Goal: Transaction & Acquisition: Purchase product/service

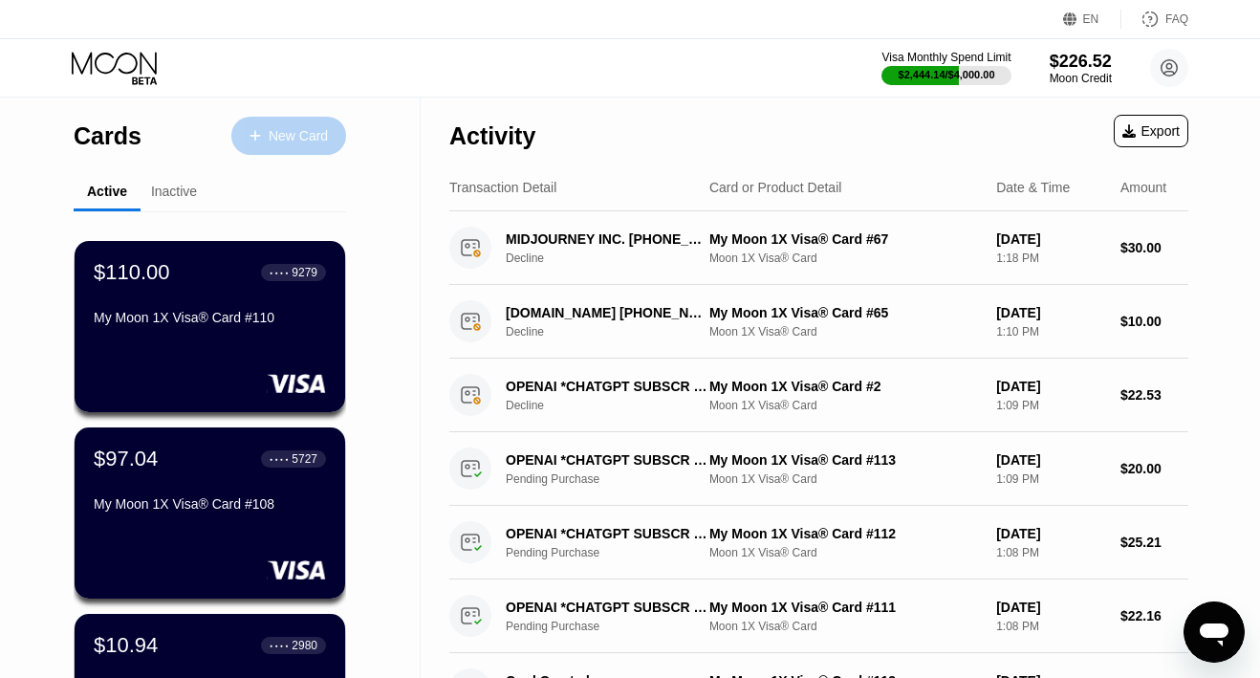
click at [281, 140] on div "New Card" at bounding box center [298, 136] width 59 height 16
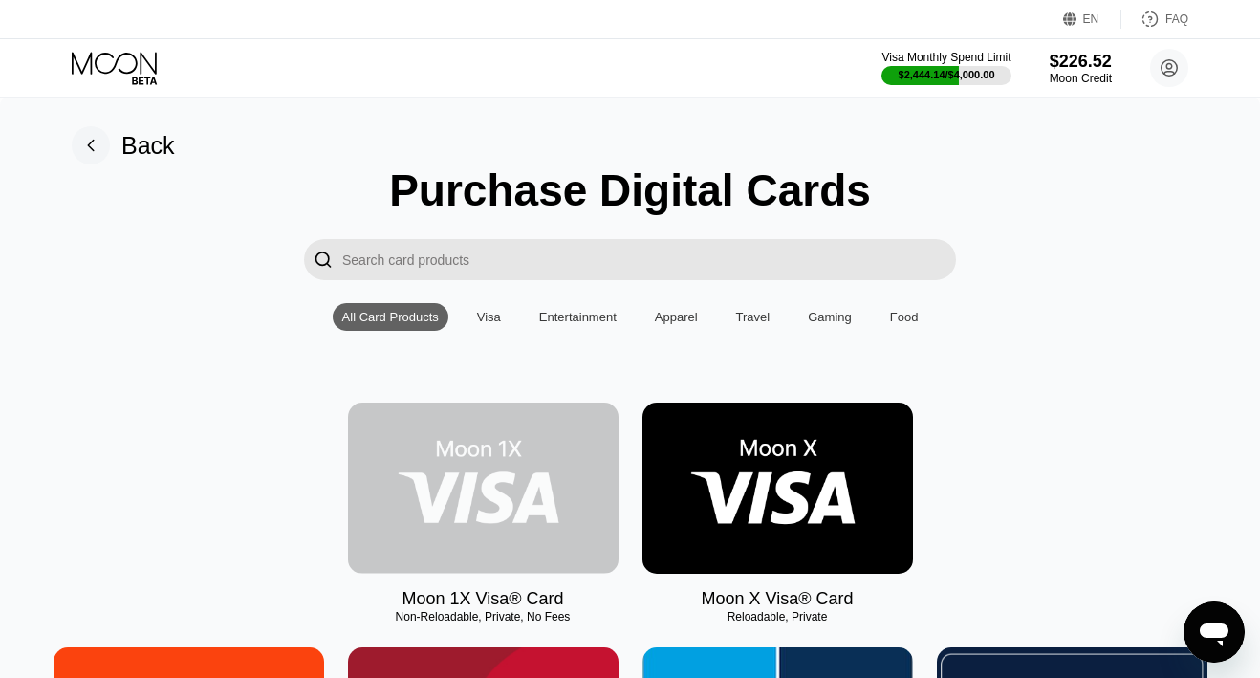
click at [417, 440] on img at bounding box center [483, 487] width 270 height 171
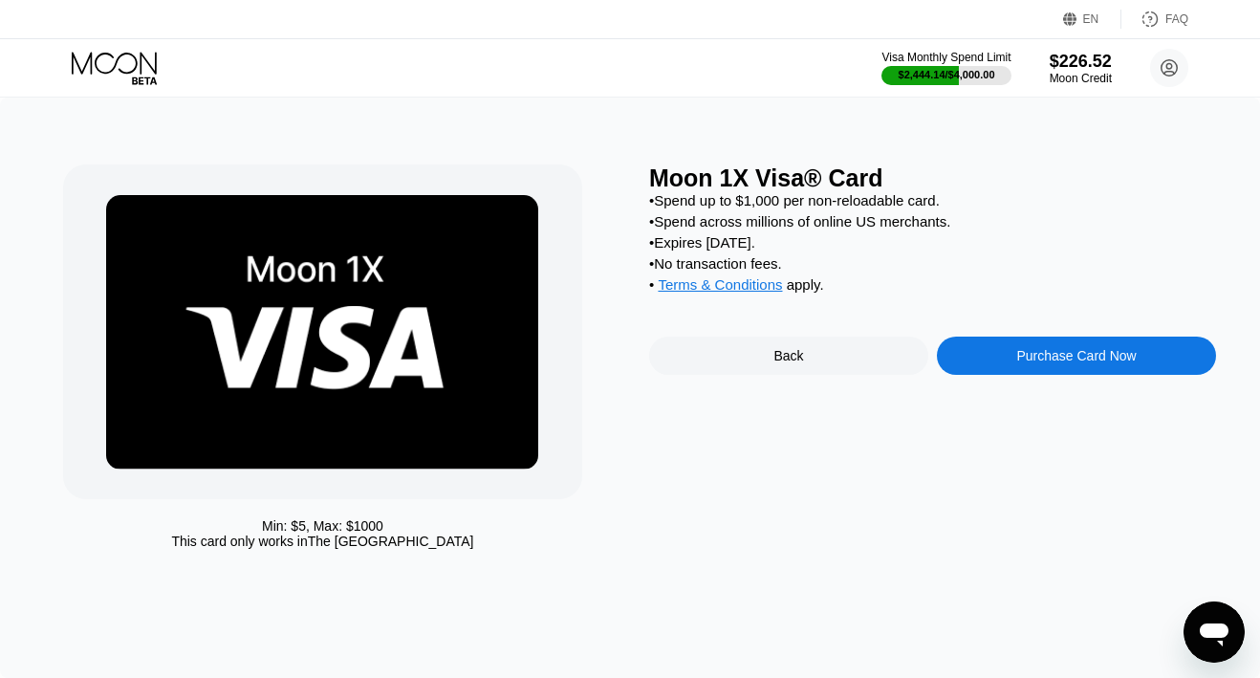
click at [977, 367] on div "Purchase Card Now" at bounding box center [1076, 355] width 279 height 38
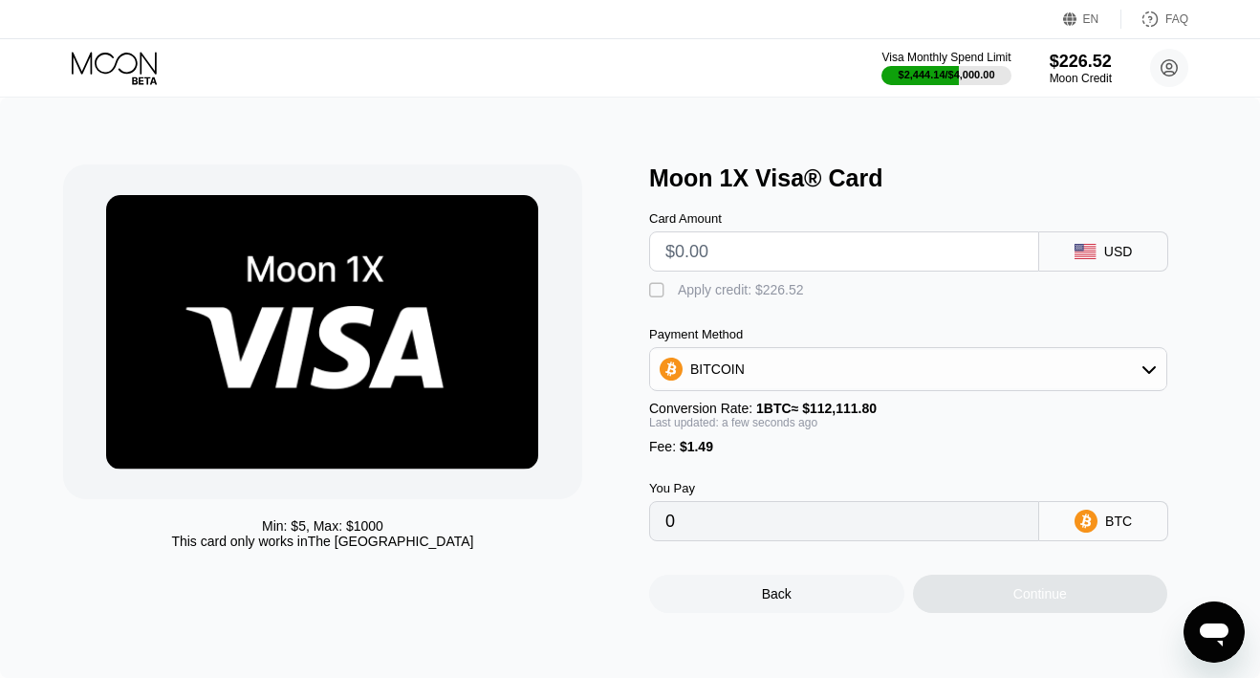
click at [710, 247] on input "text" at bounding box center [843, 251] width 357 height 38
type input "$2"
type input "0.00003113"
type input "$20"
type input "0.00019169"
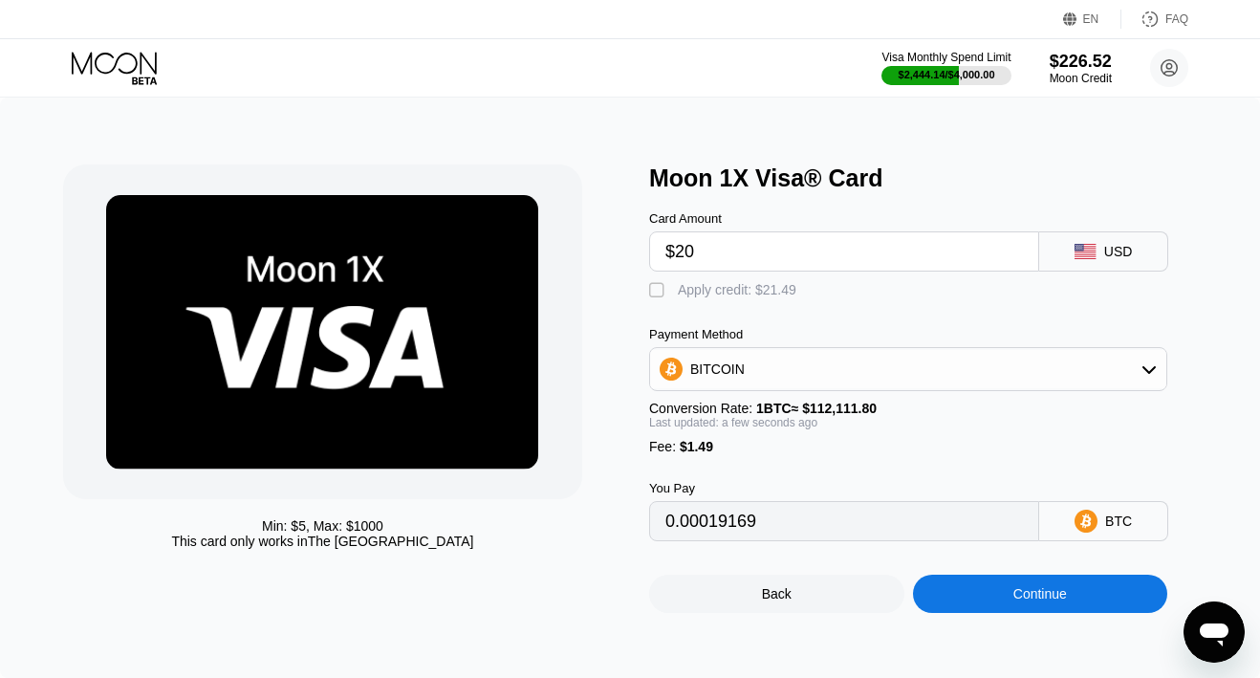
type input "$20"
click at [696, 303] on div "Card Amount $20 USD  Apply credit: $21.49 Payment Method BITCOIN Conversion Ra…" at bounding box center [932, 366] width 567 height 349
click at [731, 294] on div "Apply credit: $21.49" at bounding box center [737, 289] width 119 height 15
type input "0"
click at [981, 587] on div "Continue" at bounding box center [1040, 593] width 255 height 38
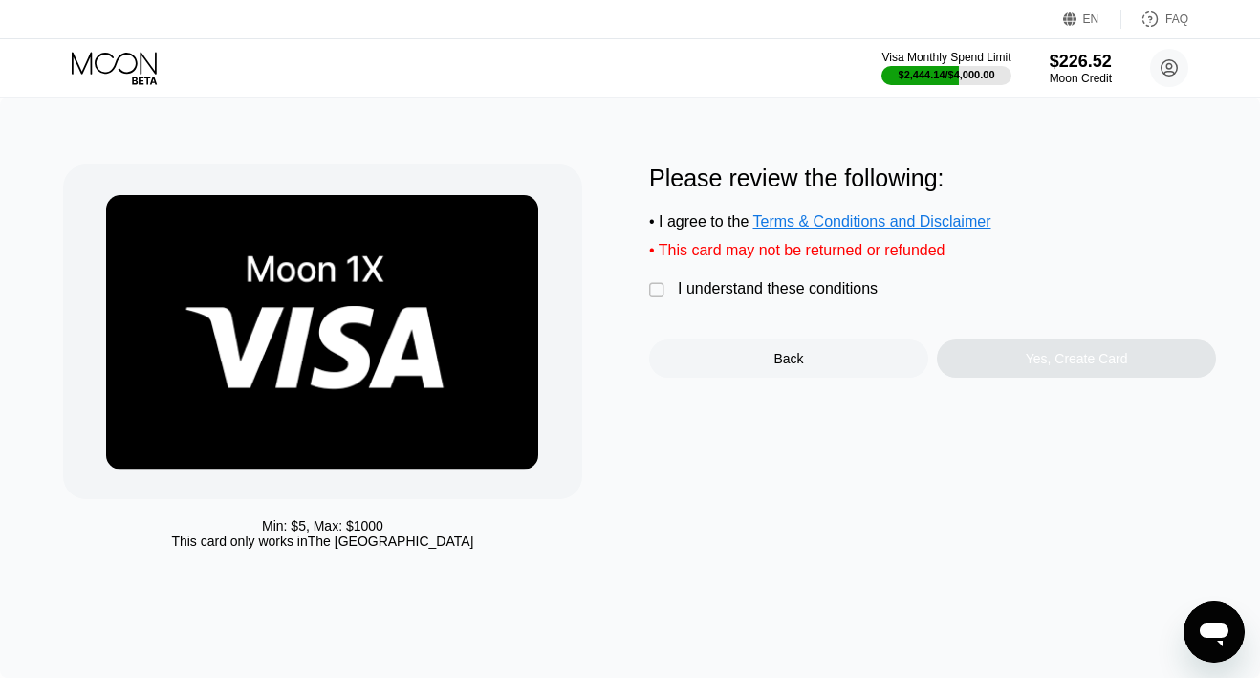
click at [834, 292] on div "I understand these conditions" at bounding box center [778, 288] width 200 height 17
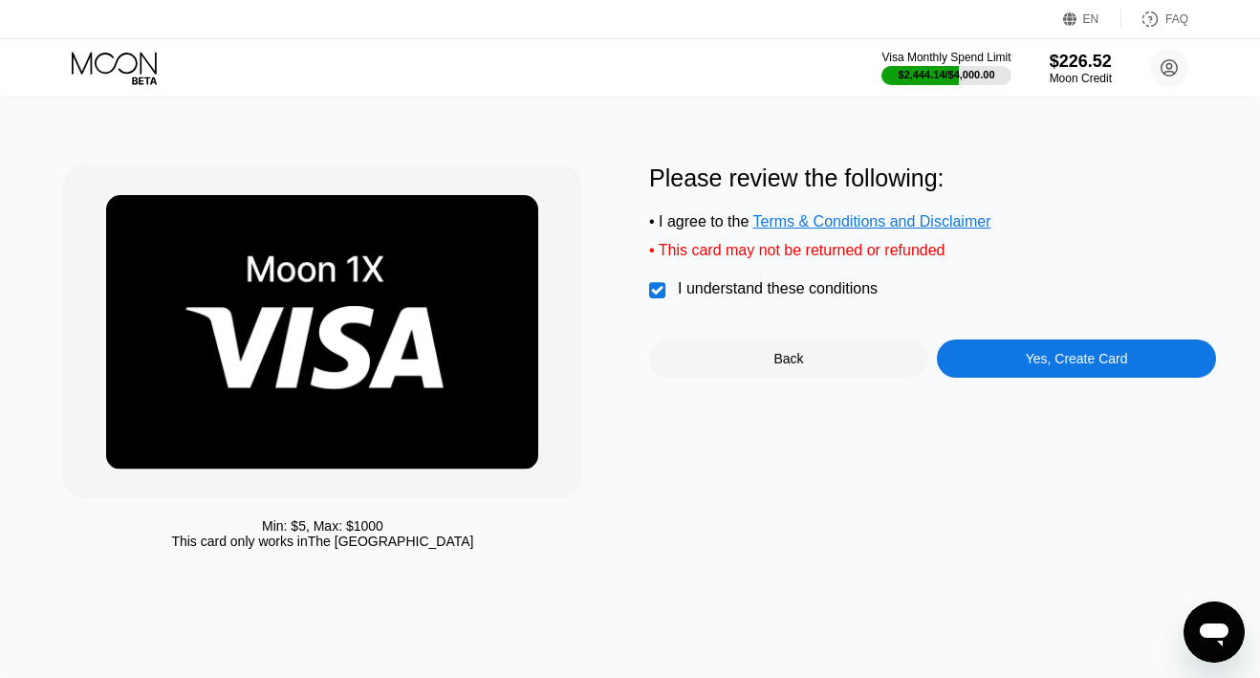
click at [1014, 355] on div "Yes, Create Card" at bounding box center [1076, 358] width 279 height 38
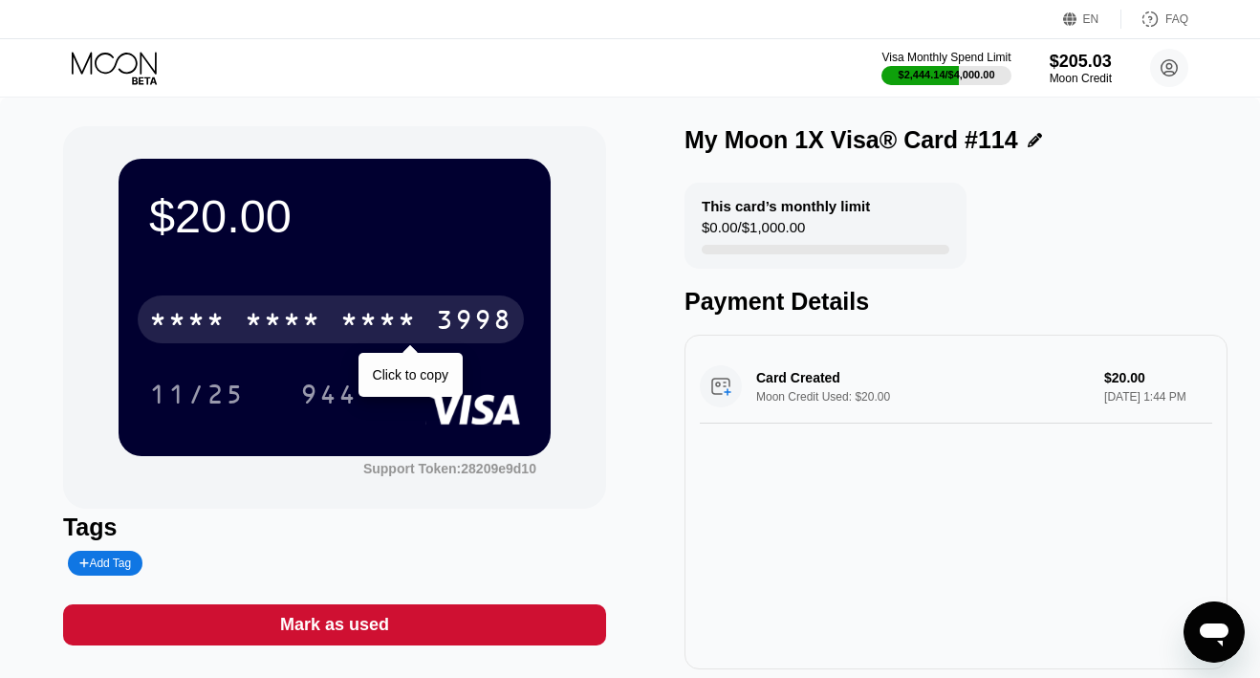
click at [458, 317] on div "3998" at bounding box center [474, 322] width 76 height 31
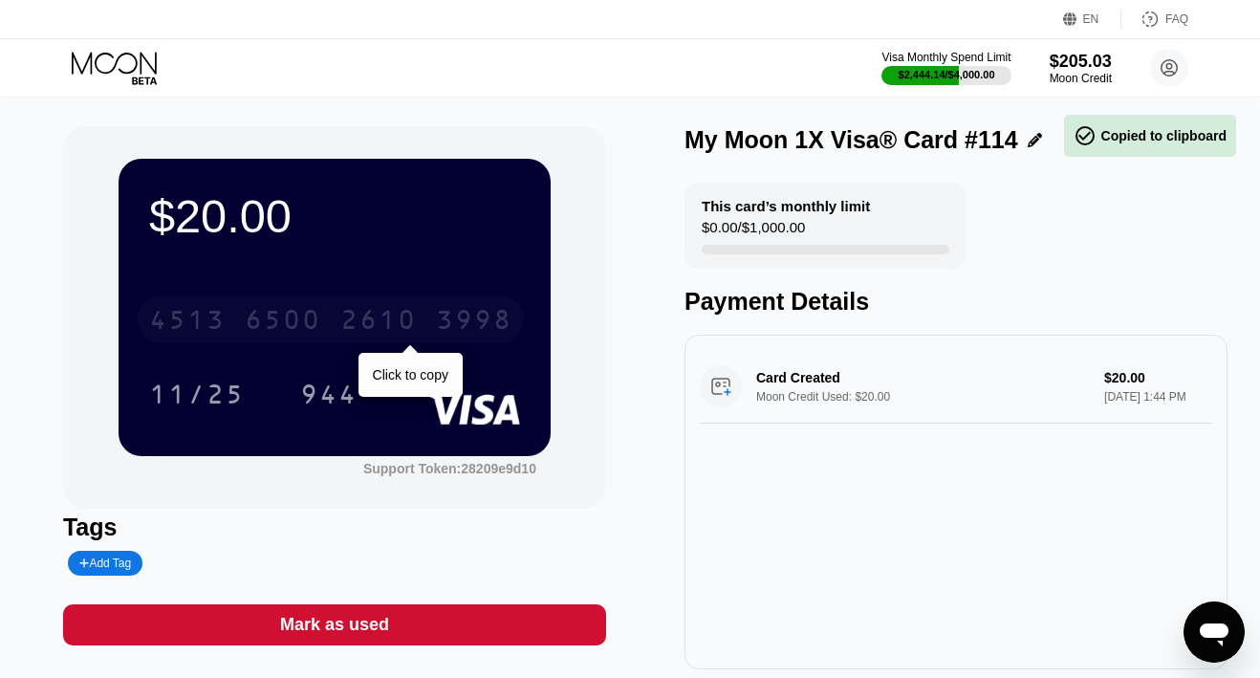
click at [458, 317] on div "3998" at bounding box center [474, 322] width 76 height 31
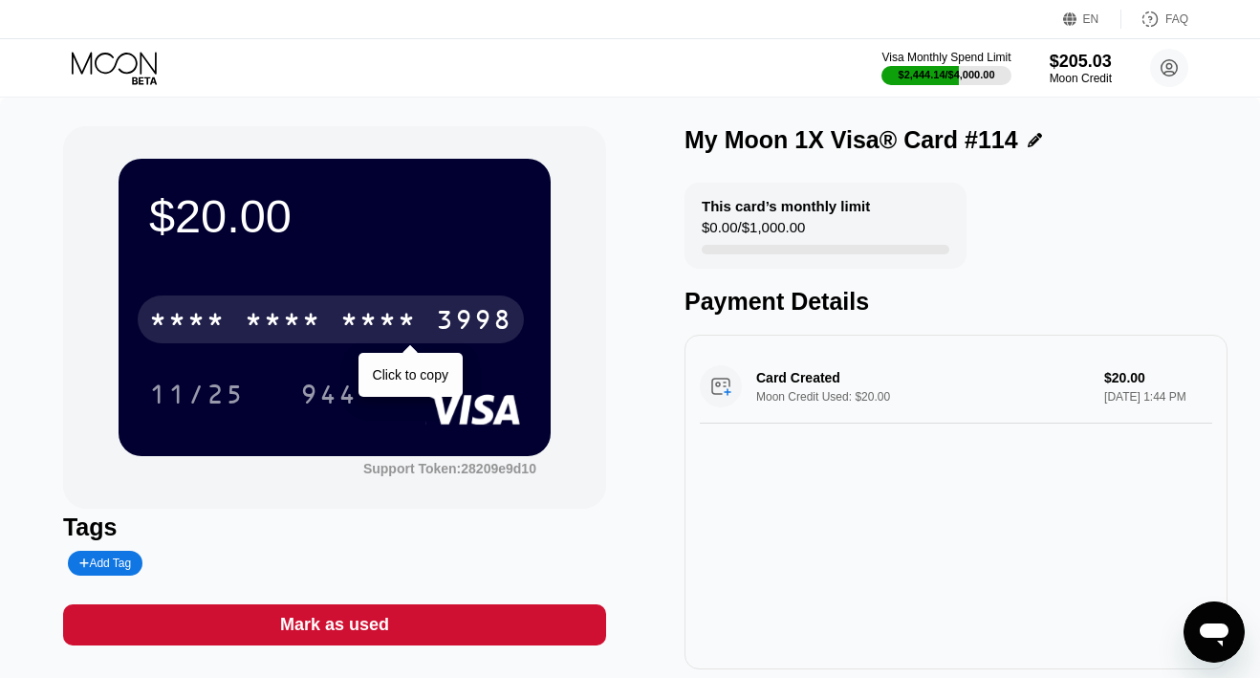
click at [449, 322] on div "3998" at bounding box center [474, 322] width 76 height 31
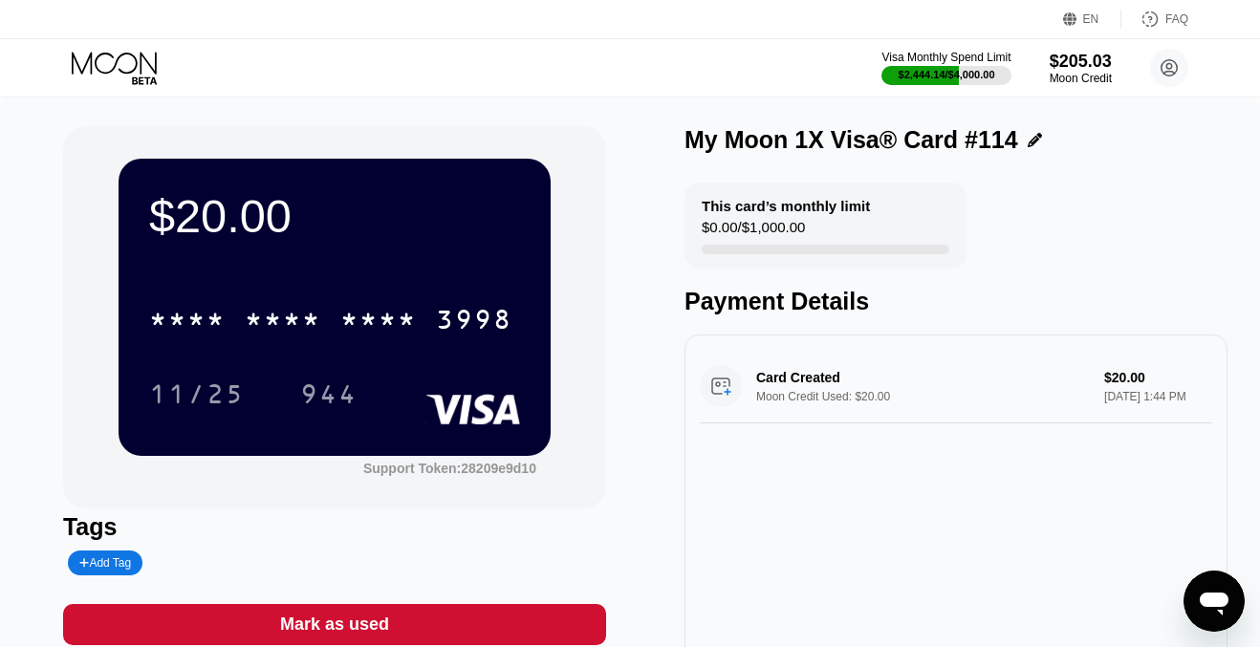
click at [121, 46] on div "Visa Monthly Spend Limit $2,444.14 / $4,000.00 $205.03 Moon Credit nikkflasse@p…" at bounding box center [630, 67] width 1260 height 57
click at [121, 64] on icon at bounding box center [116, 68] width 89 height 33
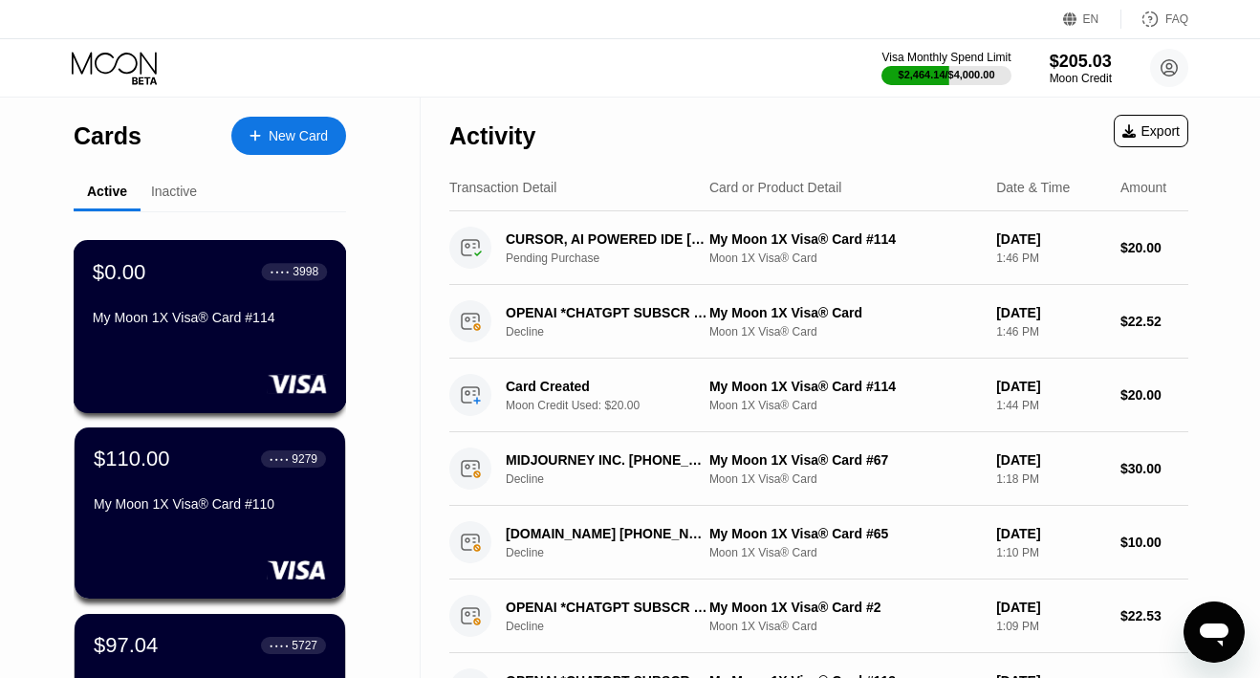
click at [202, 288] on div "$0.00 ● ● ● ● 3998 My Moon 1X Visa® Card #114" at bounding box center [210, 296] width 234 height 74
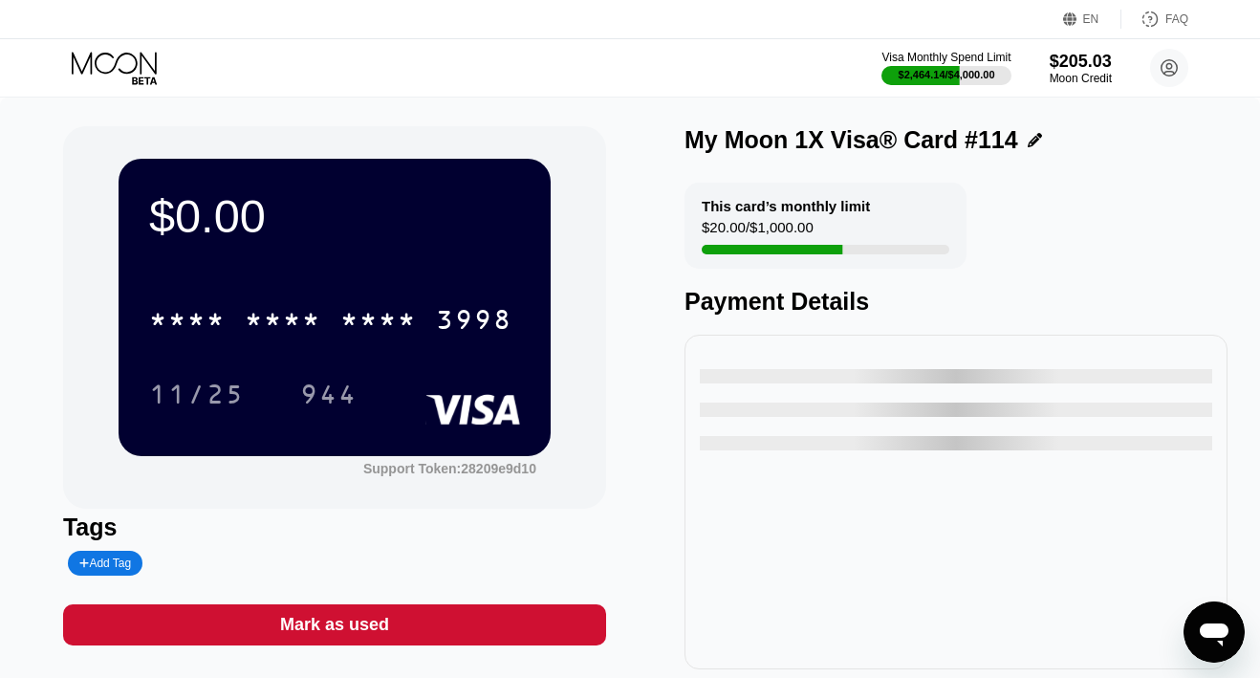
click at [366, 620] on div "Mark as used" at bounding box center [334, 625] width 109 height 22
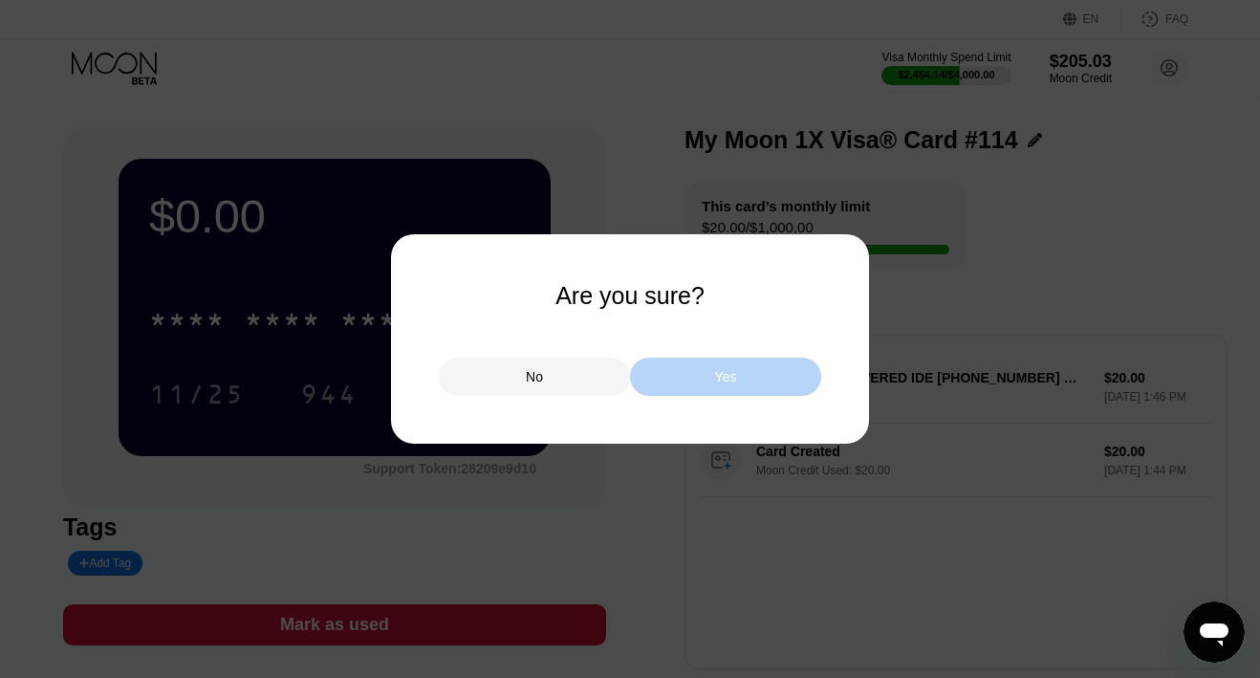
click at [687, 379] on div "Yes" at bounding box center [725, 376] width 191 height 38
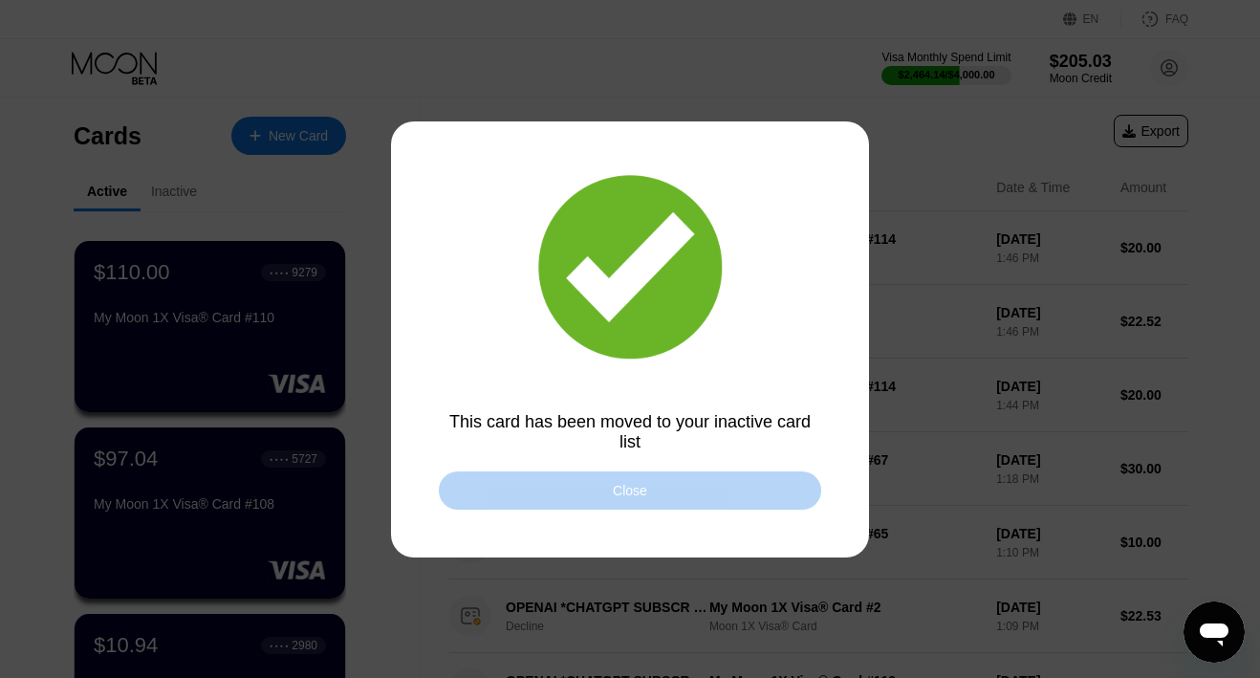
click at [698, 478] on div "Close" at bounding box center [630, 490] width 382 height 38
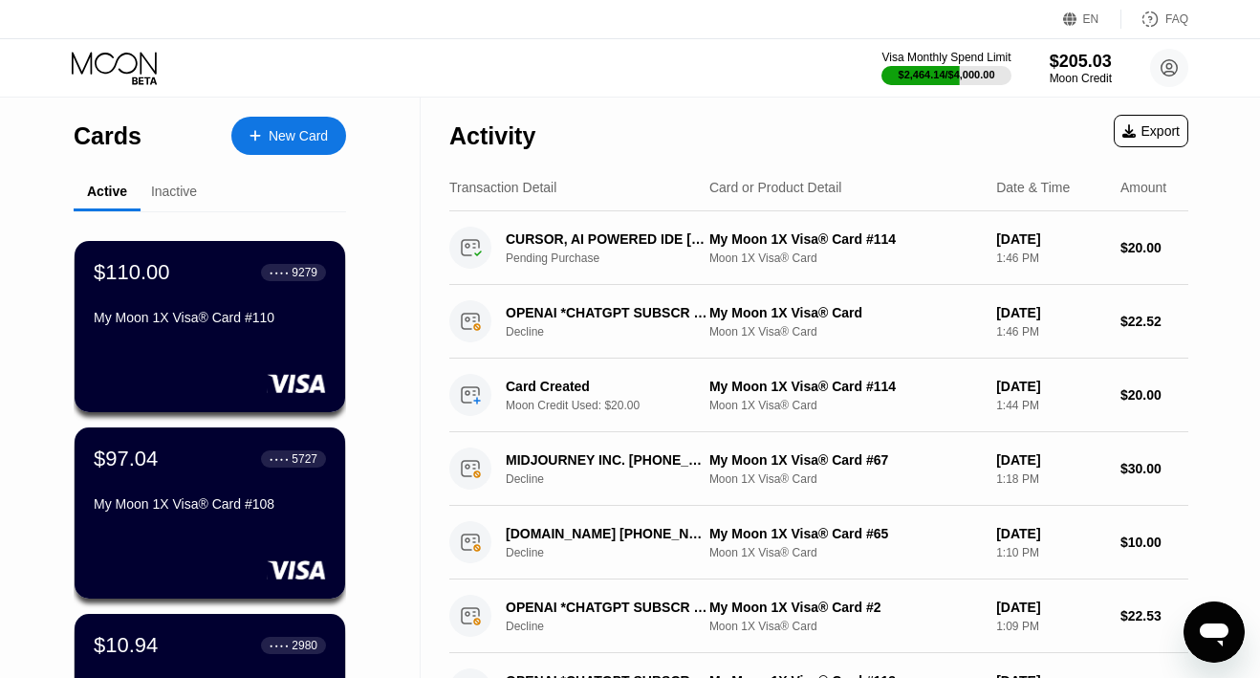
click at [89, 60] on icon at bounding box center [116, 68] width 89 height 33
click at [1067, 60] on div "$205.03" at bounding box center [1080, 61] width 64 height 20
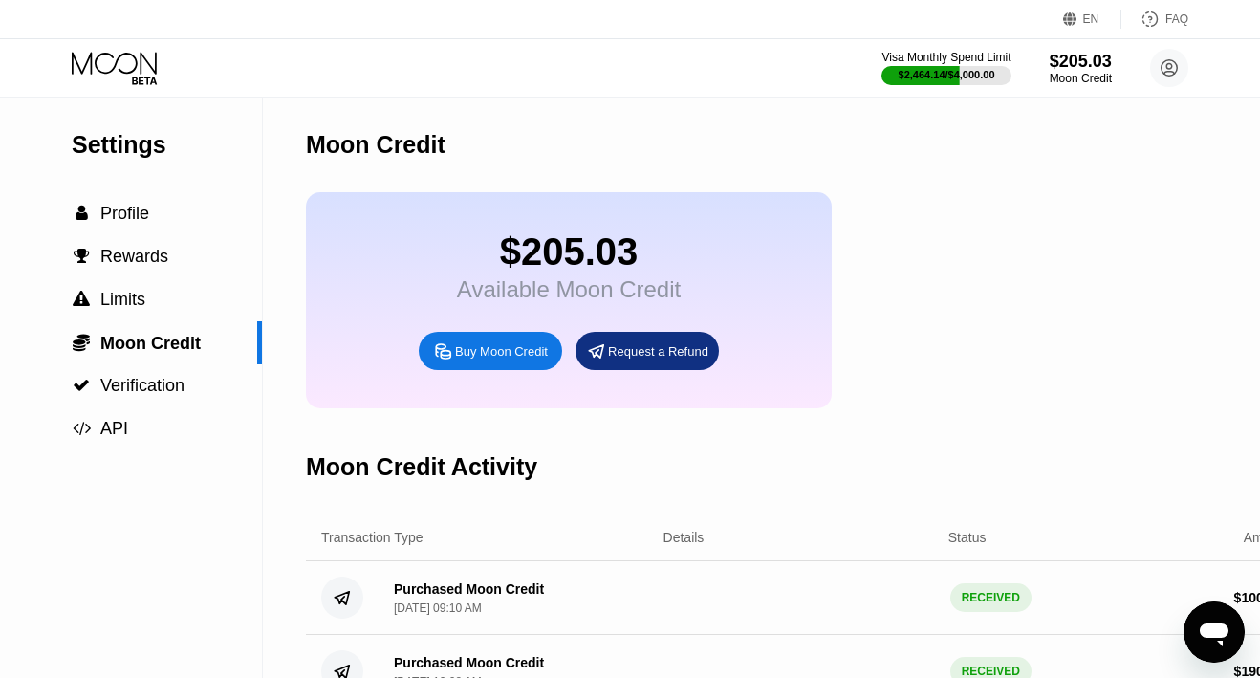
click at [120, 69] on icon at bounding box center [116, 68] width 89 height 33
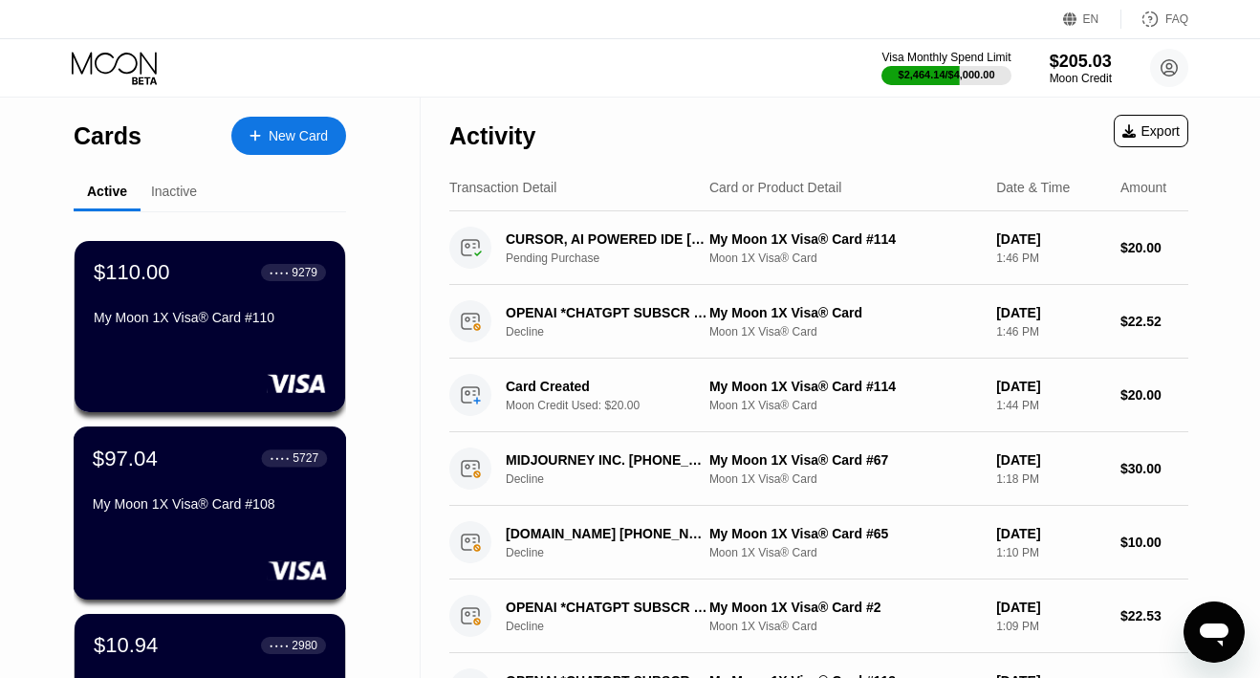
click at [158, 487] on div "$97.04 ● ● ● ● 5727 My Moon 1X Visa® Card #108" at bounding box center [210, 482] width 234 height 74
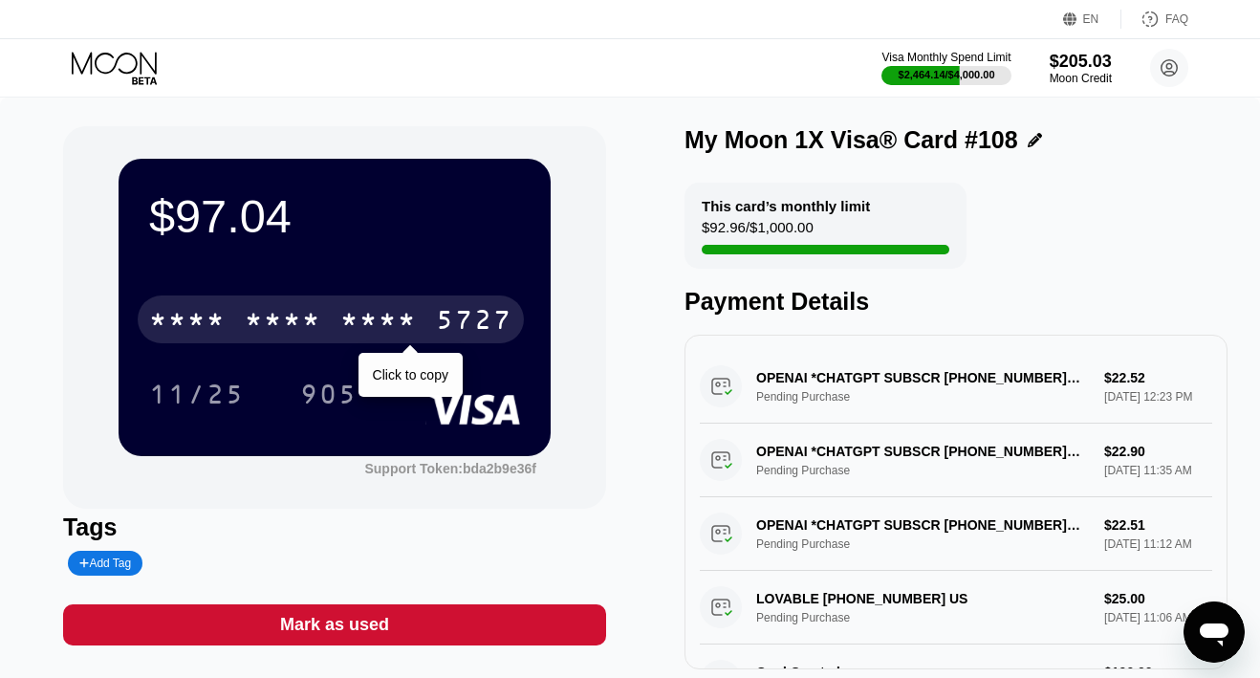
click at [350, 313] on div "* * * *" at bounding box center [378, 322] width 76 height 31
click at [350, 313] on div "2621" at bounding box center [378, 322] width 76 height 31
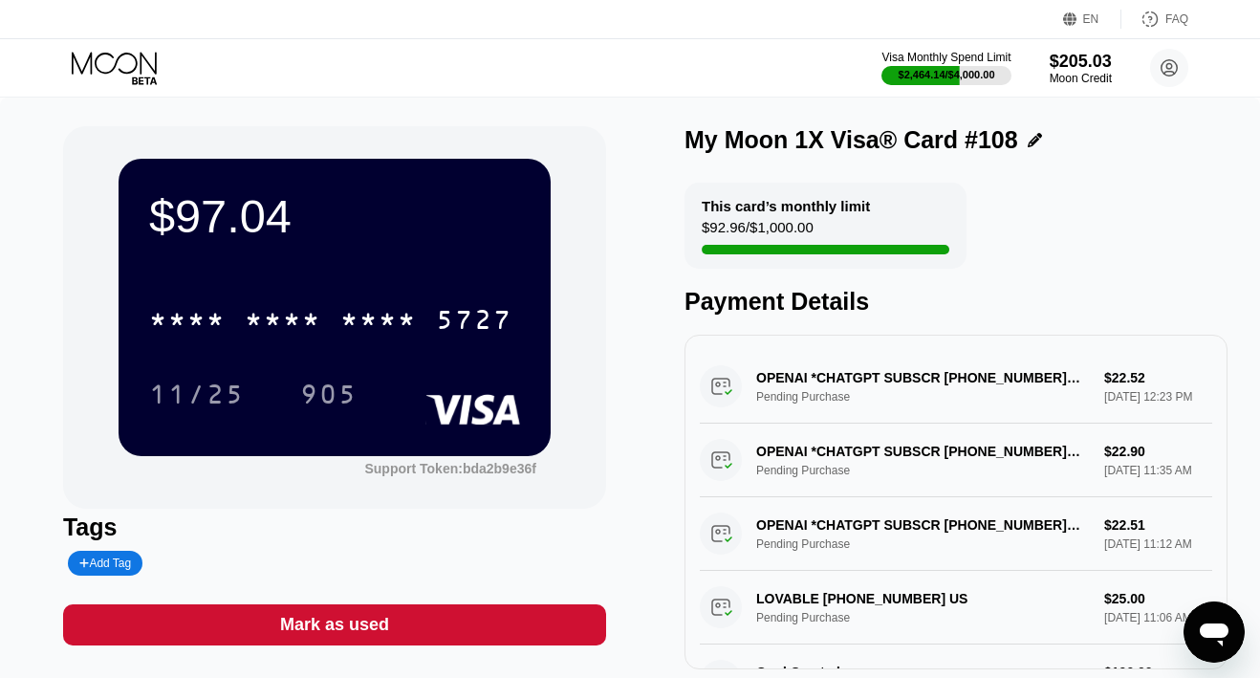
click at [131, 64] on icon at bounding box center [116, 68] width 89 height 33
click at [116, 66] on icon at bounding box center [114, 63] width 85 height 22
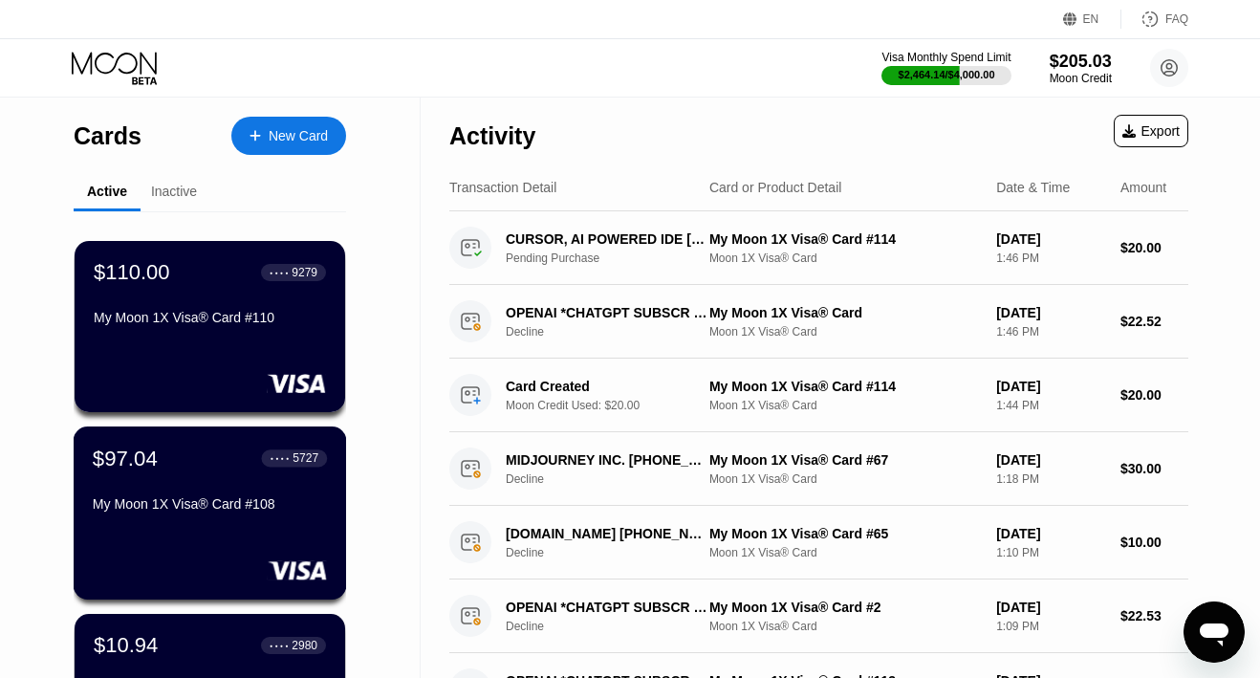
click at [188, 488] on div "$97.04 ● ● ● ● 5727 My Moon 1X Visa® Card #108" at bounding box center [210, 482] width 234 height 74
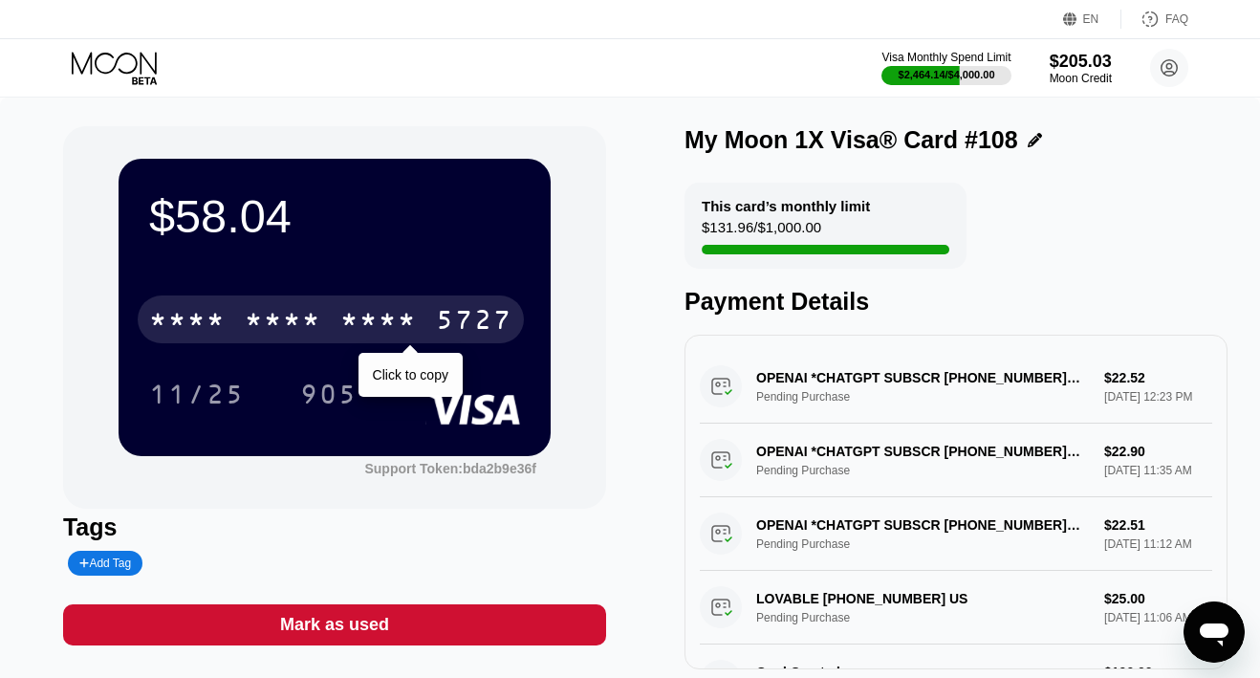
click at [289, 330] on div "* * * *" at bounding box center [283, 322] width 76 height 31
click at [289, 330] on div "6500" at bounding box center [283, 322] width 76 height 31
click at [289, 330] on div "* * * *" at bounding box center [283, 322] width 76 height 31
click at [272, 315] on div "6500" at bounding box center [283, 322] width 76 height 31
click at [272, 315] on div "* * * *" at bounding box center [283, 322] width 76 height 31
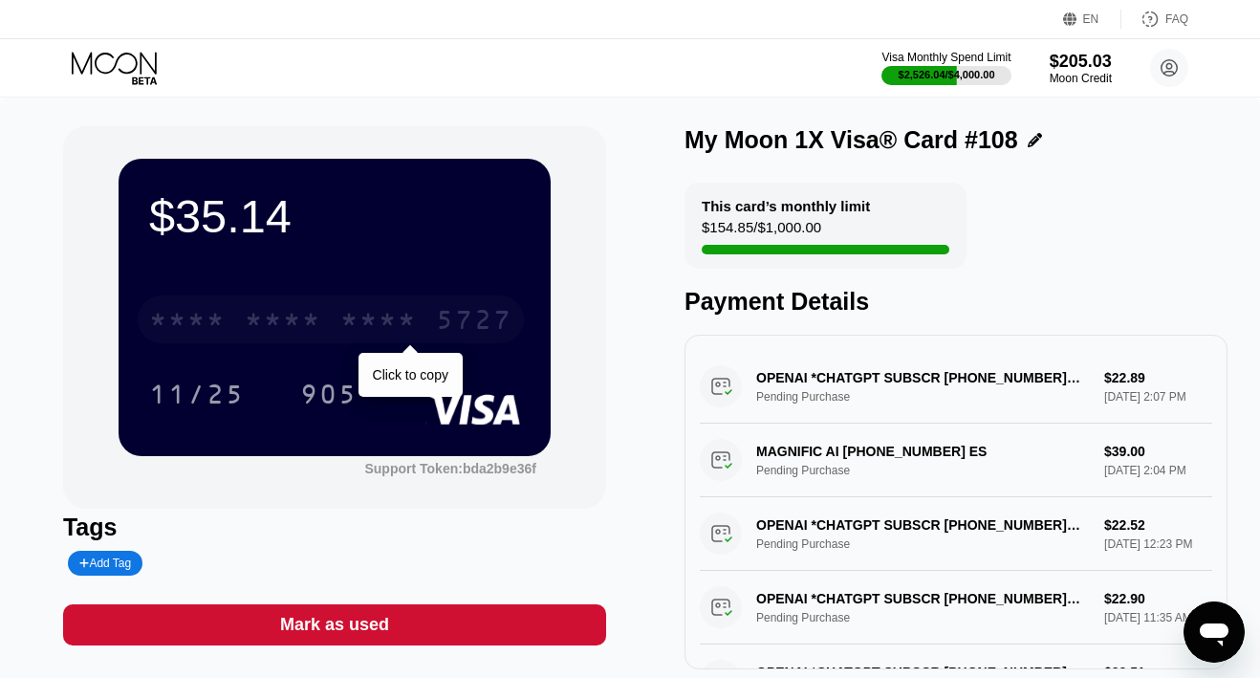
click at [286, 316] on div "* * * *" at bounding box center [283, 322] width 76 height 31
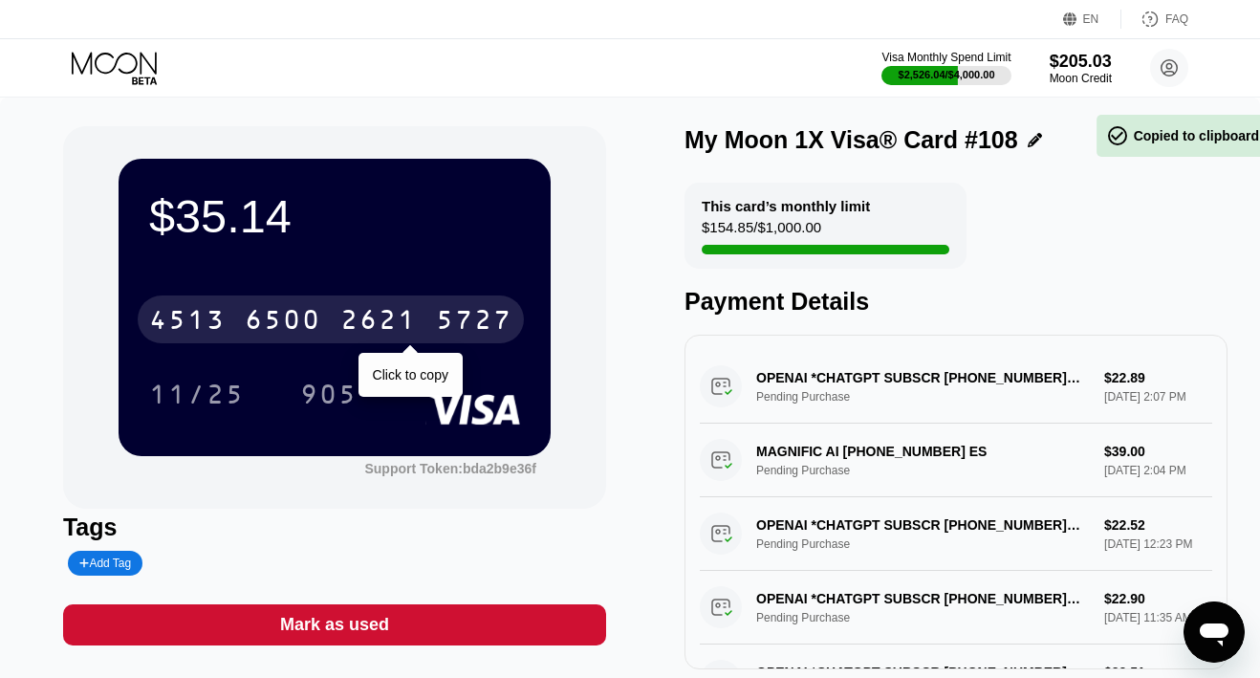
click at [286, 316] on div "6500" at bounding box center [283, 322] width 76 height 31
click at [286, 316] on div "* * * *" at bounding box center [283, 322] width 76 height 31
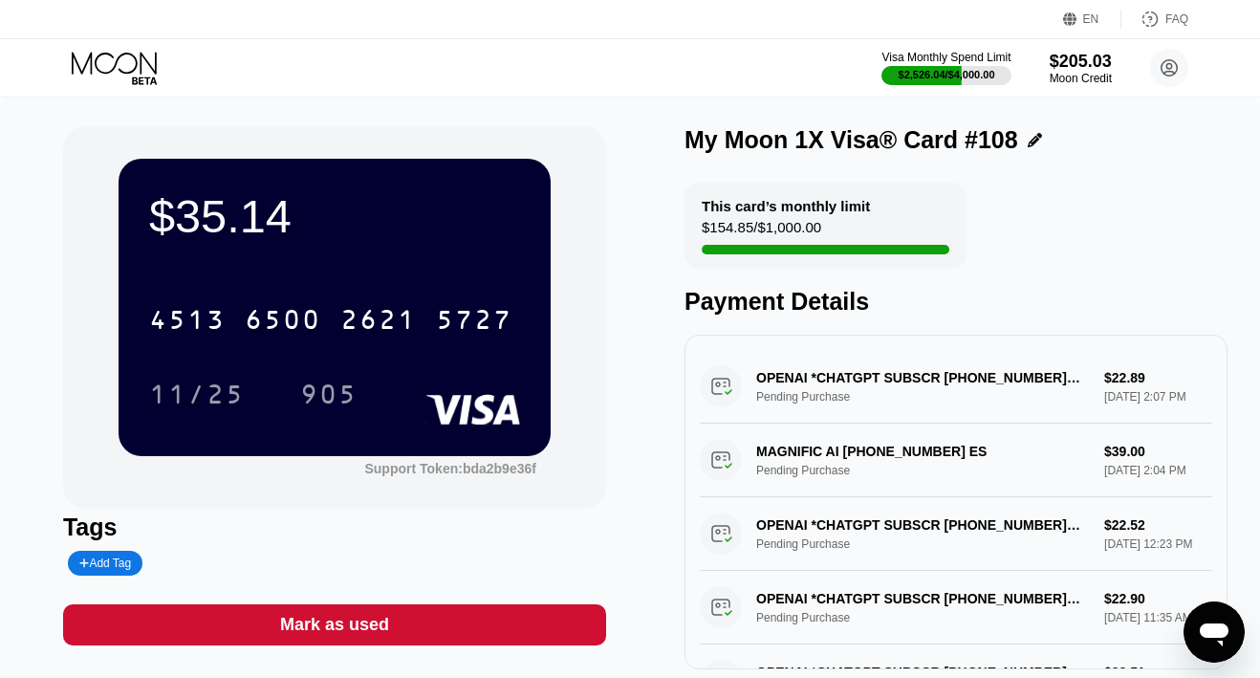
click at [136, 67] on icon at bounding box center [114, 63] width 85 height 22
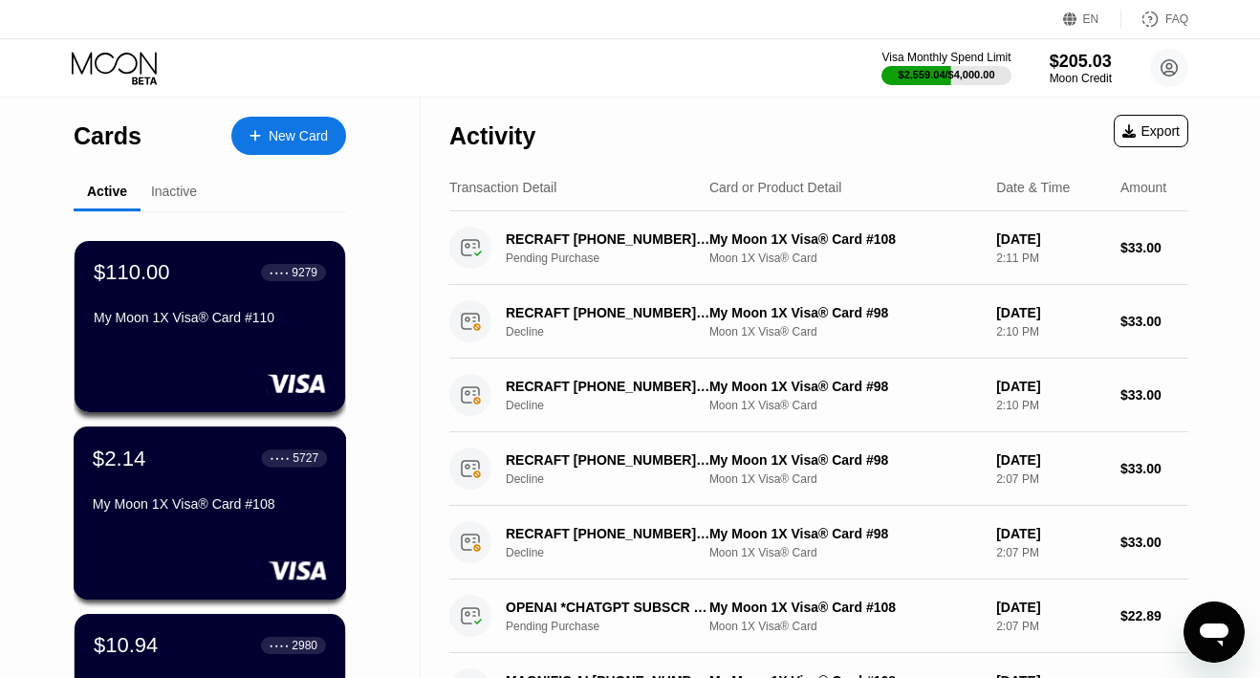
click at [202, 530] on div "$2.14 ● ● ● ● 5727 My Moon 1X Visa® Card #108" at bounding box center [210, 512] width 273 height 173
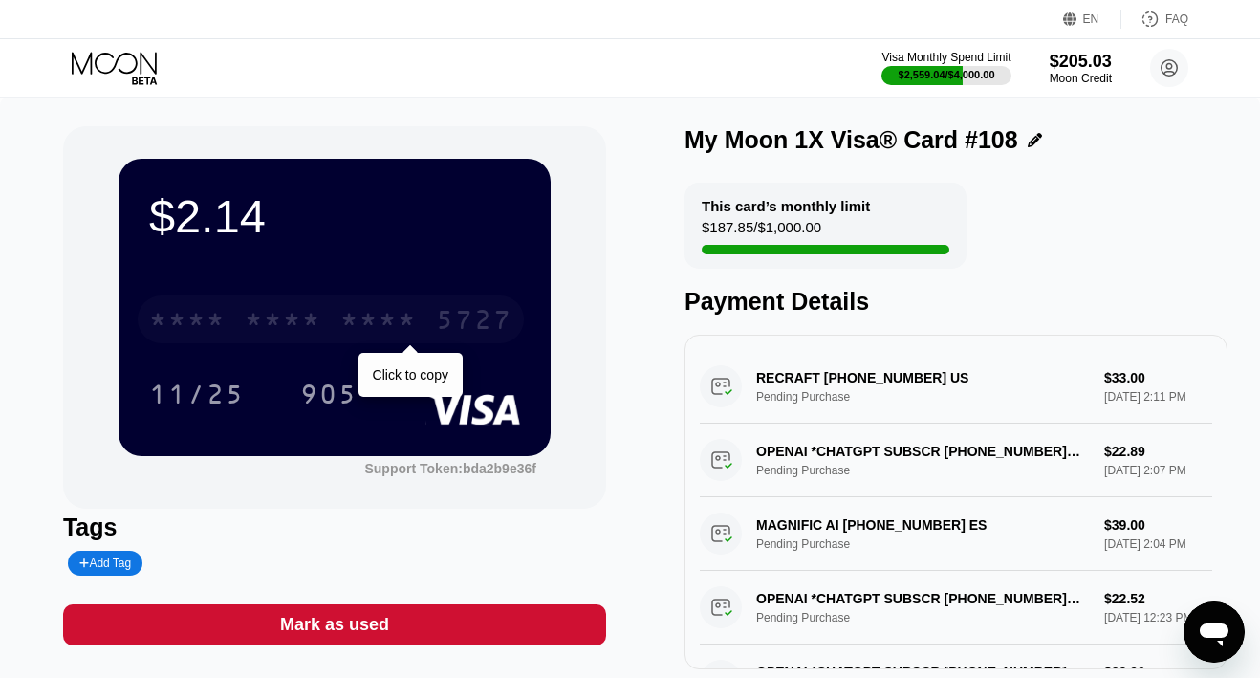
click at [292, 331] on div "* * * *" at bounding box center [283, 322] width 76 height 31
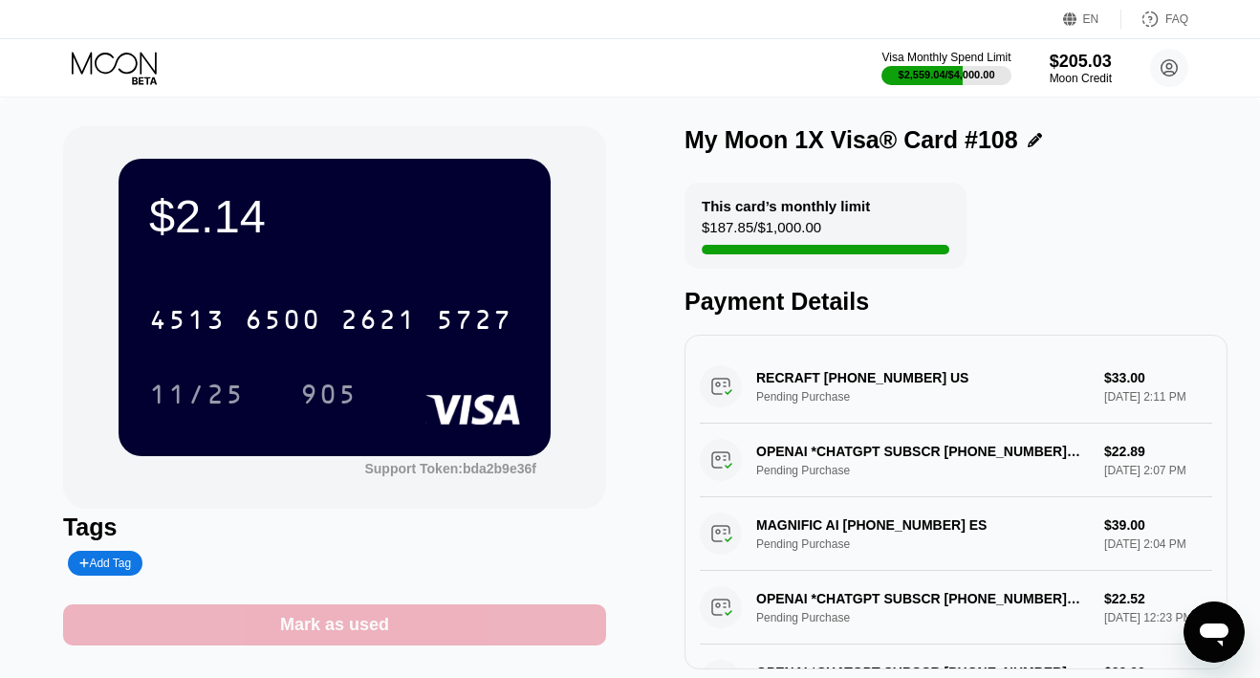
click at [329, 641] on div "Mark as used" at bounding box center [334, 624] width 543 height 41
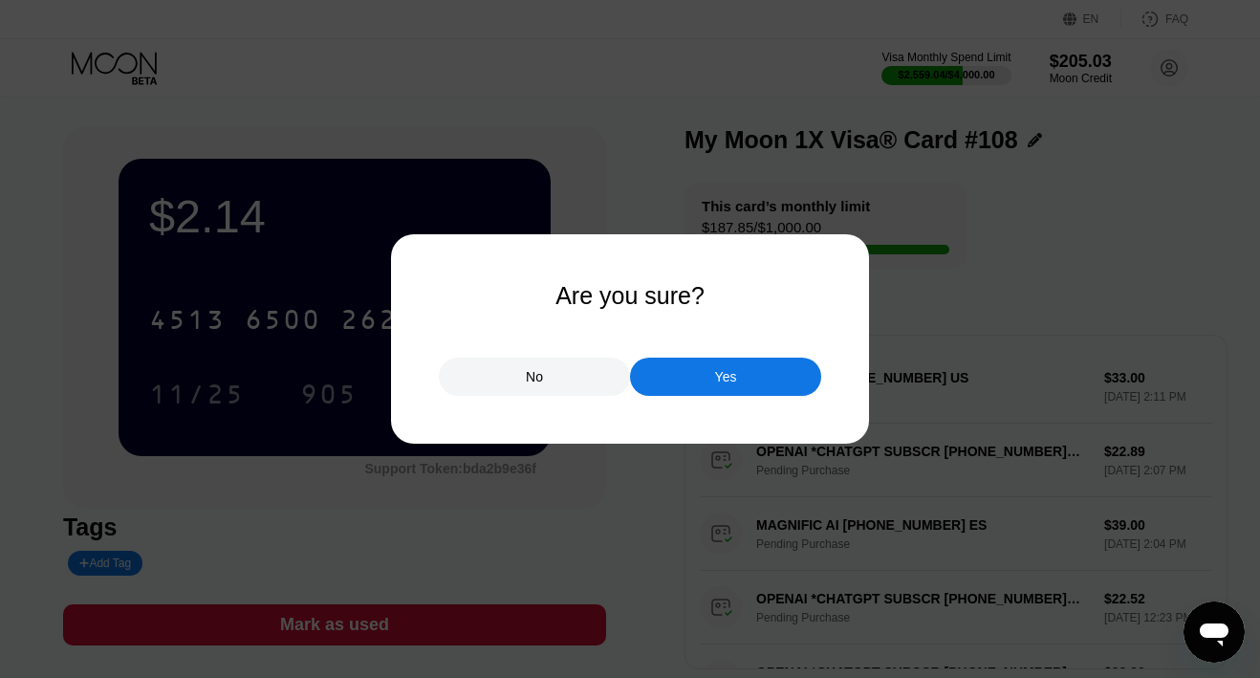
click at [703, 380] on div "Yes" at bounding box center [725, 376] width 191 height 38
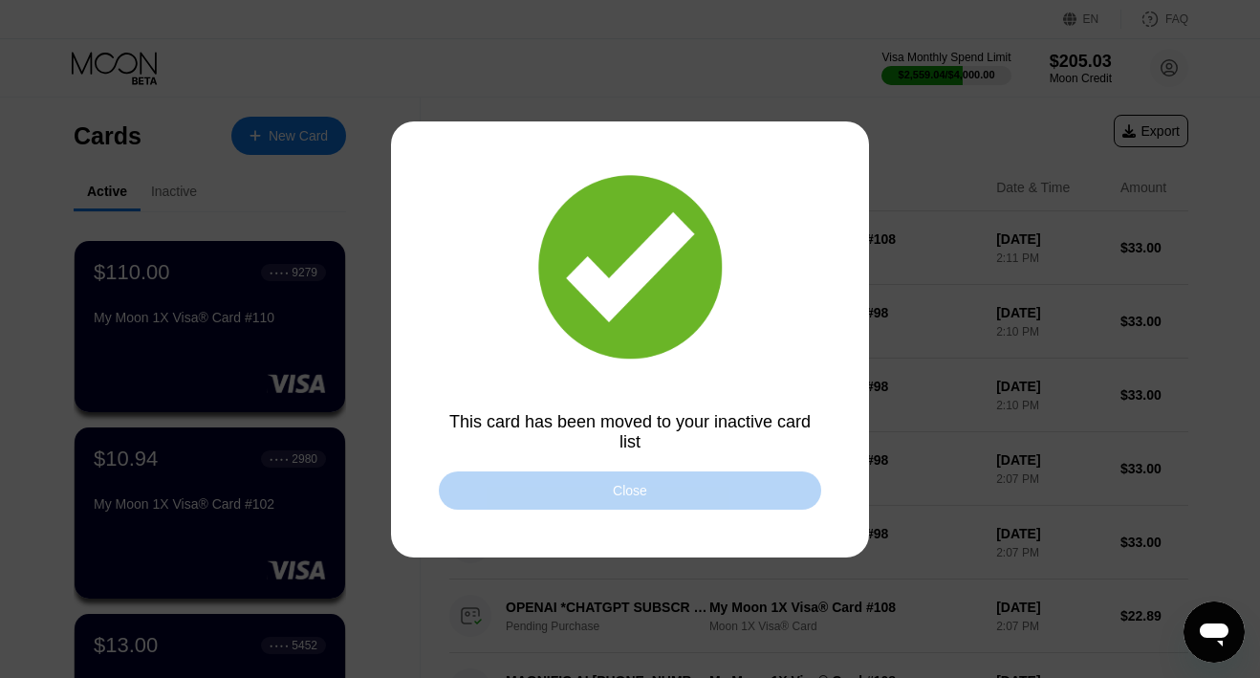
click at [563, 487] on div "Close" at bounding box center [630, 490] width 382 height 38
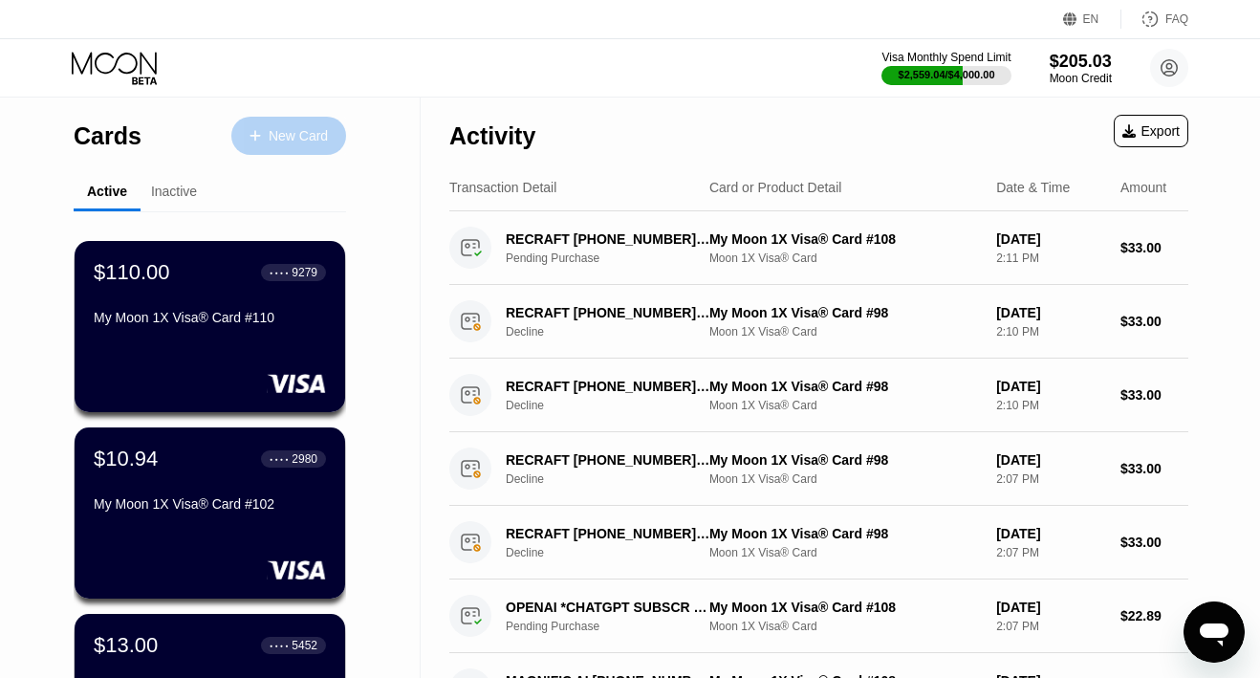
click at [294, 137] on div "New Card" at bounding box center [298, 136] width 59 height 16
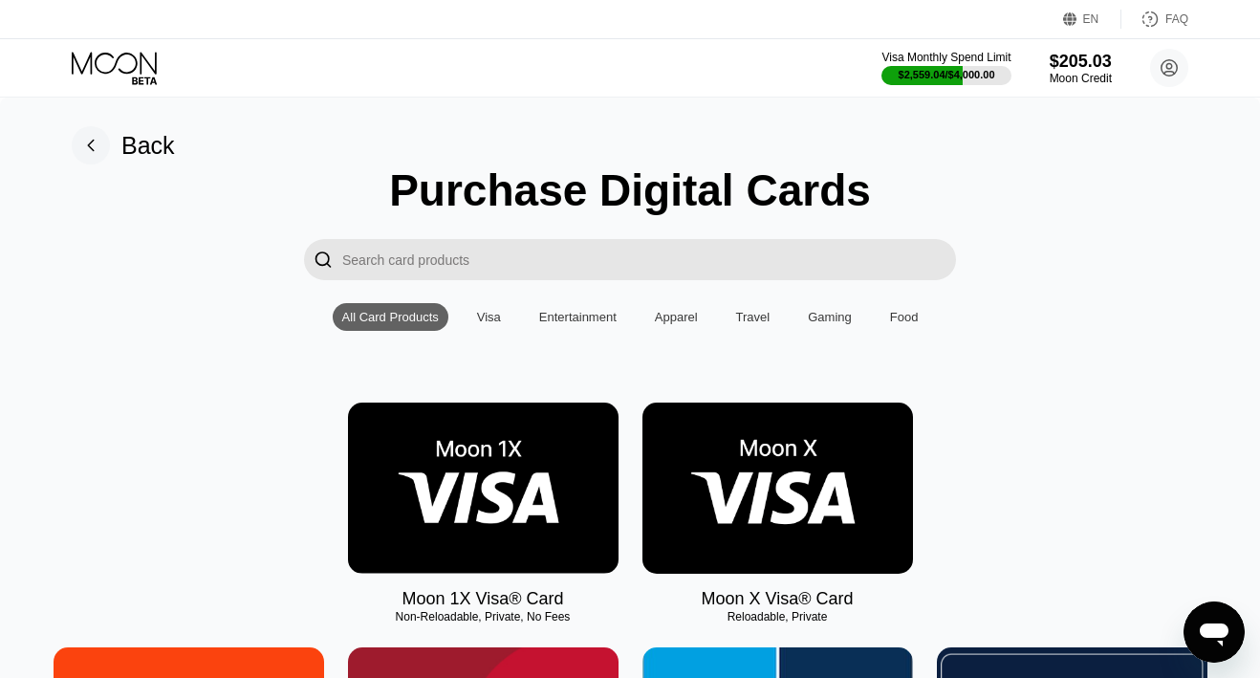
click at [508, 438] on img at bounding box center [483, 487] width 270 height 171
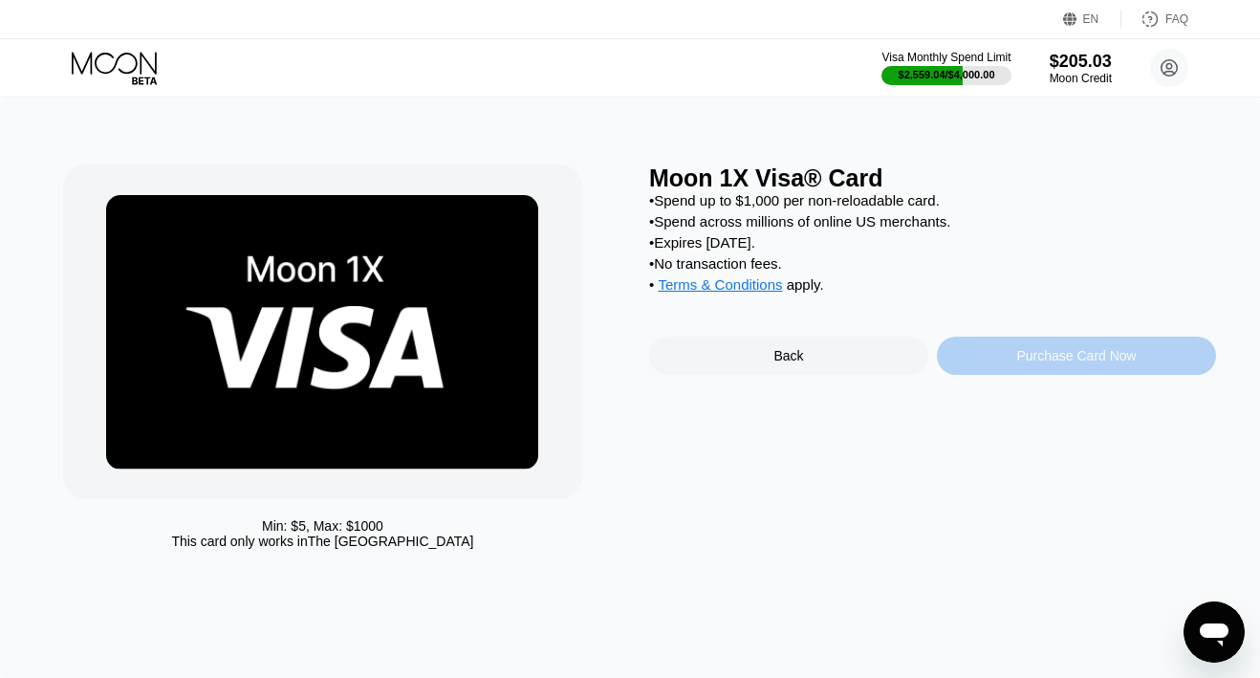
click at [971, 351] on div "Purchase Card Now" at bounding box center [1076, 355] width 279 height 38
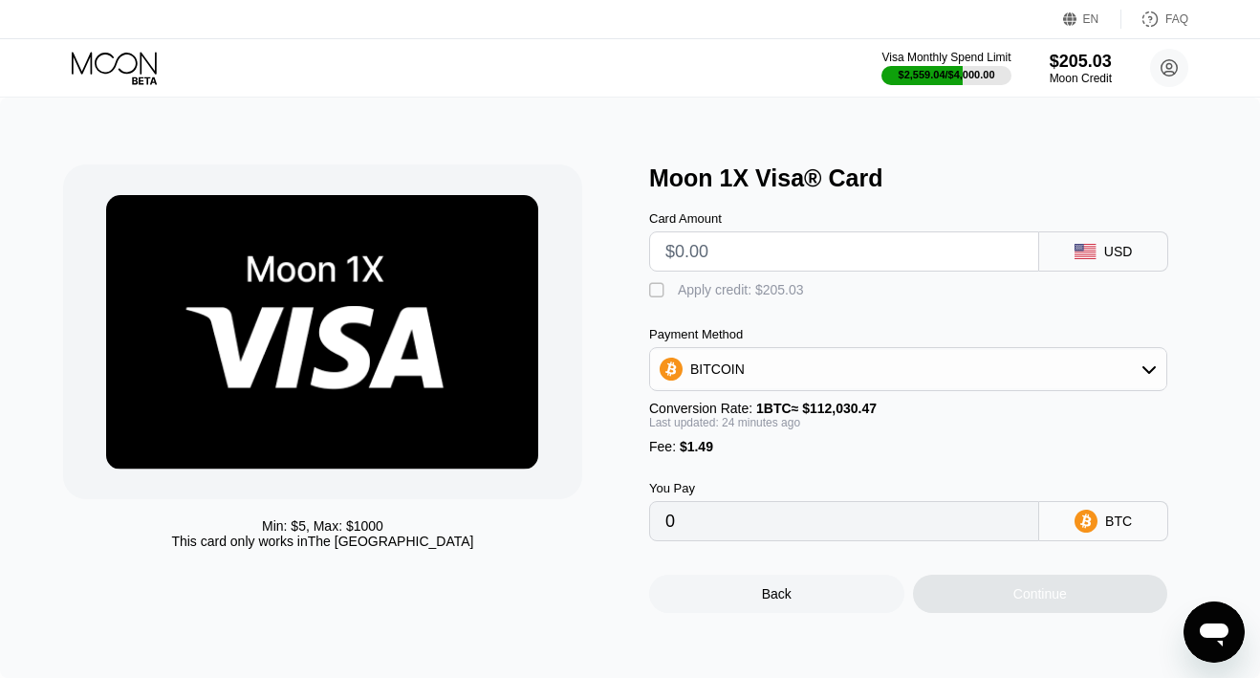
click at [876, 258] on input "text" at bounding box center [843, 251] width 357 height 38
type input "$1"
type input "0.00002225"
type input "$190"
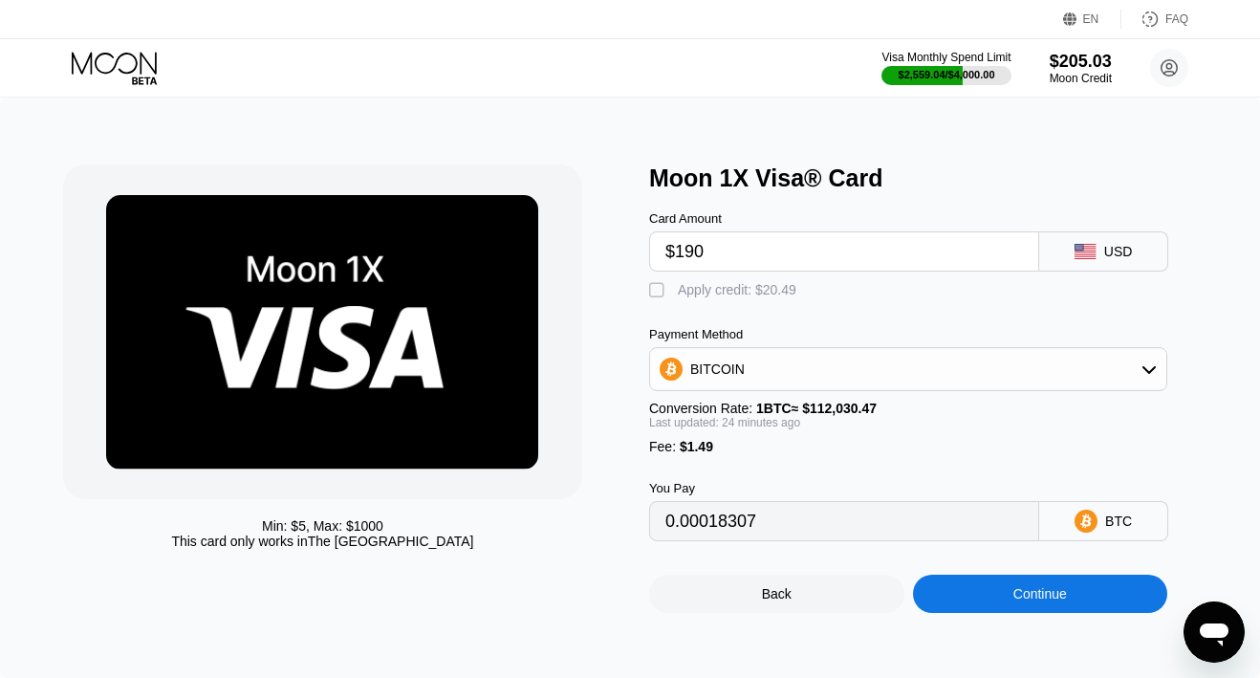
type input "0.00171081"
type input "$190"
click at [772, 294] on div "Apply credit: $191.49" at bounding box center [741, 289] width 126 height 15
type input "0"
click at [993, 608] on div "Continue" at bounding box center [1040, 593] width 255 height 38
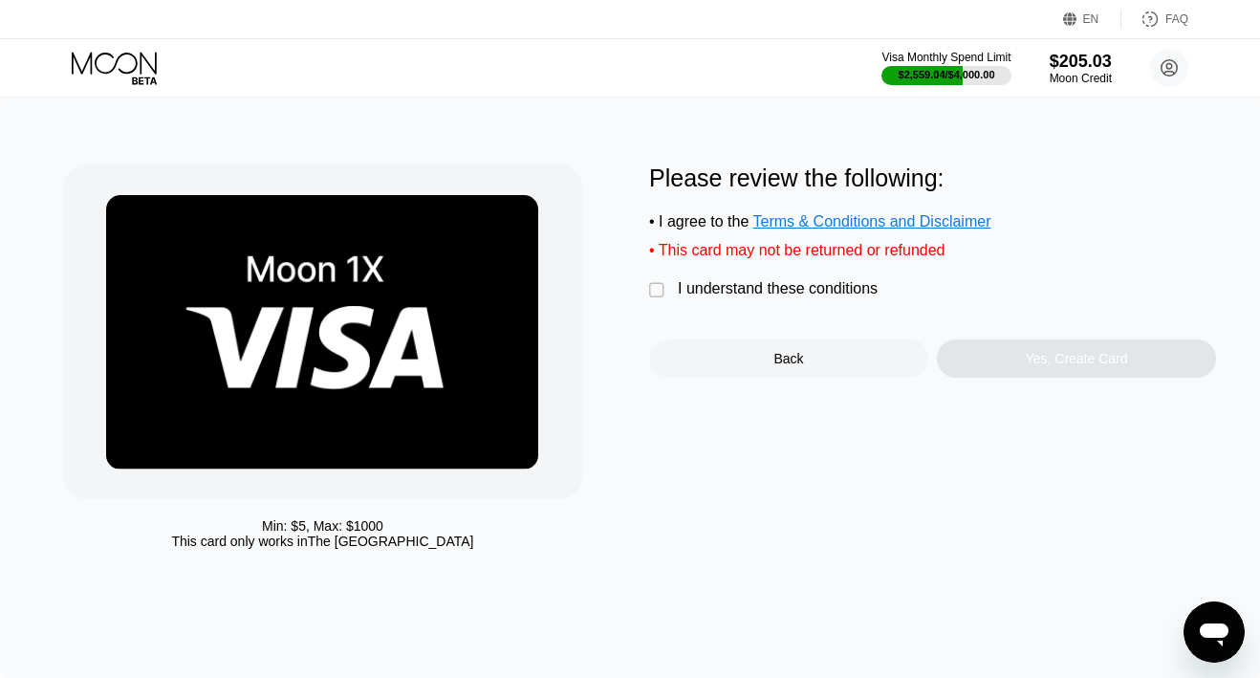
click at [799, 291] on div "I understand these conditions" at bounding box center [778, 288] width 200 height 17
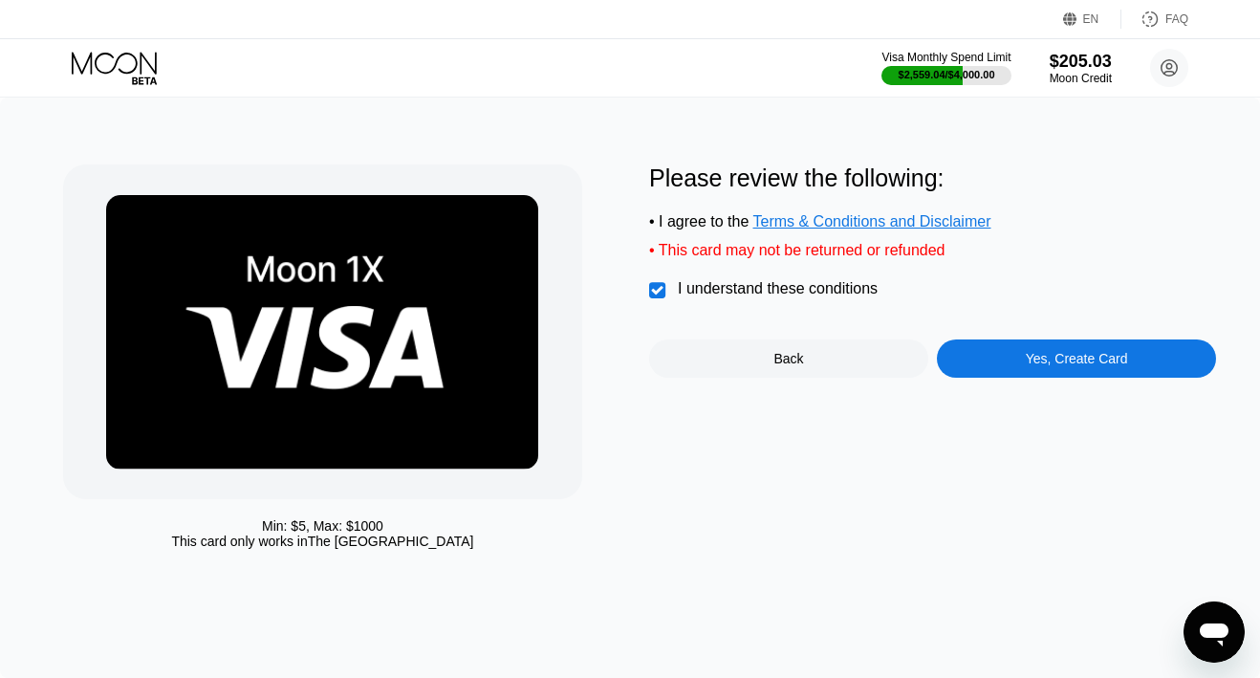
click at [995, 345] on div "Yes, Create Card" at bounding box center [1076, 358] width 279 height 38
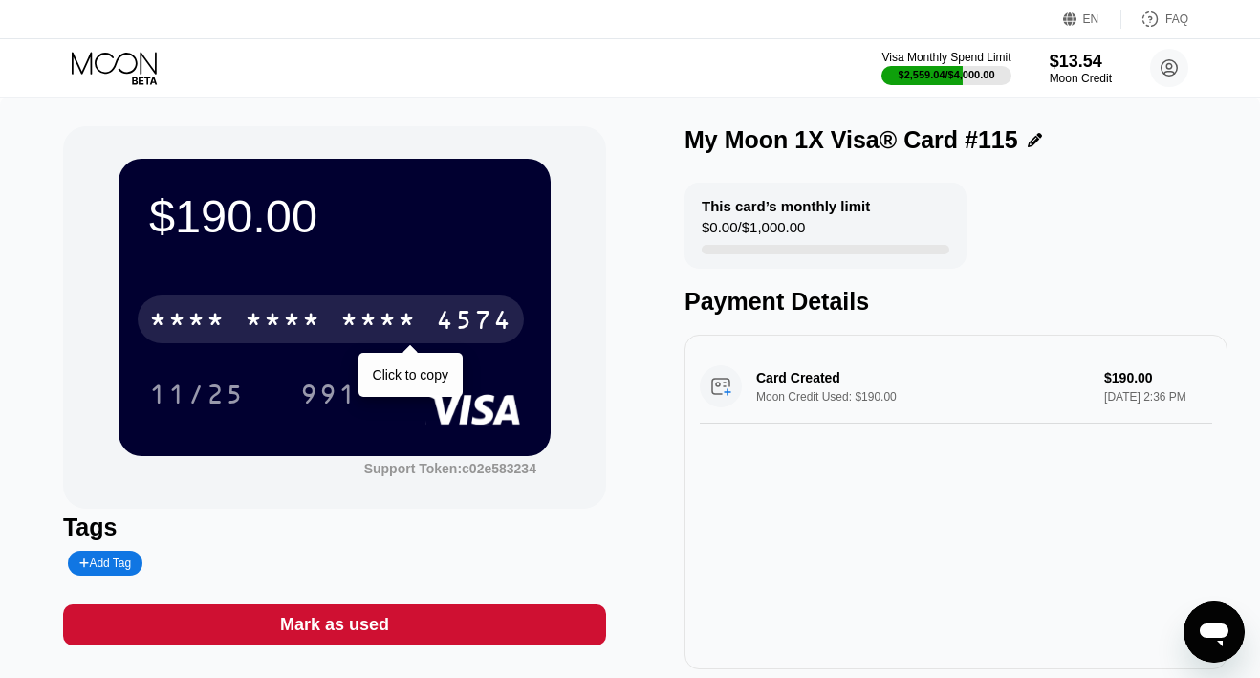
click at [380, 309] on div "* * * *" at bounding box center [378, 322] width 76 height 31
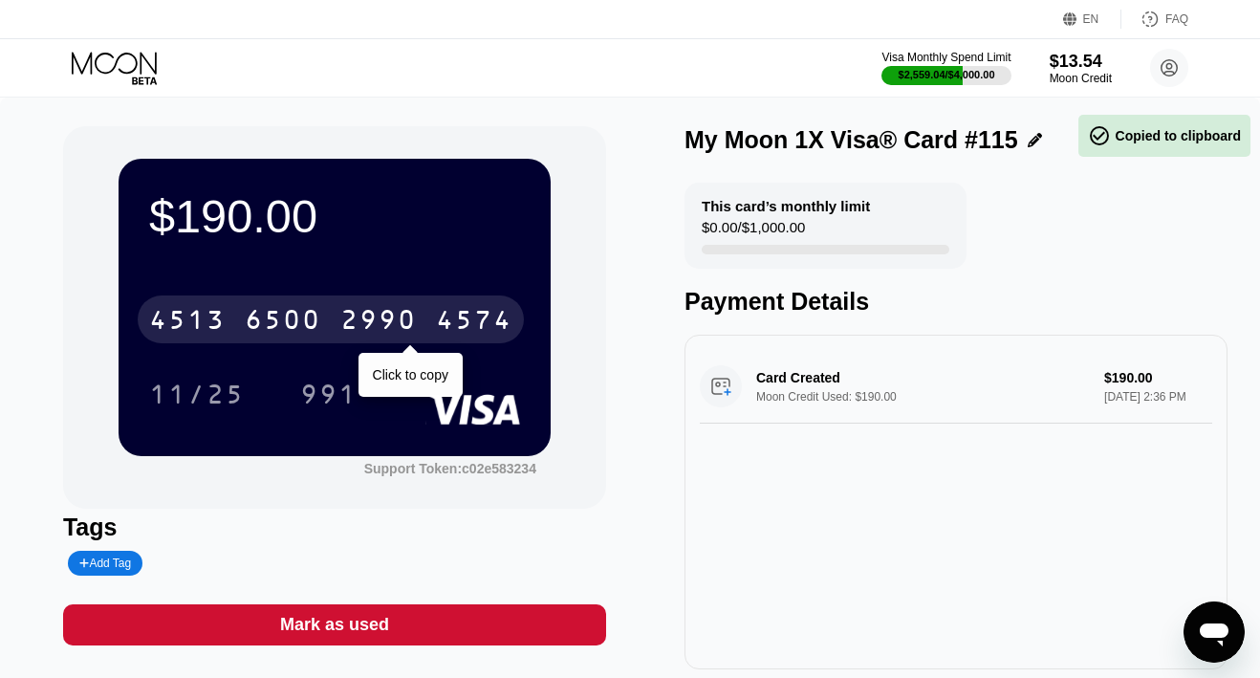
click at [380, 309] on div "2990" at bounding box center [378, 322] width 76 height 31
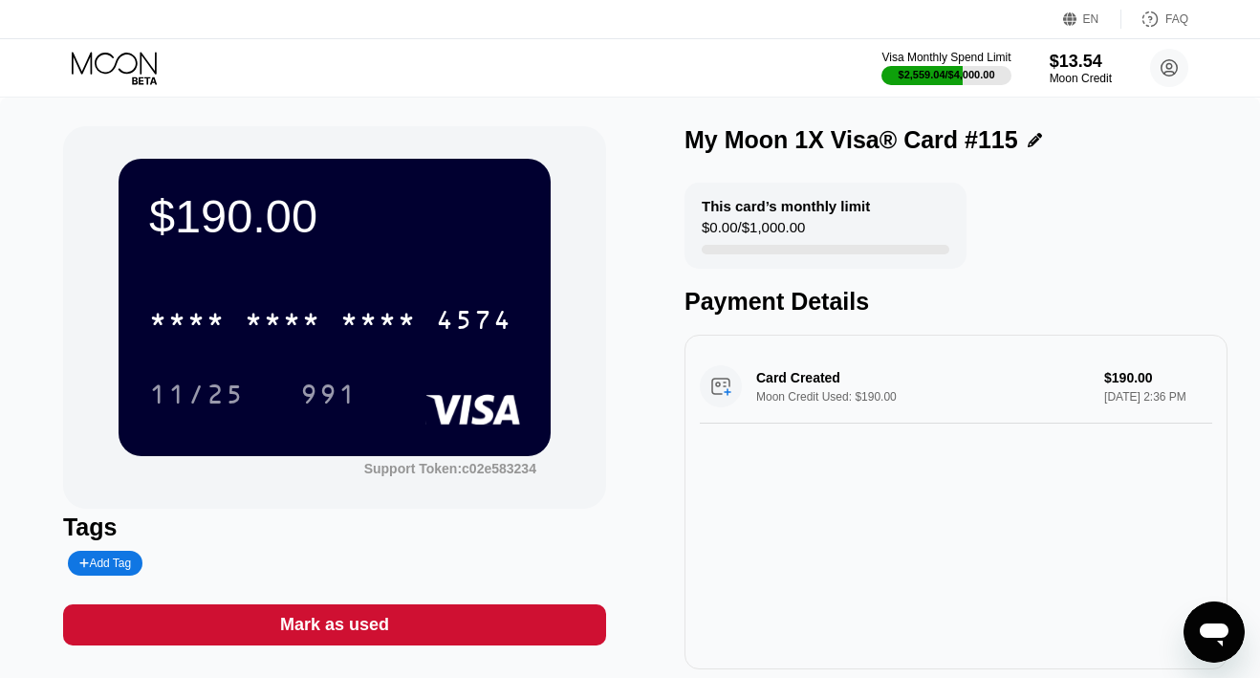
click at [142, 63] on icon at bounding box center [116, 68] width 89 height 33
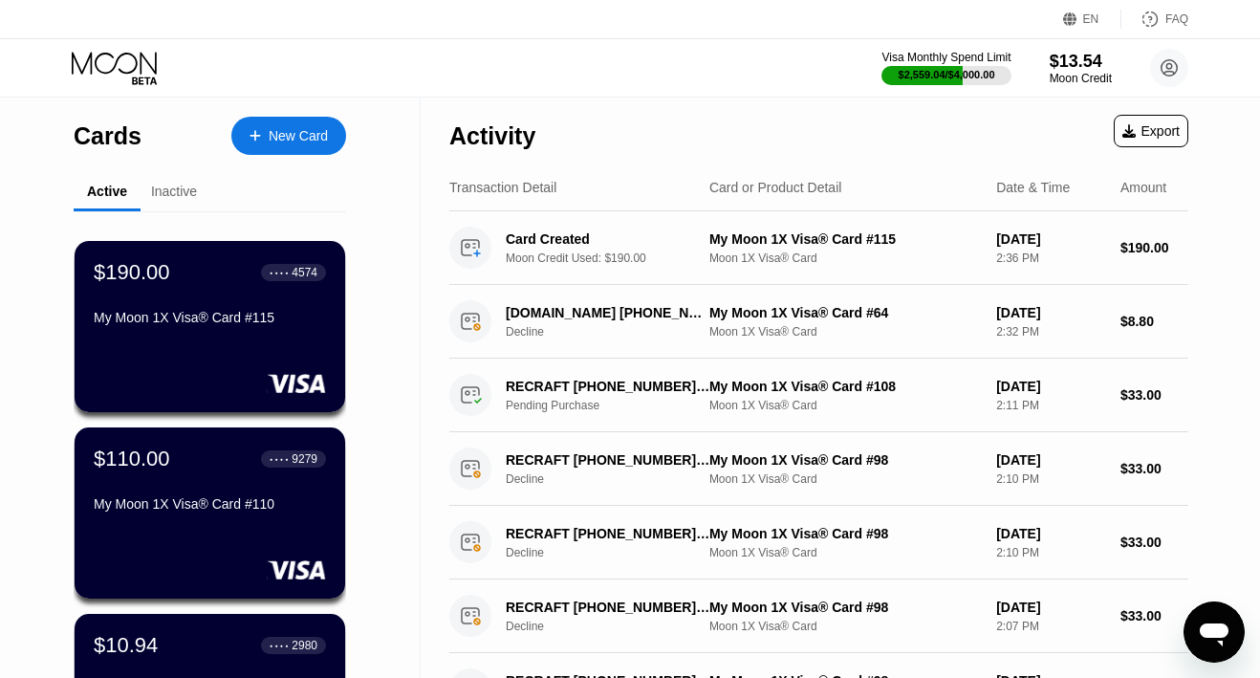
click at [196, 490] on div "$110.00 ● ● ● ● 9279 My Moon 1X Visa® Card #110" at bounding box center [210, 482] width 232 height 73
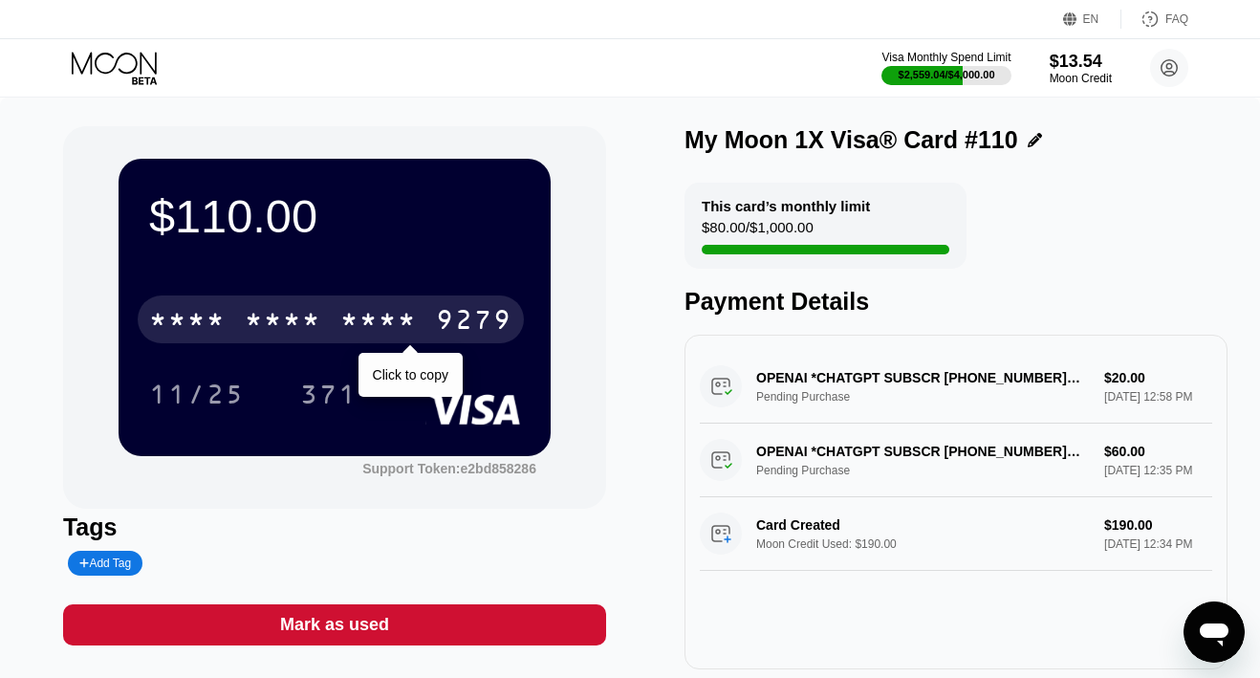
click at [446, 309] on div "9279" at bounding box center [474, 322] width 76 height 31
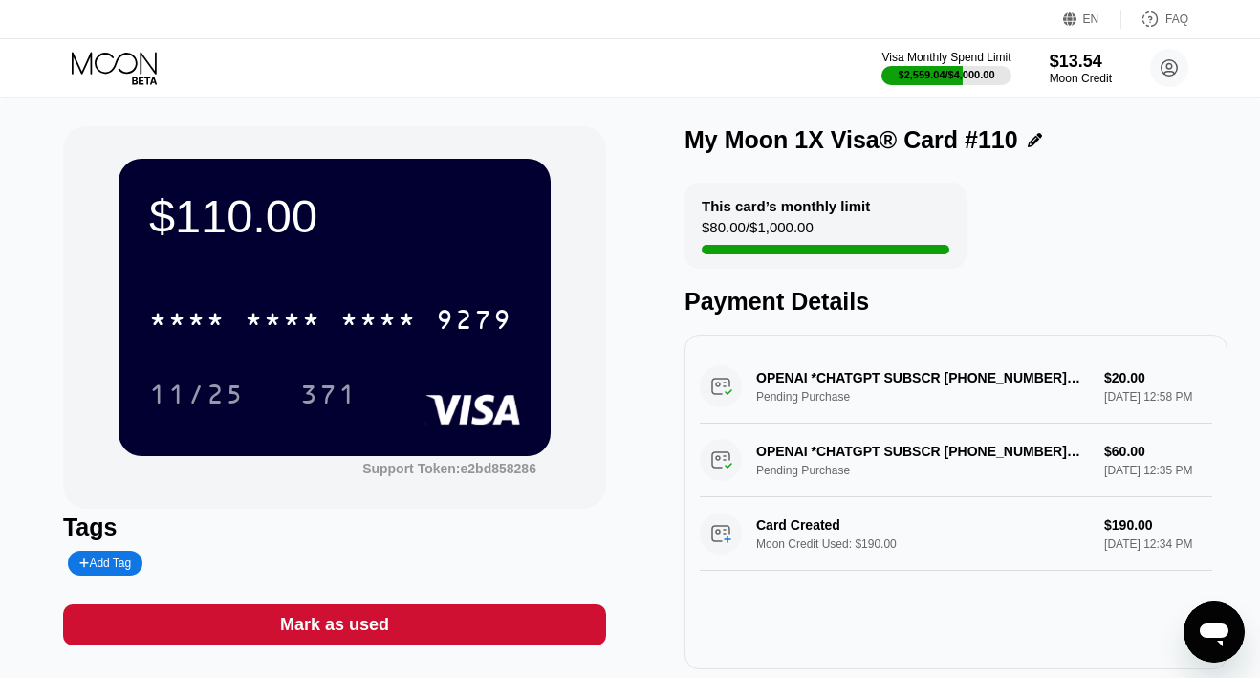
click at [92, 68] on icon at bounding box center [114, 63] width 85 height 22
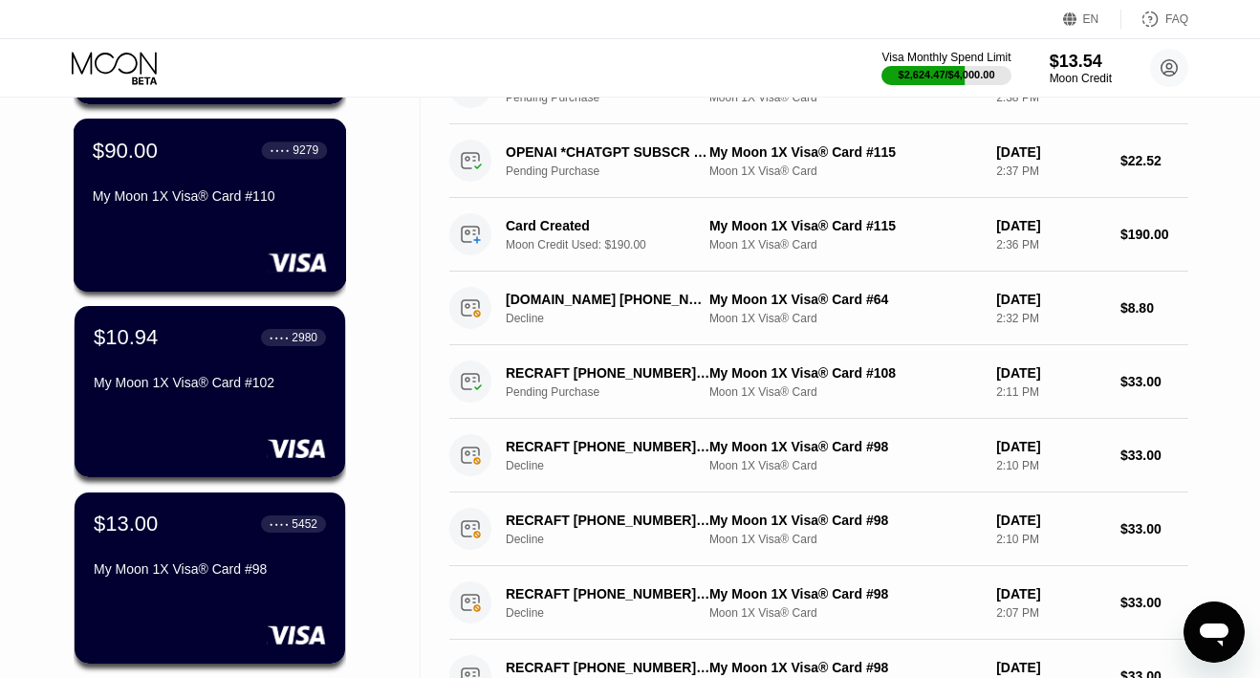
scroll to position [327, 0]
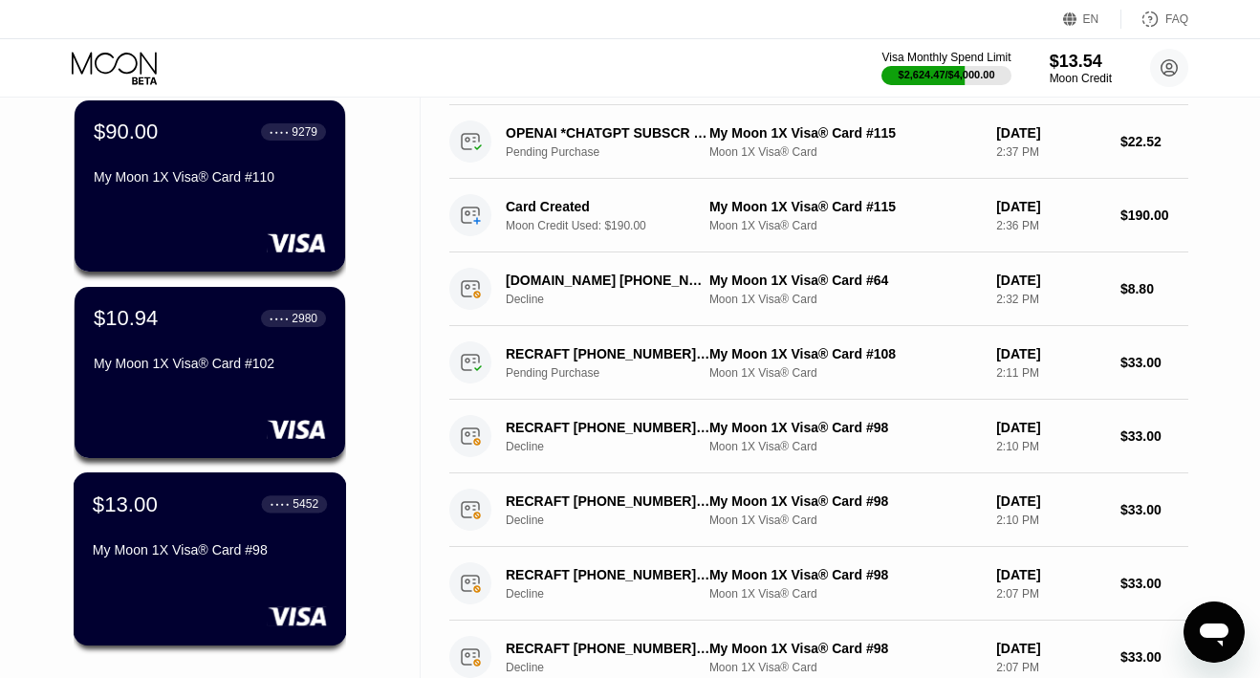
click at [163, 549] on div "My Moon 1X Visa® Card #98" at bounding box center [210, 549] width 234 height 15
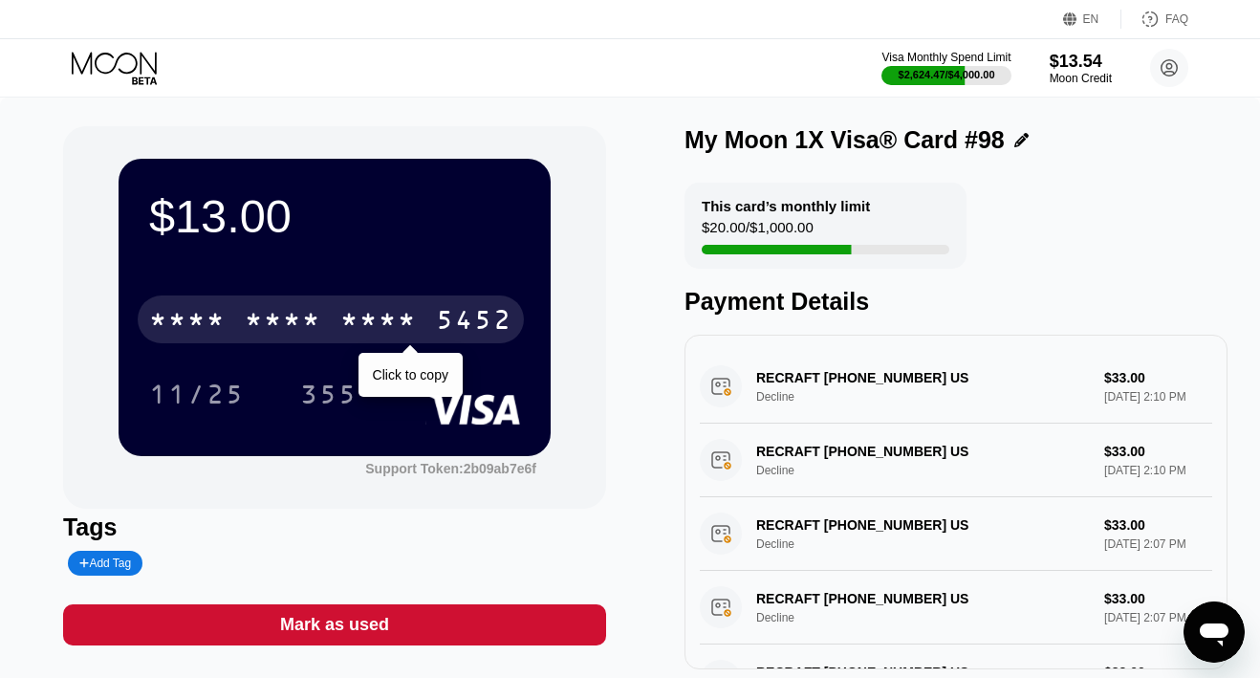
click at [340, 318] on div "* * * *" at bounding box center [378, 322] width 76 height 31
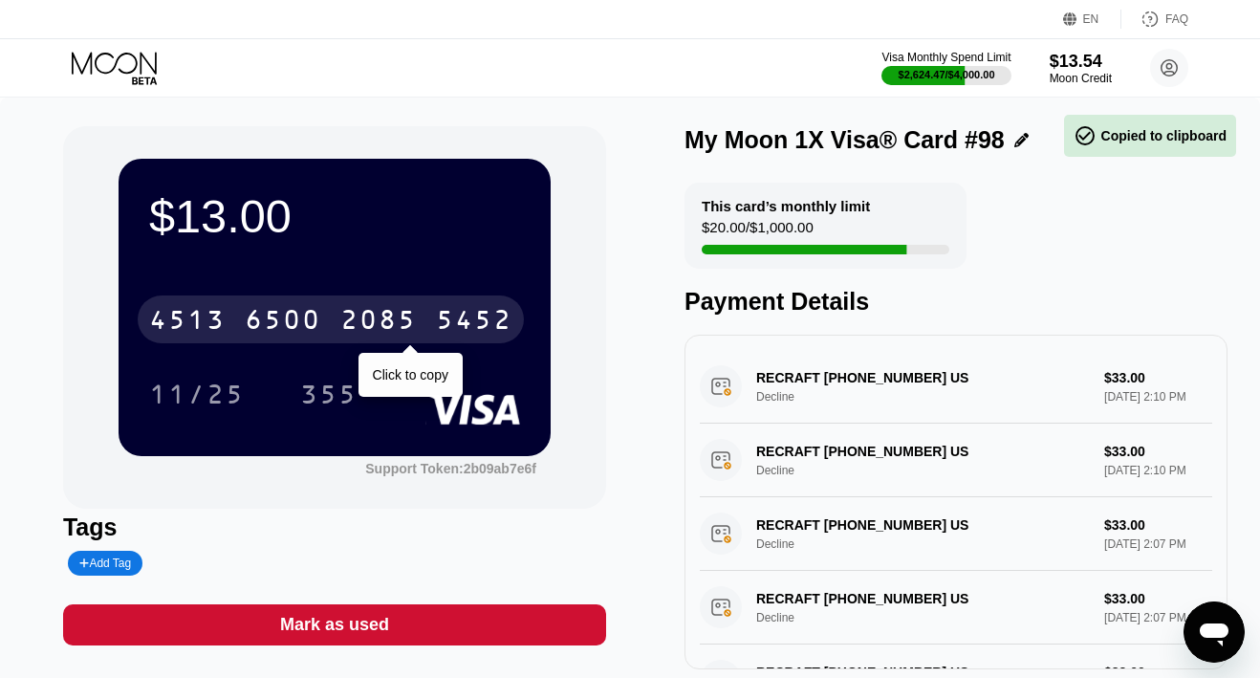
click at [340, 318] on div "2085" at bounding box center [378, 322] width 76 height 31
click at [340, 318] on div "* * * *" at bounding box center [378, 322] width 76 height 31
click at [225, 312] on div "4513" at bounding box center [187, 322] width 76 height 31
click at [225, 312] on div "* * * *" at bounding box center [187, 322] width 76 height 31
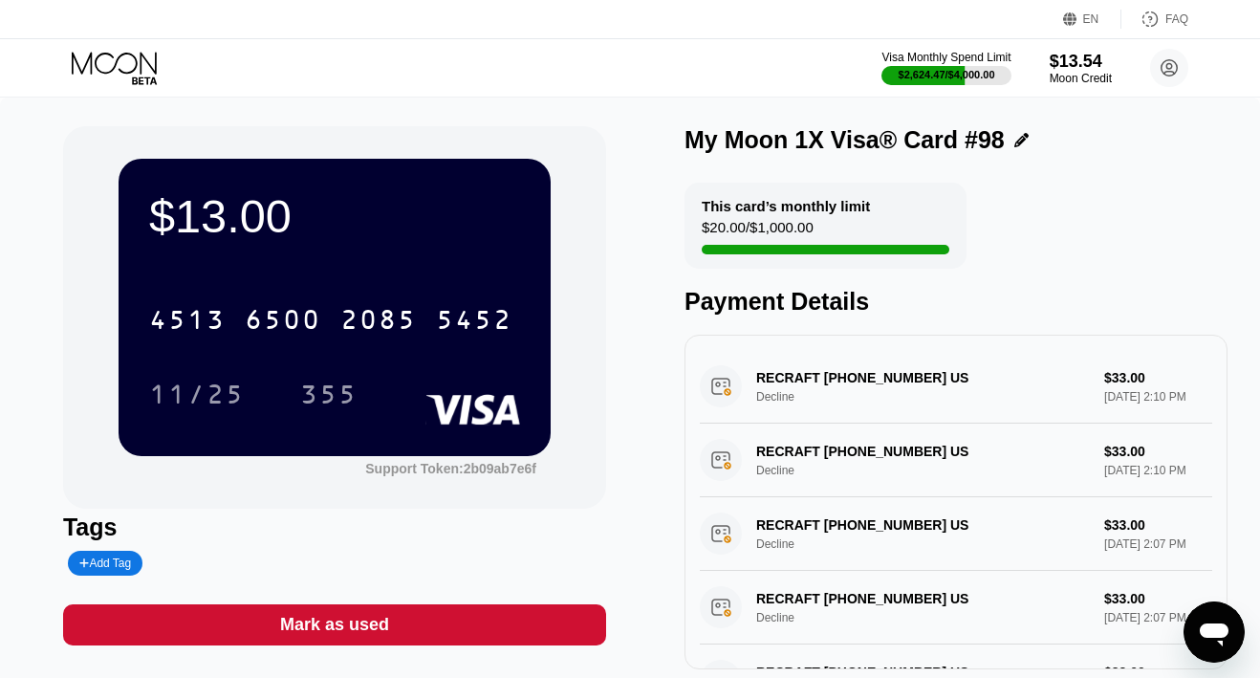
click at [128, 68] on icon at bounding box center [116, 68] width 89 height 33
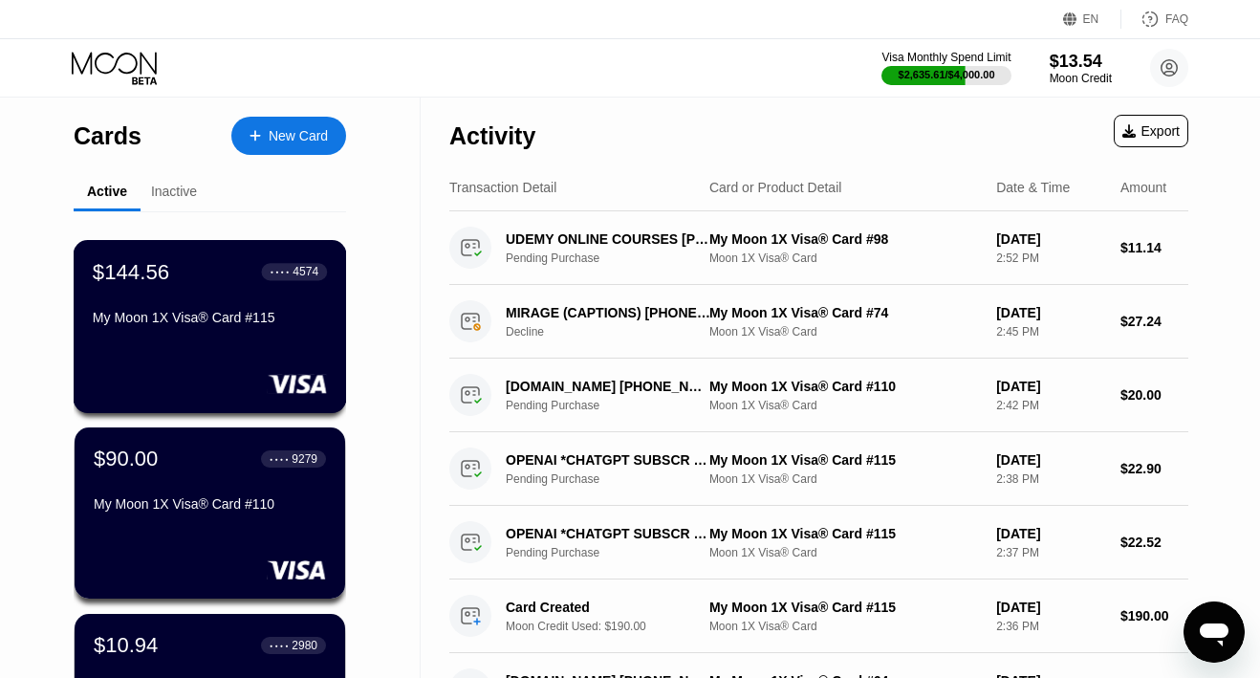
click at [171, 383] on div at bounding box center [210, 383] width 234 height 19
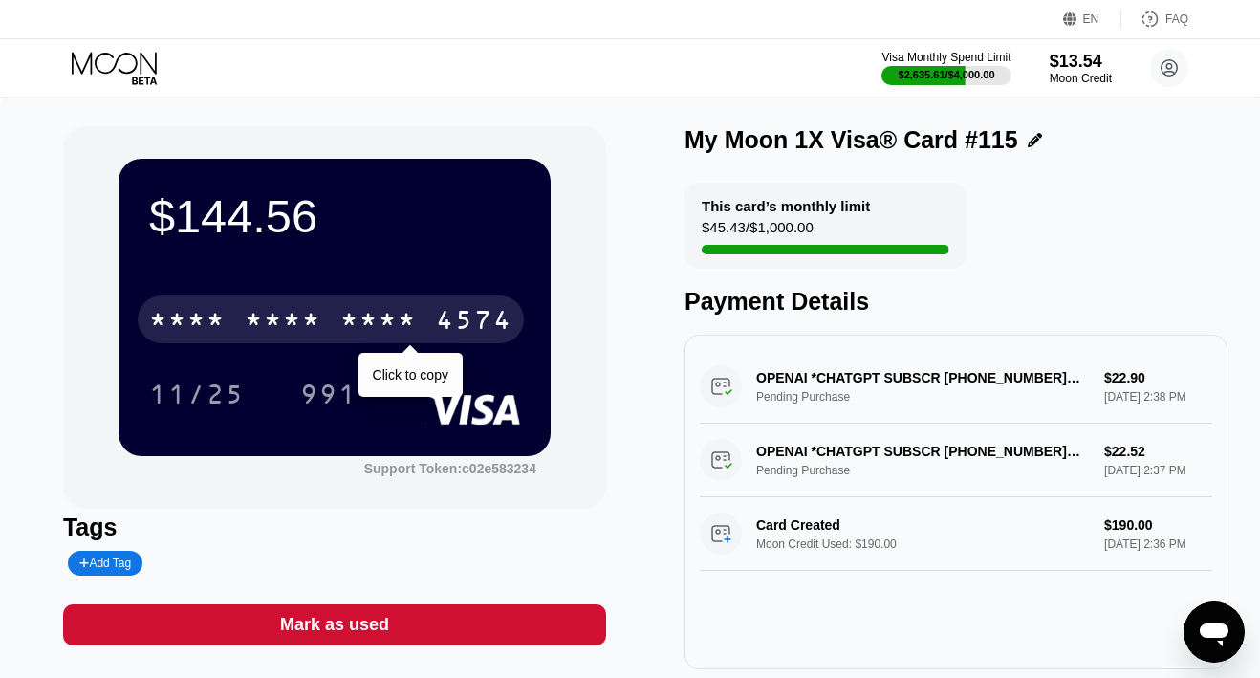
click at [279, 321] on div "* * * *" at bounding box center [283, 322] width 76 height 31
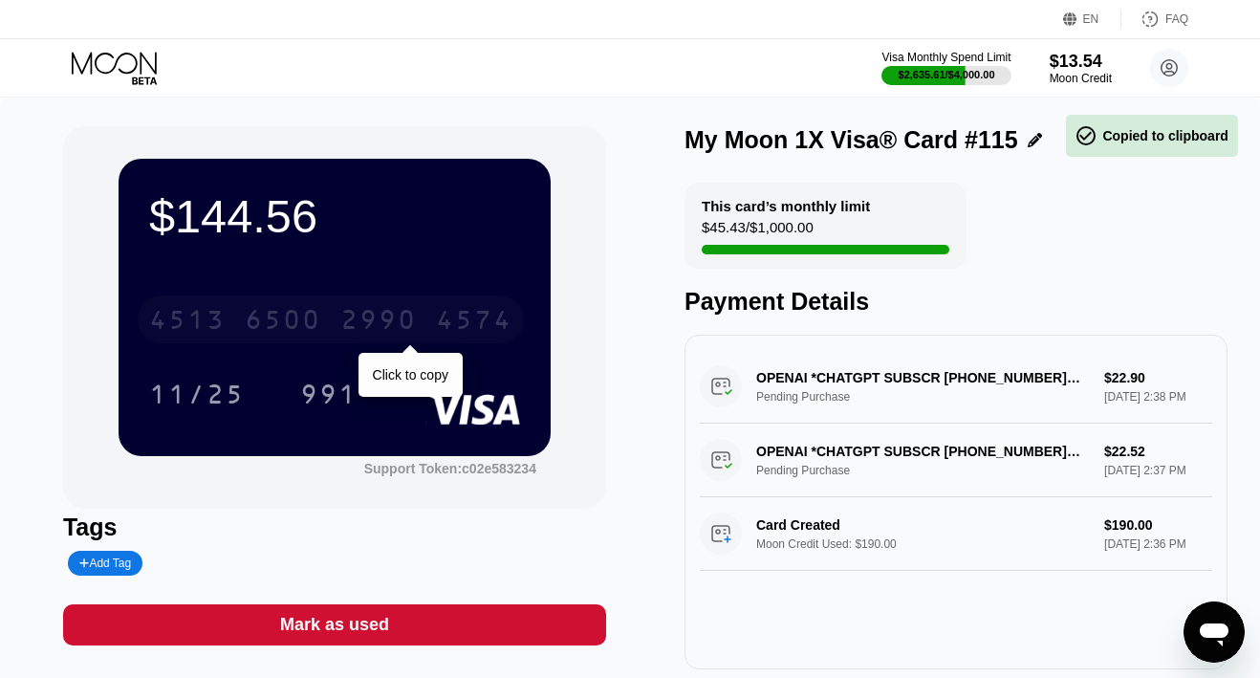
click at [279, 321] on div "6500" at bounding box center [283, 322] width 76 height 31
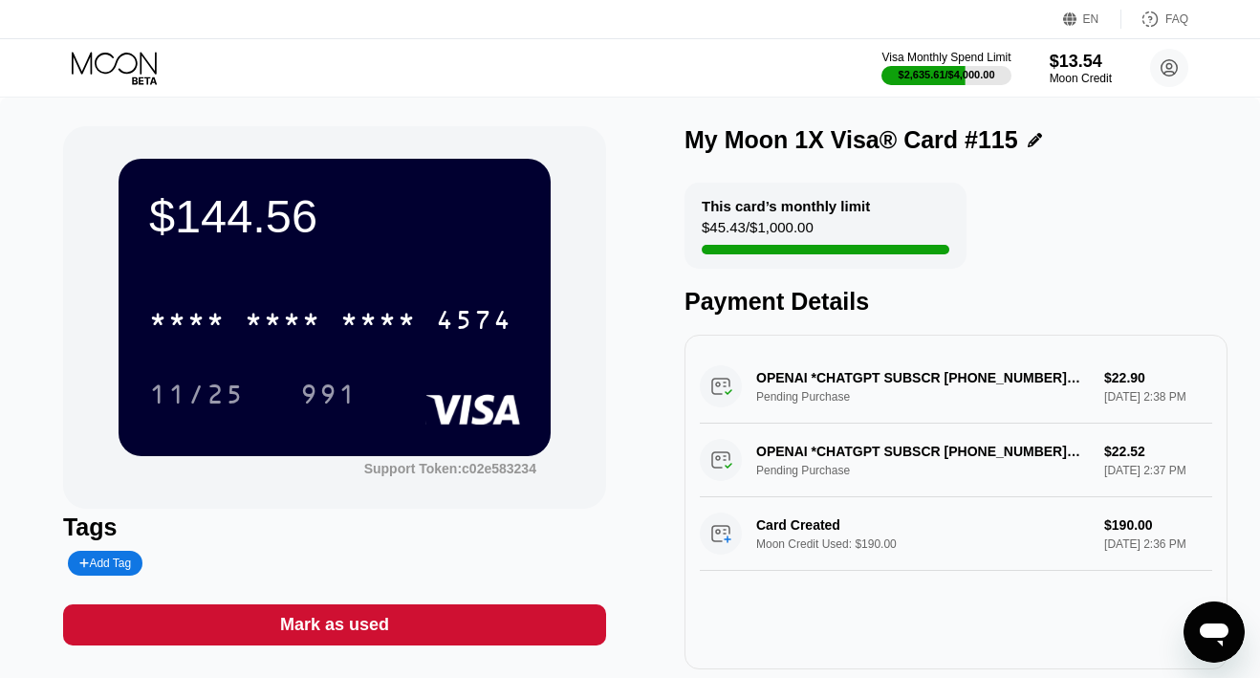
click at [101, 76] on icon at bounding box center [116, 68] width 89 height 33
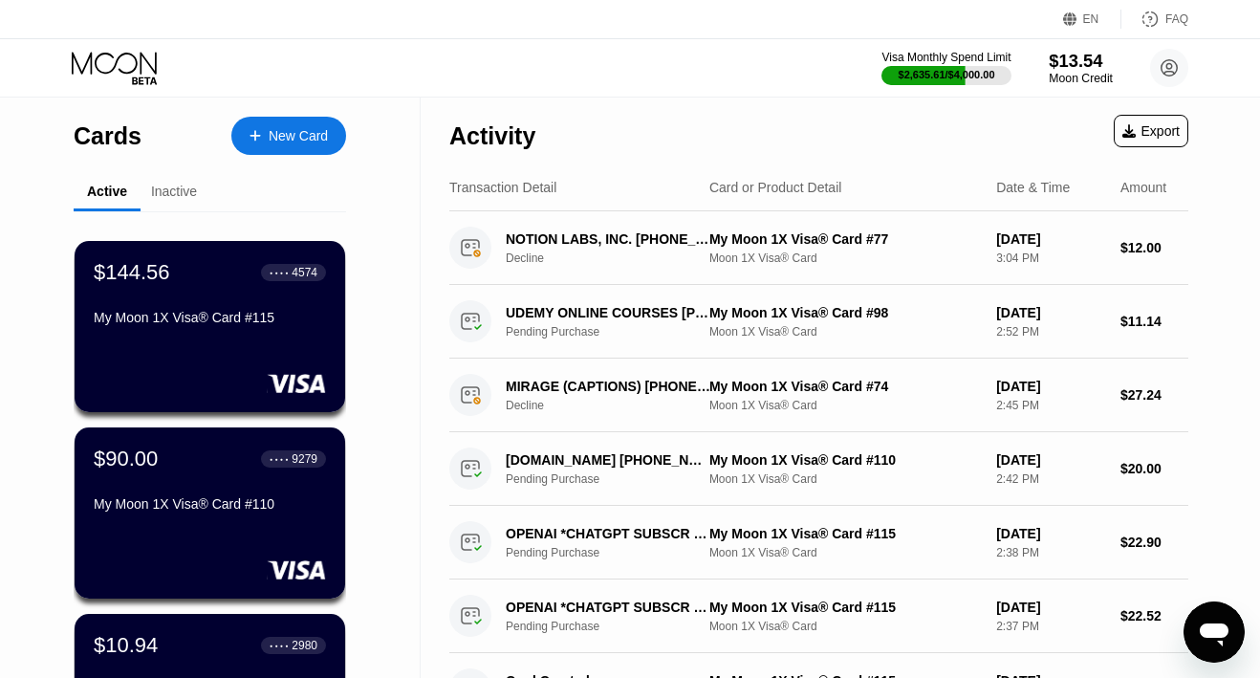
click at [1089, 85] on div "Moon Credit" at bounding box center [1080, 78] width 64 height 13
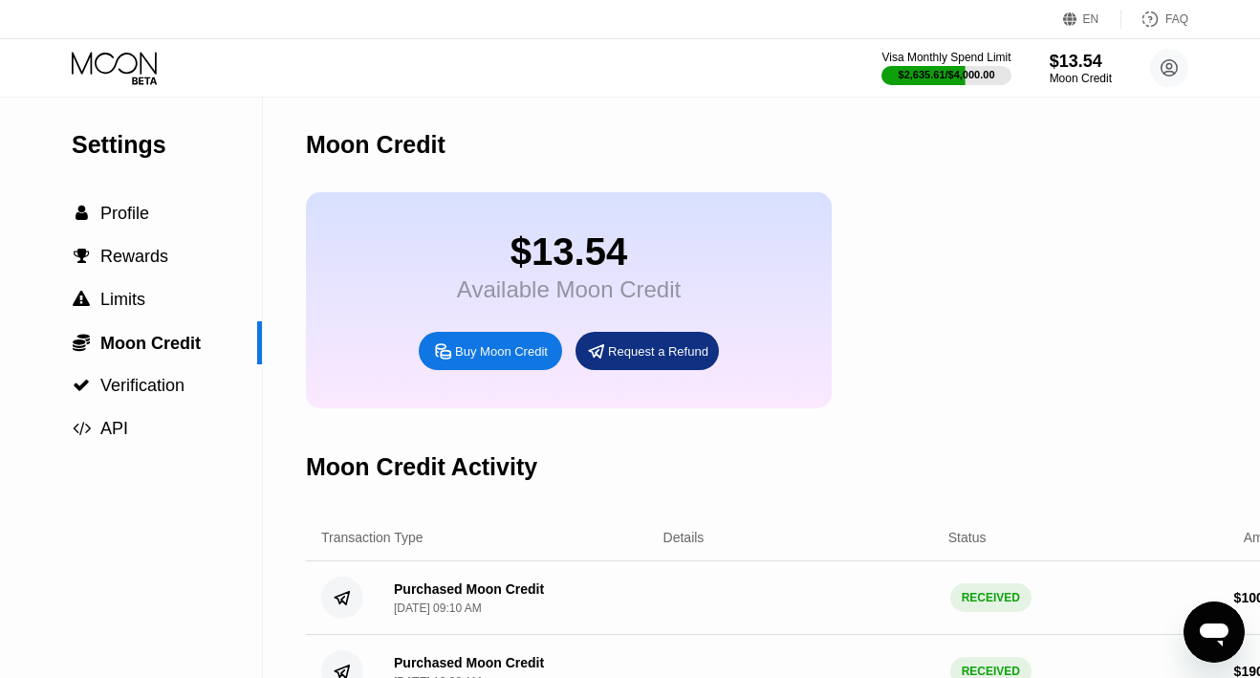
click at [520, 362] on div "Buy Moon Credit" at bounding box center [490, 351] width 143 height 38
type input "0"
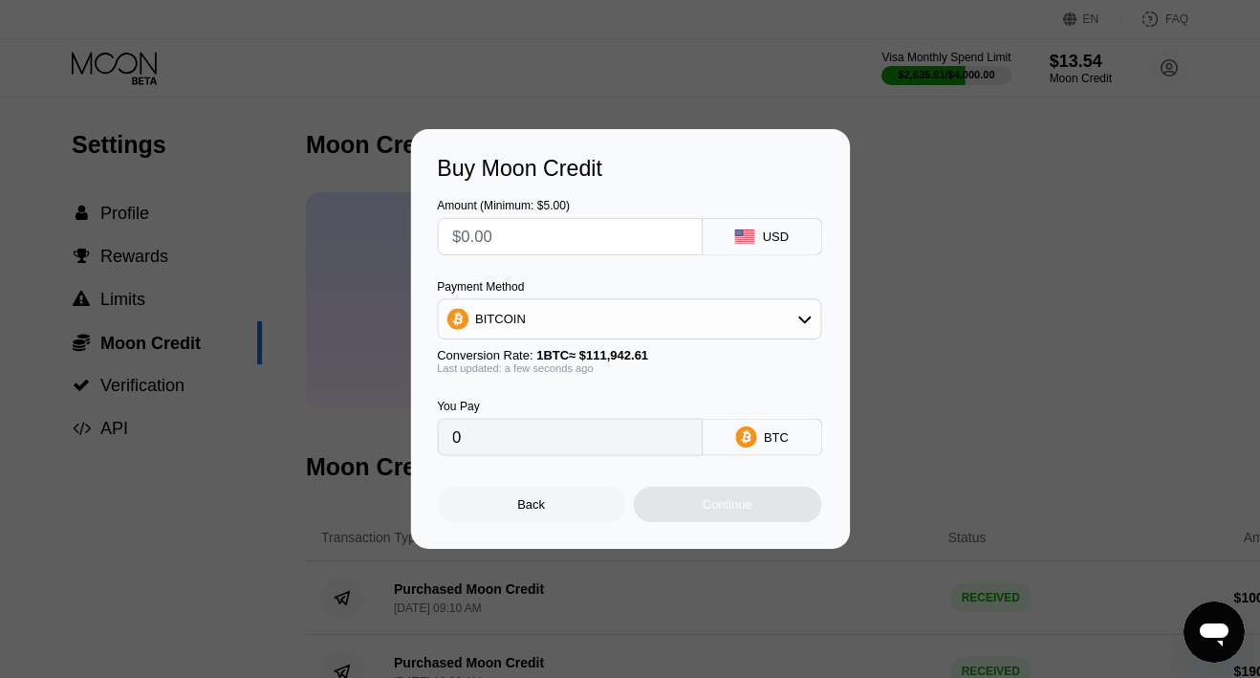
click at [586, 251] on div "Amount (Minimum: $5.00) USD Payment Method BITCOIN Conversion Rate: 1 BTC ≈ $11…" at bounding box center [630, 319] width 386 height 274
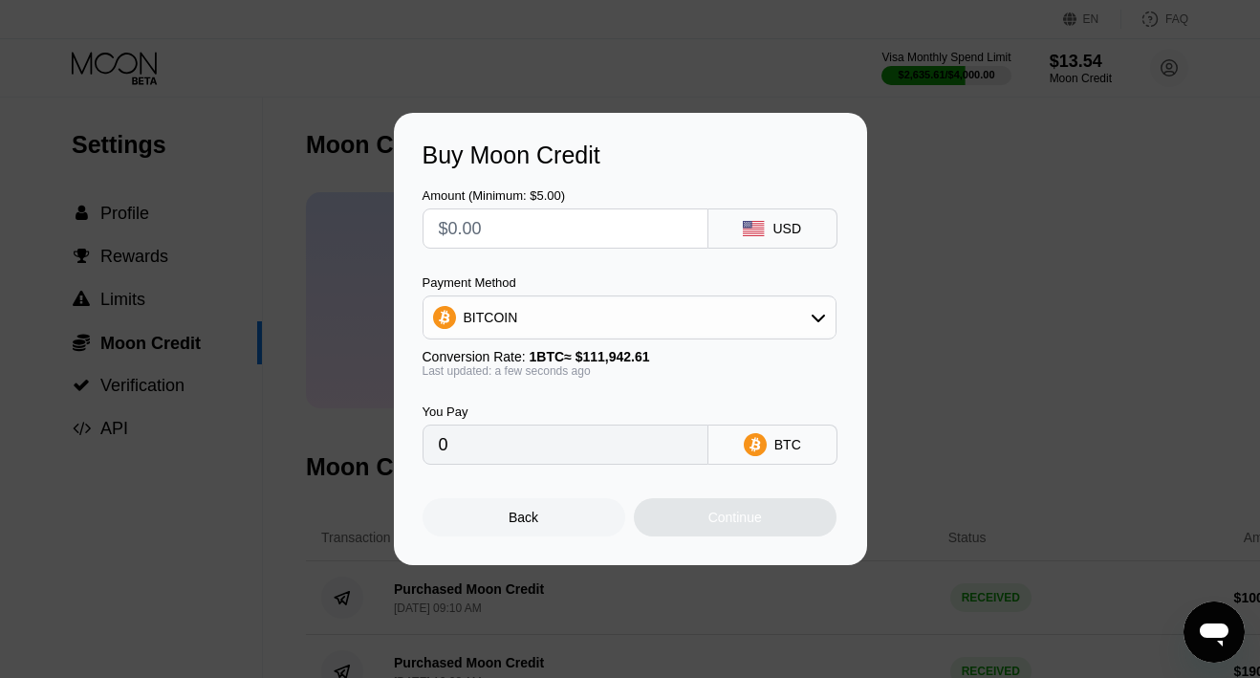
click at [536, 220] on input "text" at bounding box center [565, 228] width 253 height 38
type input "$1"
type input "0.00000894"
type input "$10"
type input "0.00008934"
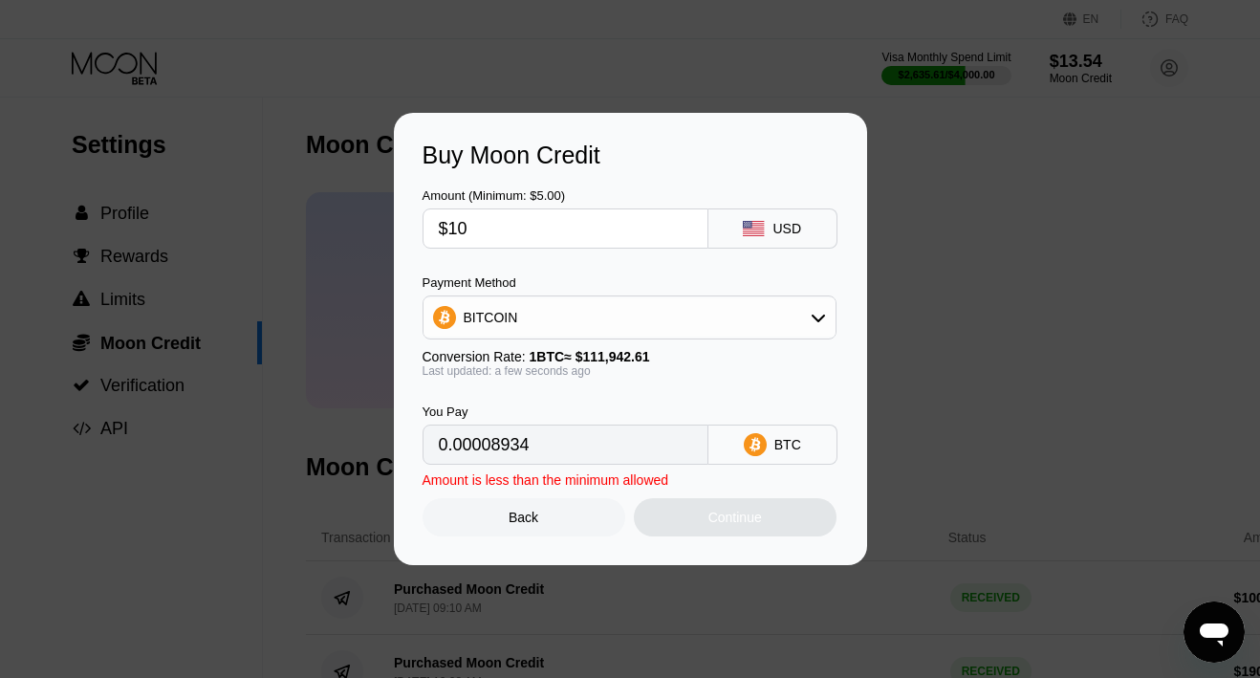
type input "$100"
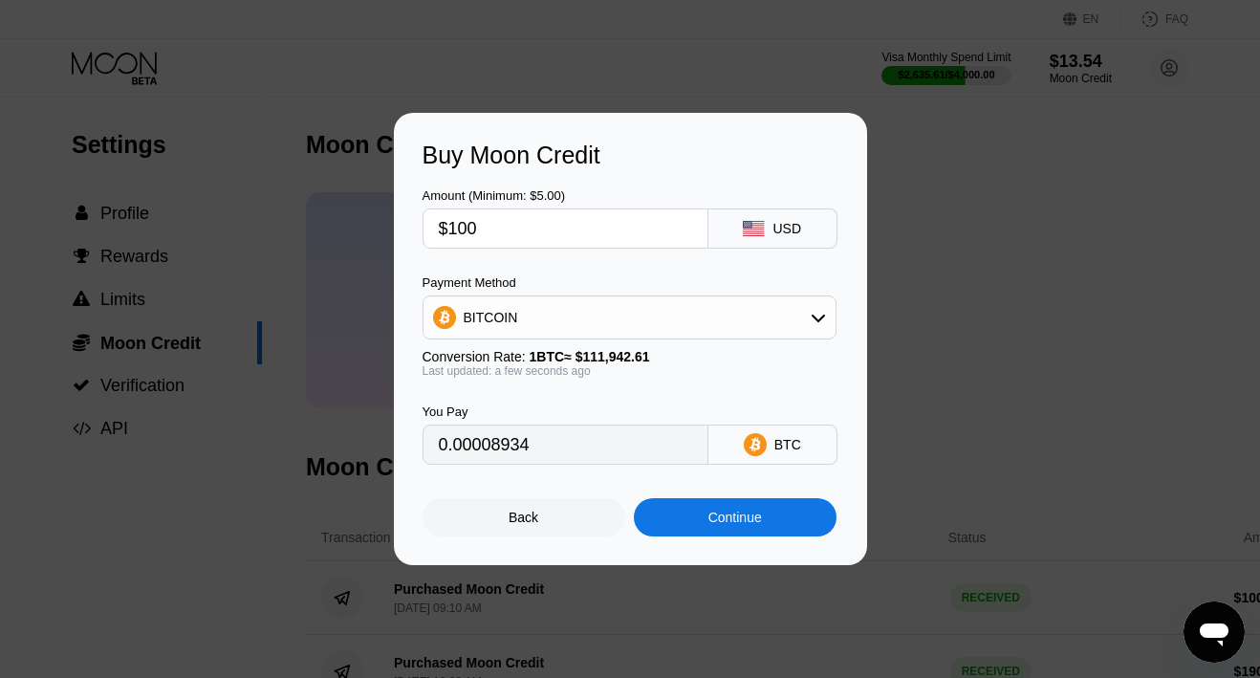
type input "0.00089332"
type input "$1000"
type input "0.00893315"
type input "$1000"
click at [523, 304] on div "BITCOIN" at bounding box center [629, 317] width 412 height 38
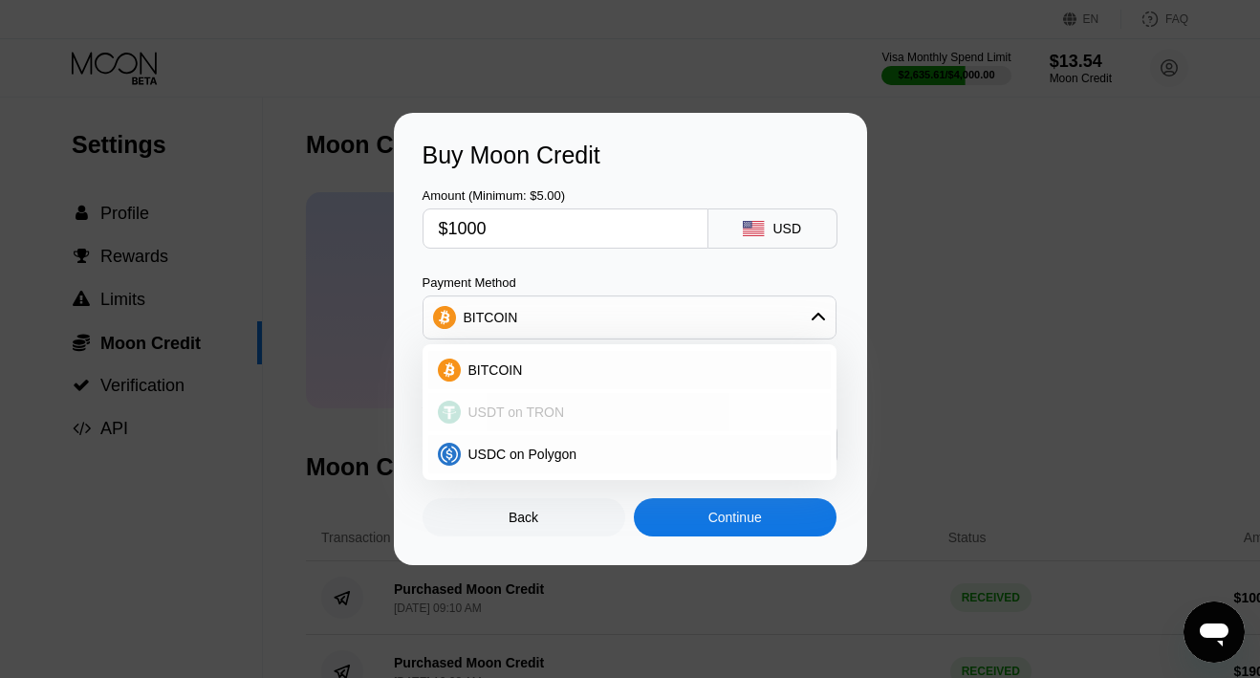
click at [520, 401] on div "USDT on TRON" at bounding box center [629, 412] width 402 height 38
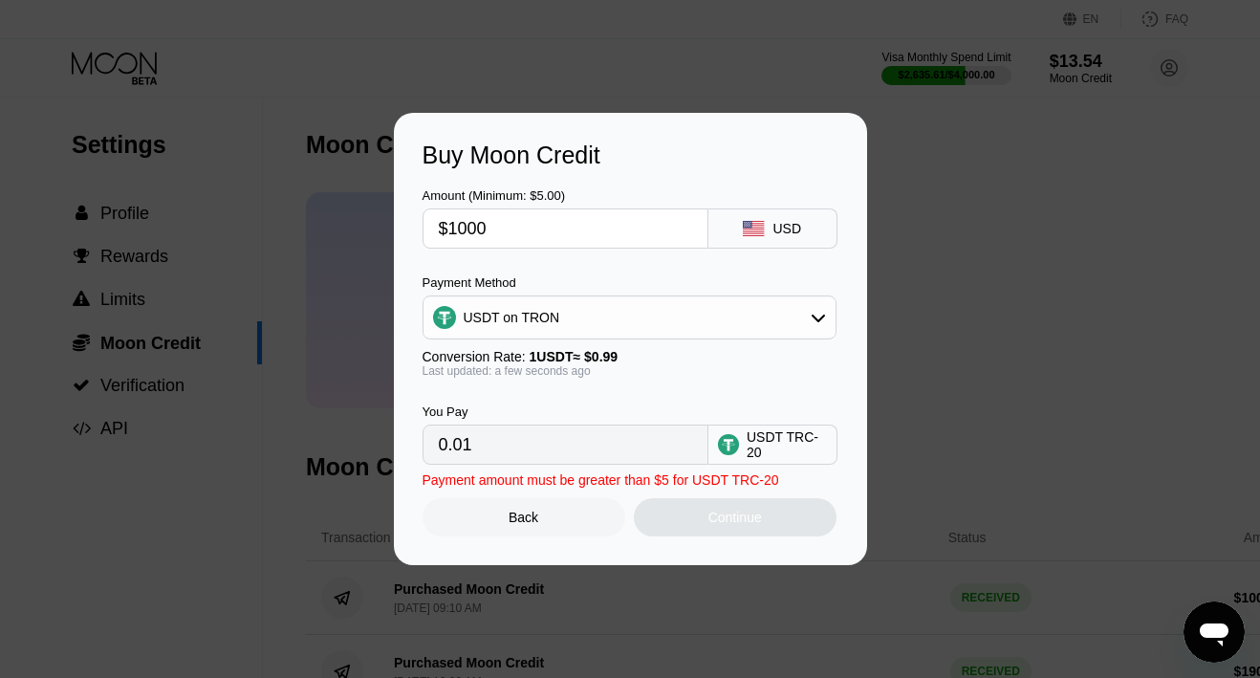
type input "1010.10"
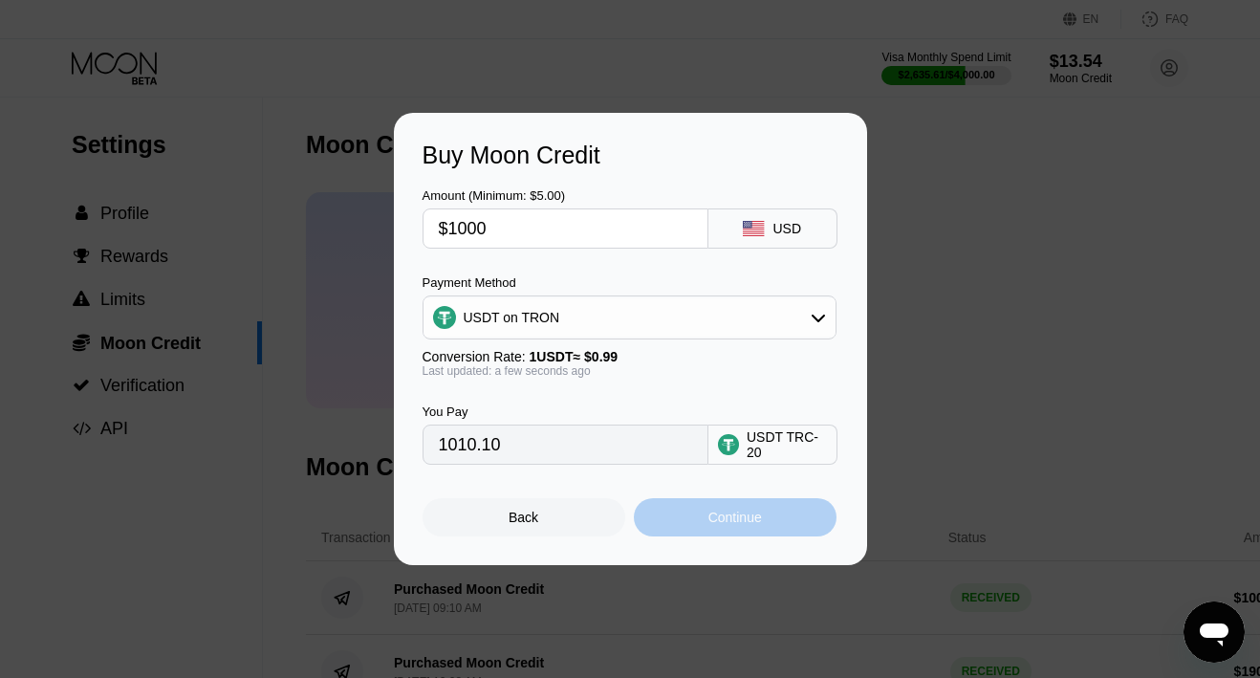
click at [651, 513] on div "Continue" at bounding box center [735, 517] width 203 height 38
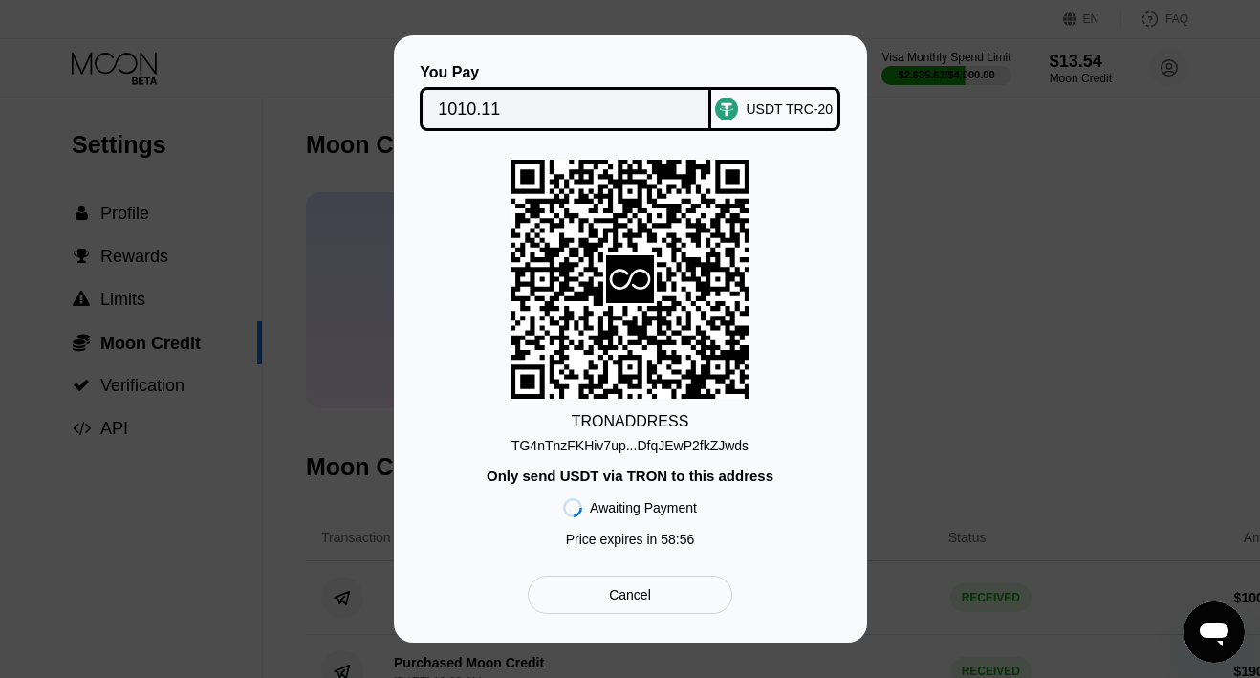
click at [685, 447] on div "TG4nTnzFKHiv7up...DfqJEwP2fkZJwds" at bounding box center [629, 445] width 237 height 15
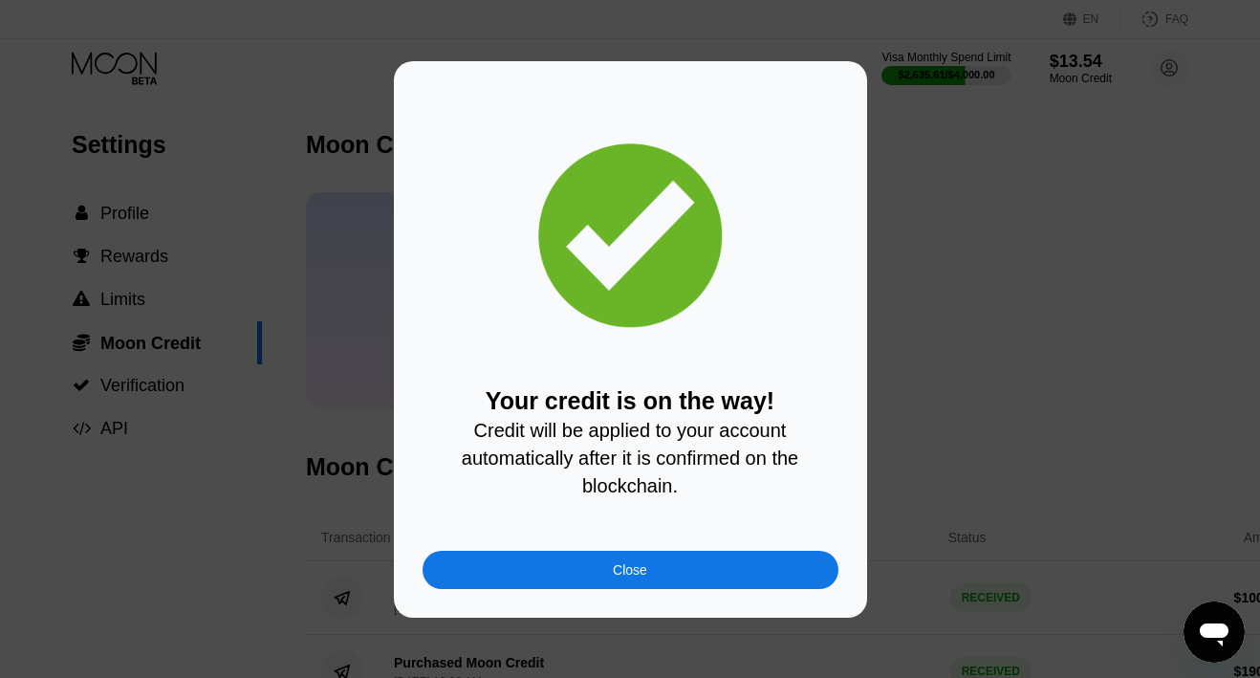
click at [523, 573] on div "Close" at bounding box center [630, 570] width 416 height 38
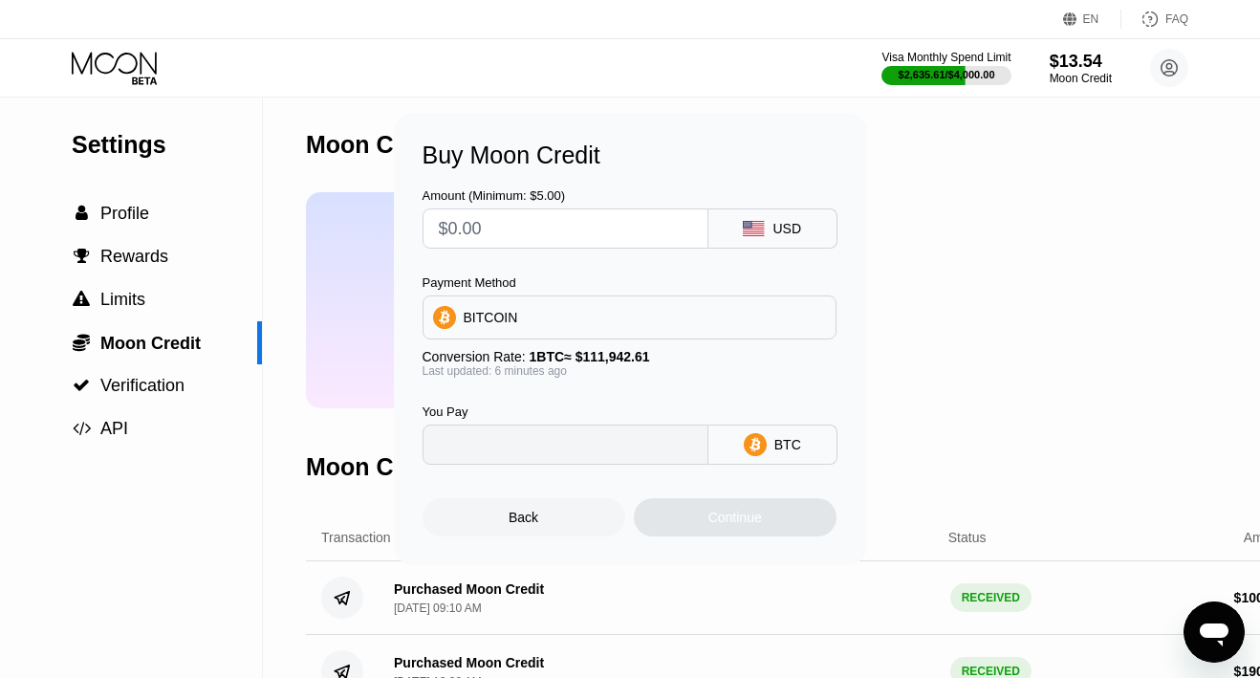
type input "0"
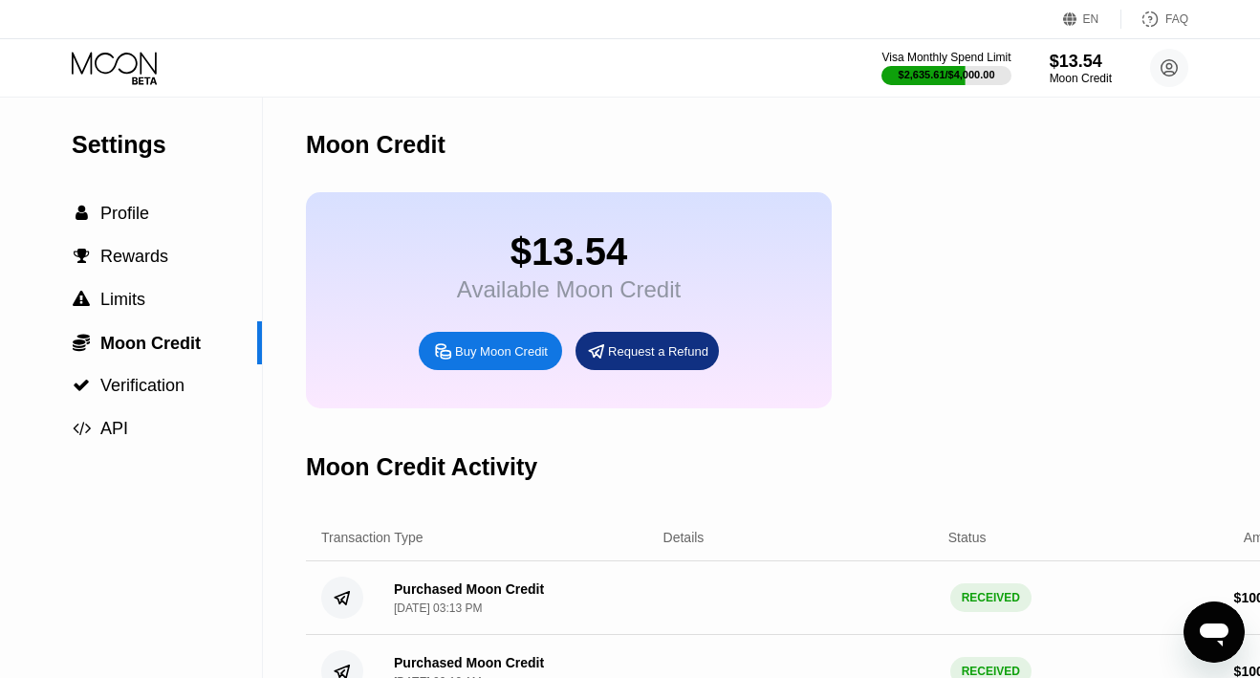
click at [132, 57] on icon at bounding box center [116, 68] width 89 height 33
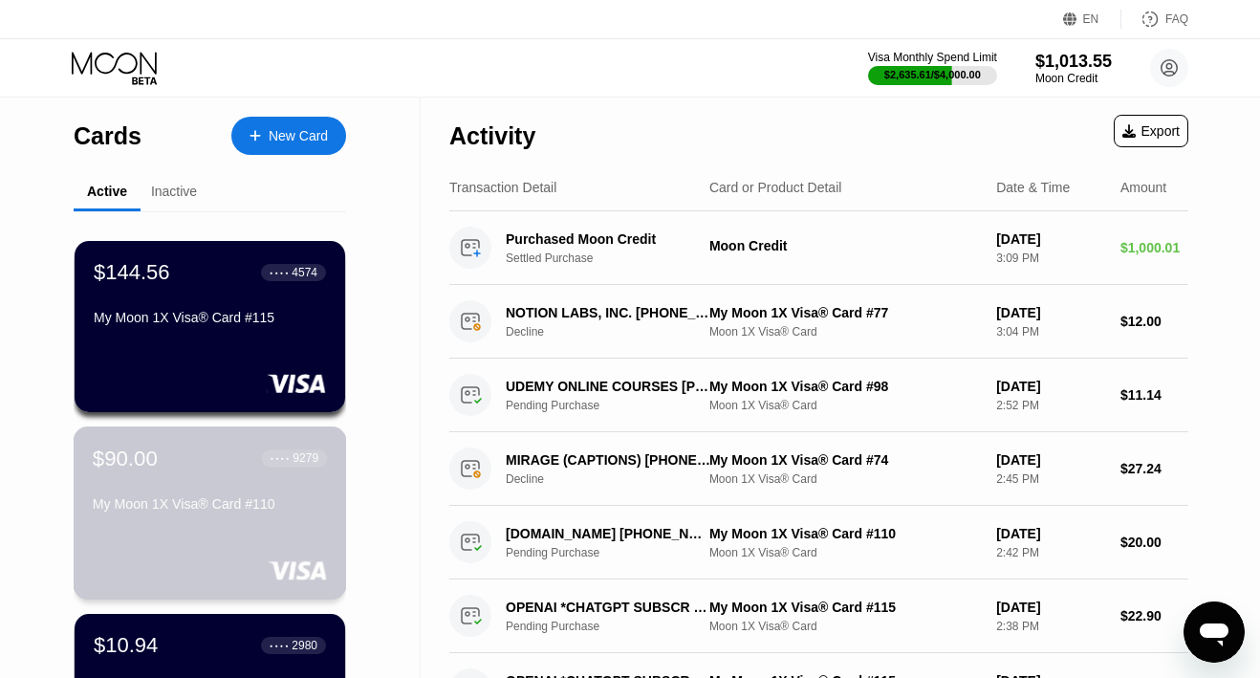
click at [191, 529] on div "$90.00 ● ● ● ● 9279 My Moon 1X Visa® Card #110" at bounding box center [210, 512] width 273 height 173
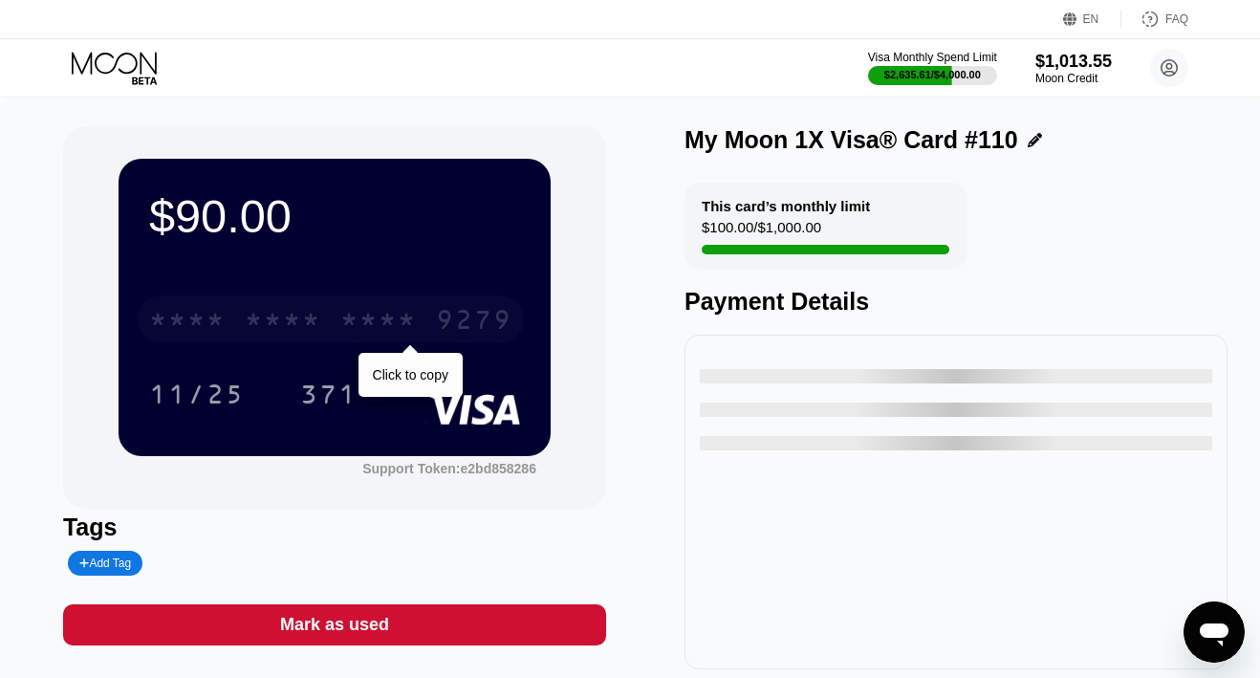
click at [435, 321] on div "* * * * * * * * * * * * 9279" at bounding box center [331, 319] width 386 height 48
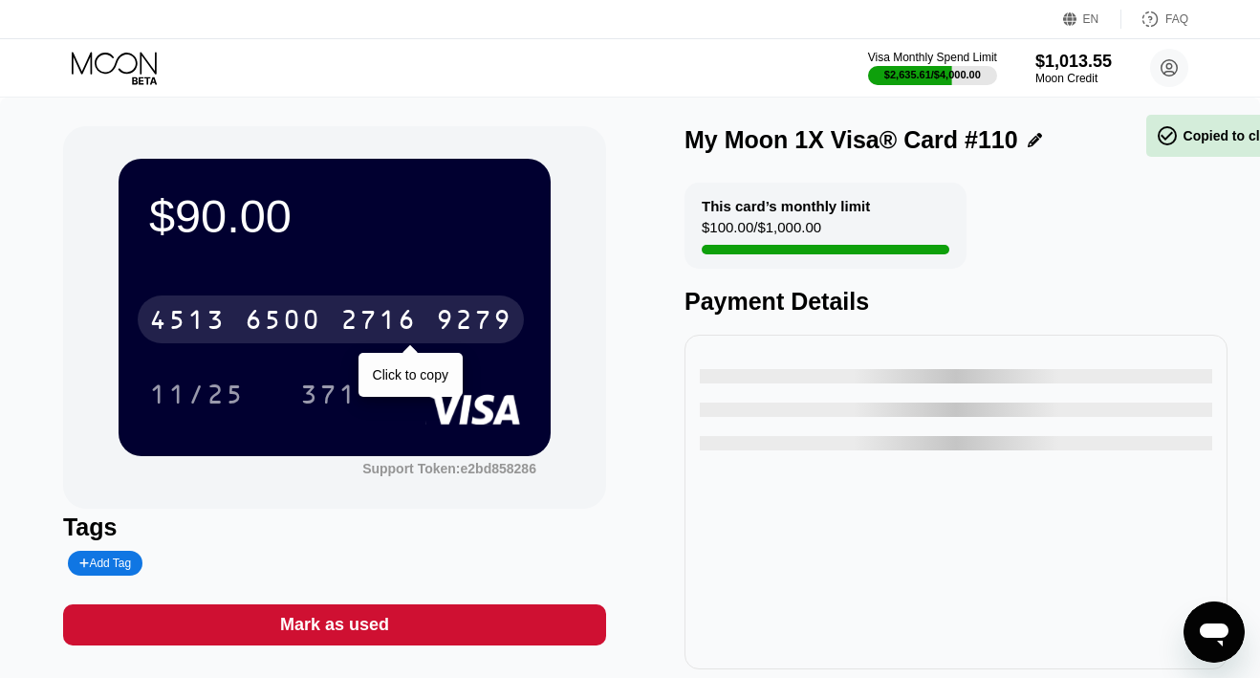
click at [435, 321] on div "4513 6500 2716 9279" at bounding box center [331, 319] width 386 height 48
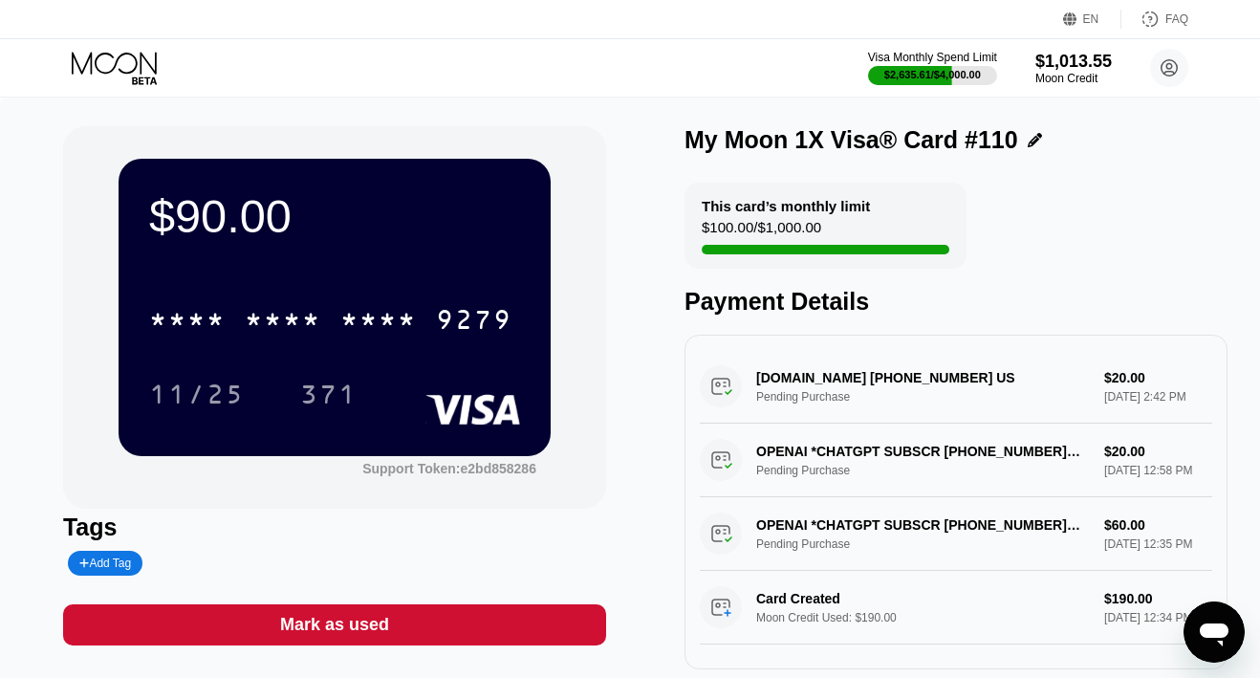
click at [110, 64] on icon at bounding box center [116, 68] width 89 height 33
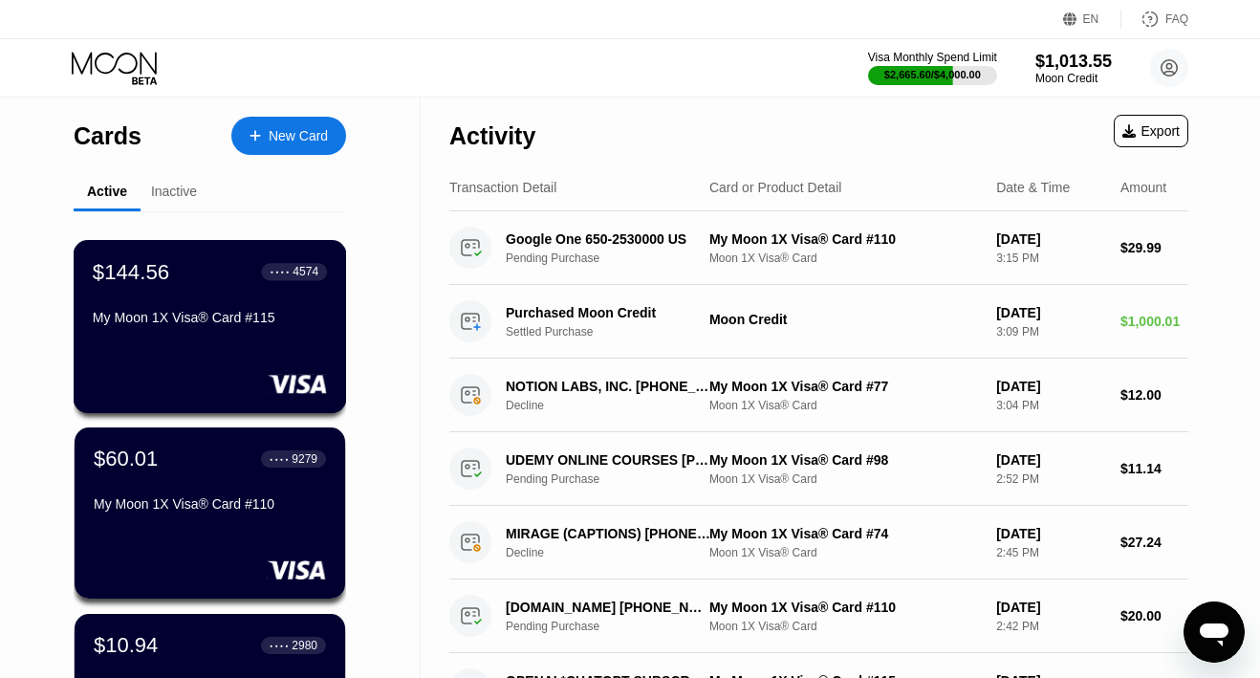
click at [227, 350] on div "$144.56 ● ● ● ● 4574 My Moon 1X Visa® Card #115" at bounding box center [210, 326] width 273 height 173
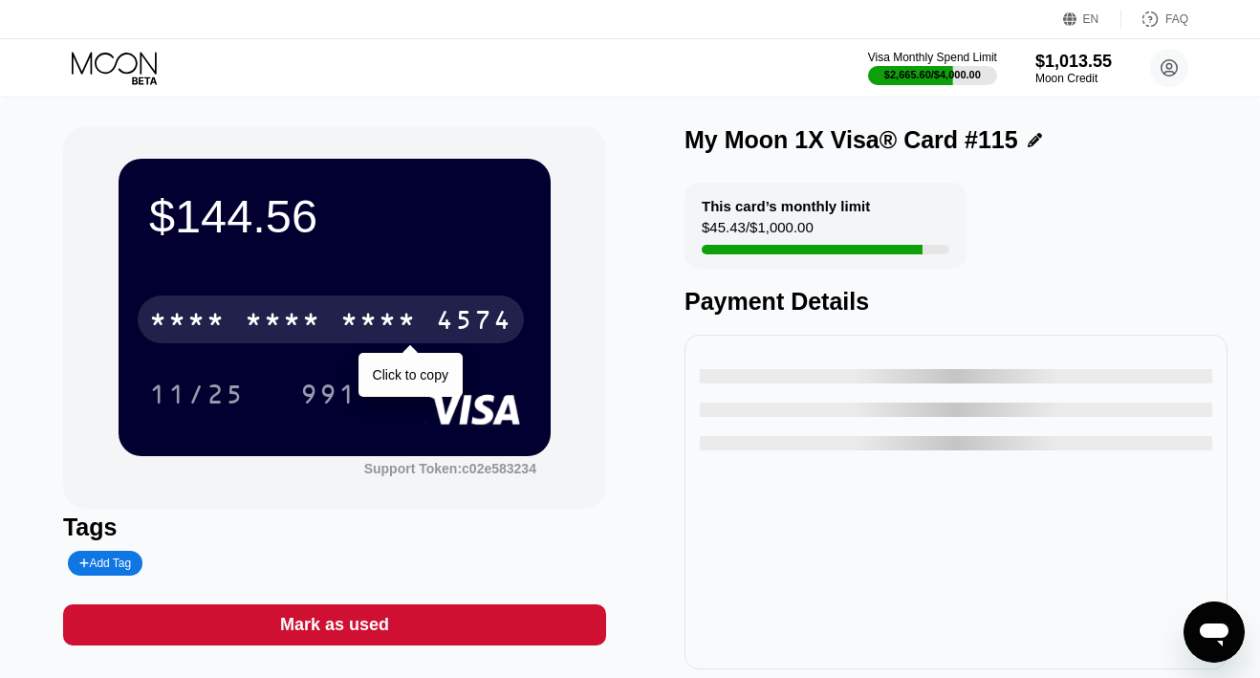
click at [310, 312] on div "* * * *" at bounding box center [283, 322] width 76 height 31
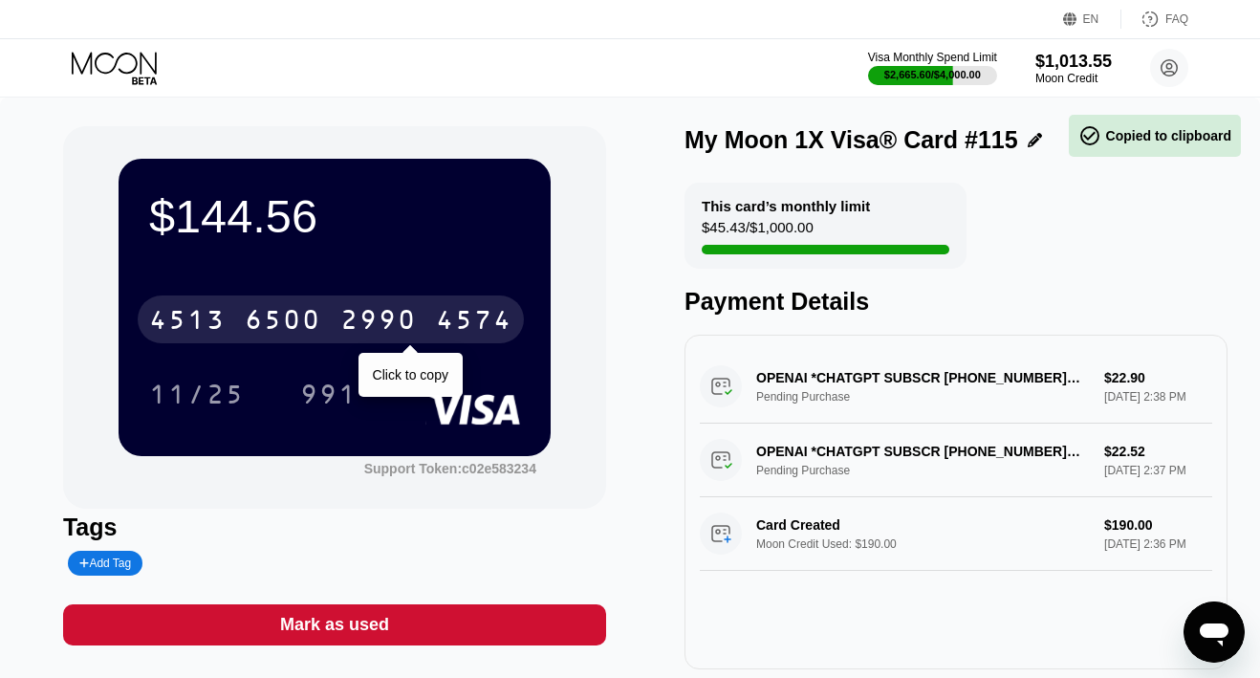
click at [310, 312] on div "6500" at bounding box center [283, 322] width 76 height 31
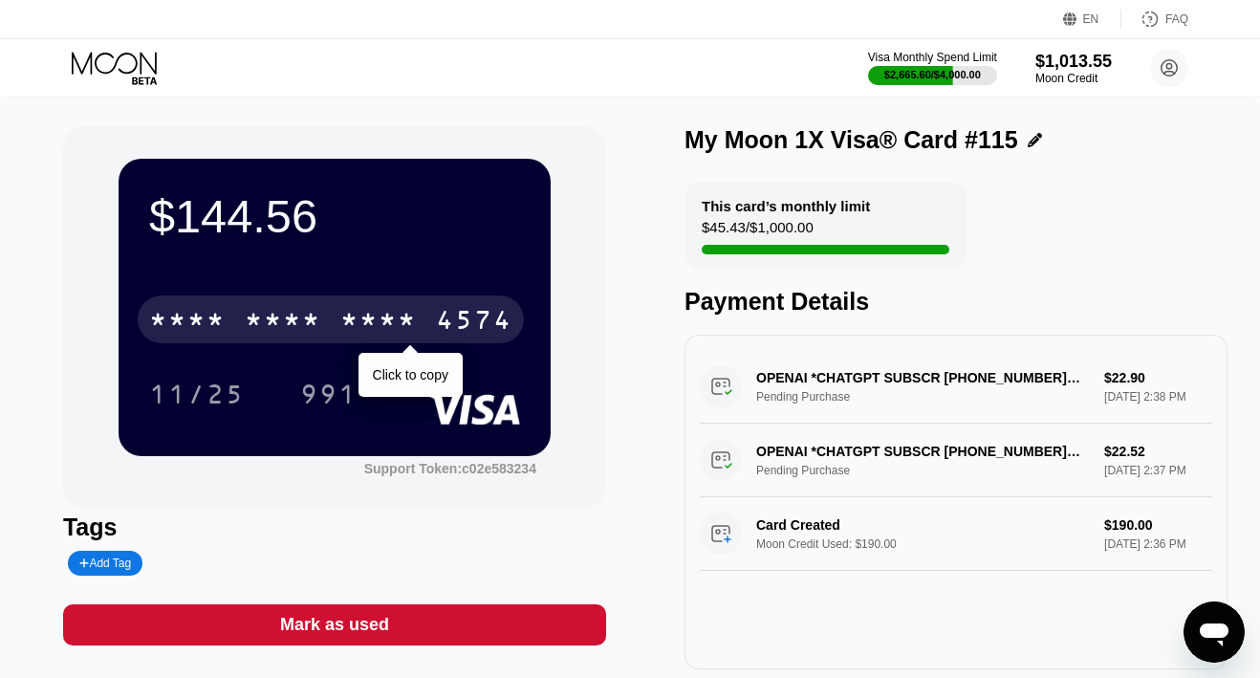
click at [456, 312] on div "4574" at bounding box center [474, 322] width 76 height 31
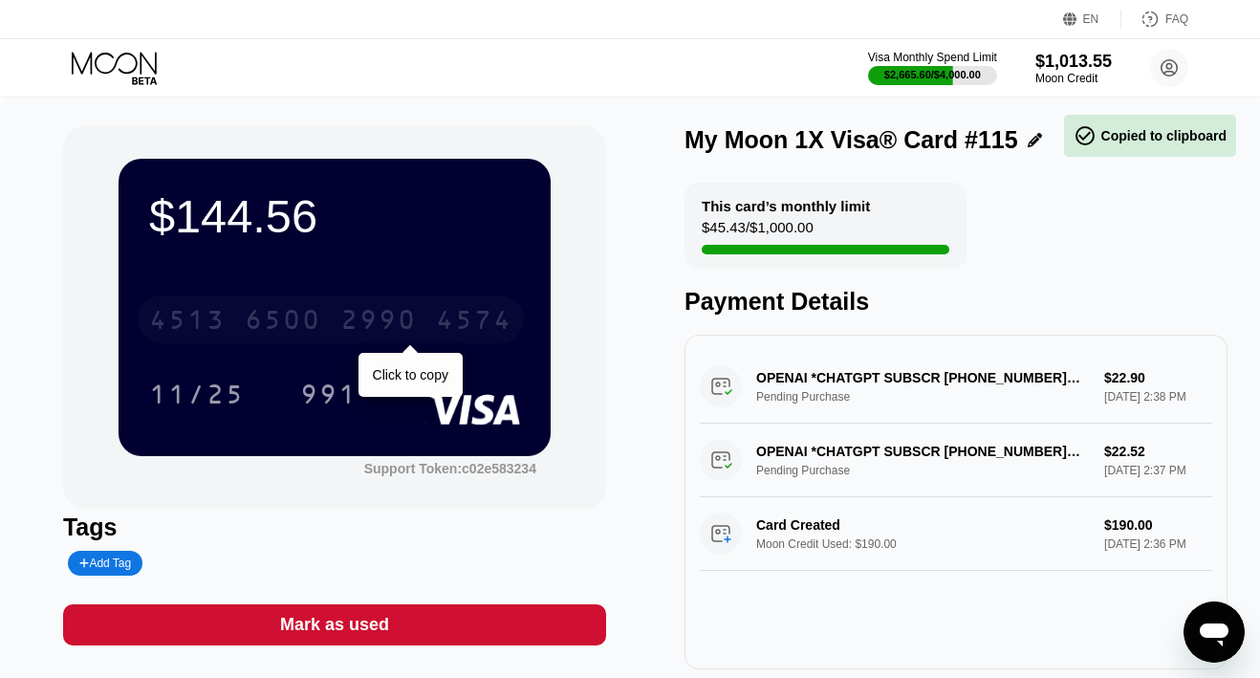
click at [456, 312] on div "4574" at bounding box center [474, 322] width 76 height 31
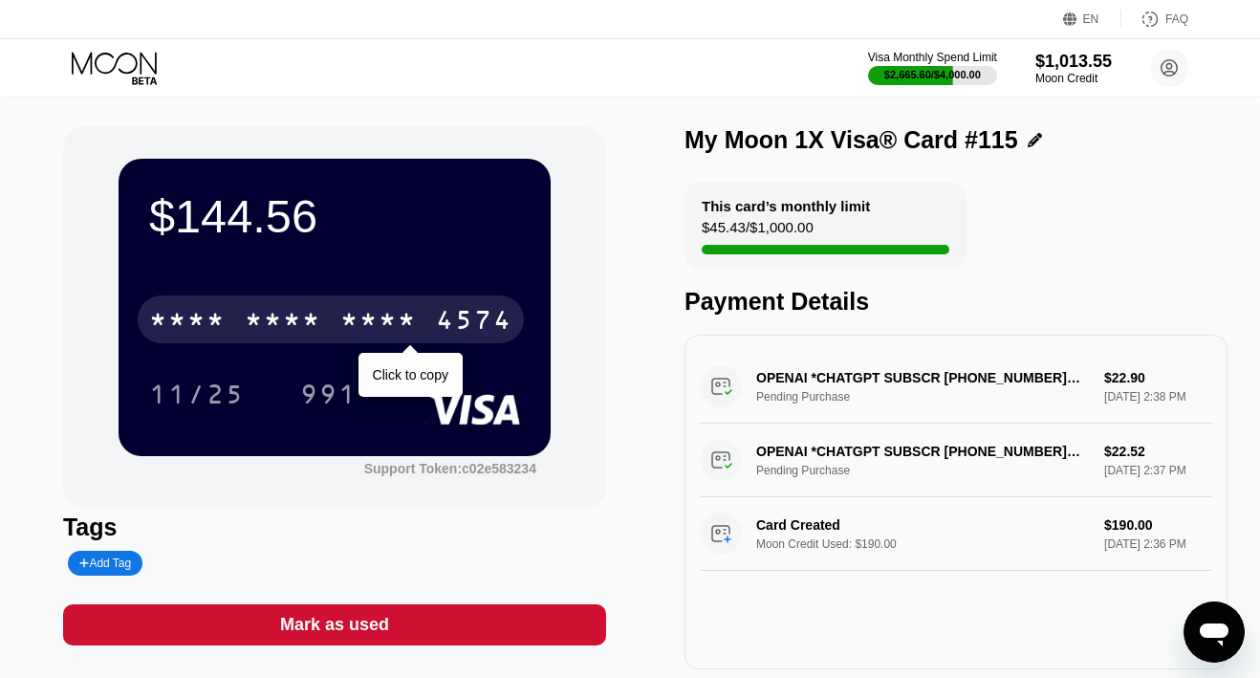
click at [276, 327] on div "* * * *" at bounding box center [283, 322] width 76 height 31
click at [276, 327] on div "6500" at bounding box center [283, 322] width 76 height 31
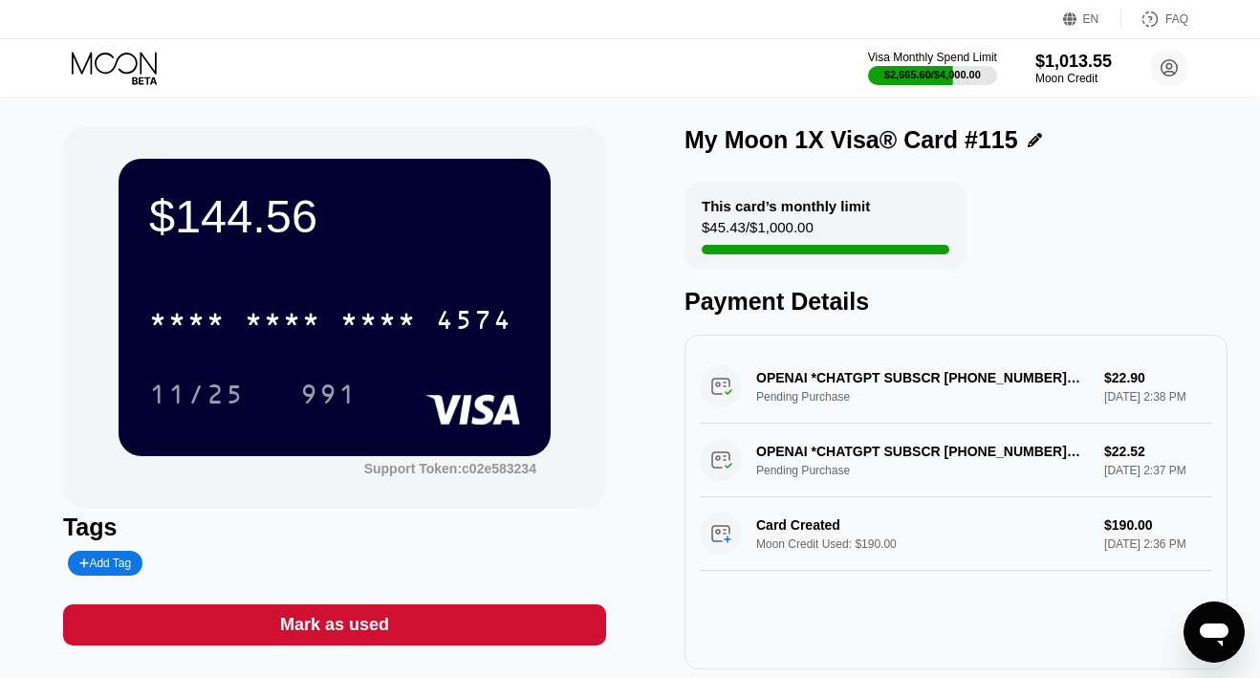
click at [132, 67] on icon at bounding box center [116, 68] width 89 height 33
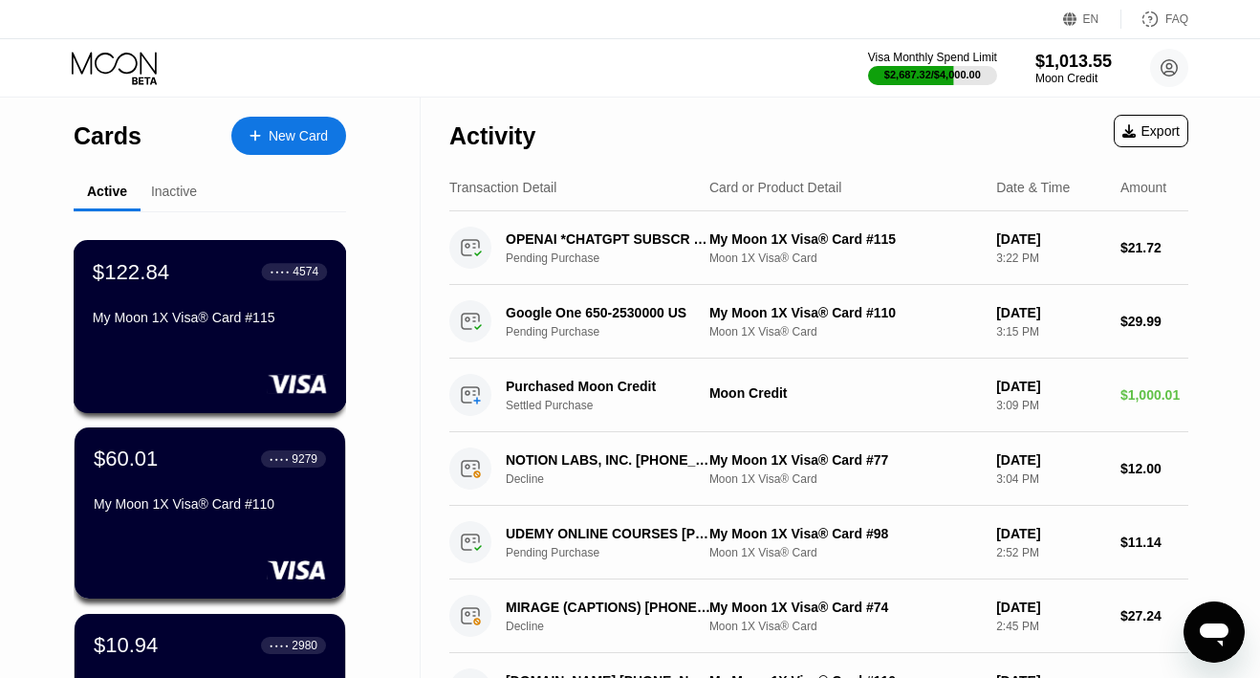
click at [207, 389] on div at bounding box center [210, 383] width 234 height 19
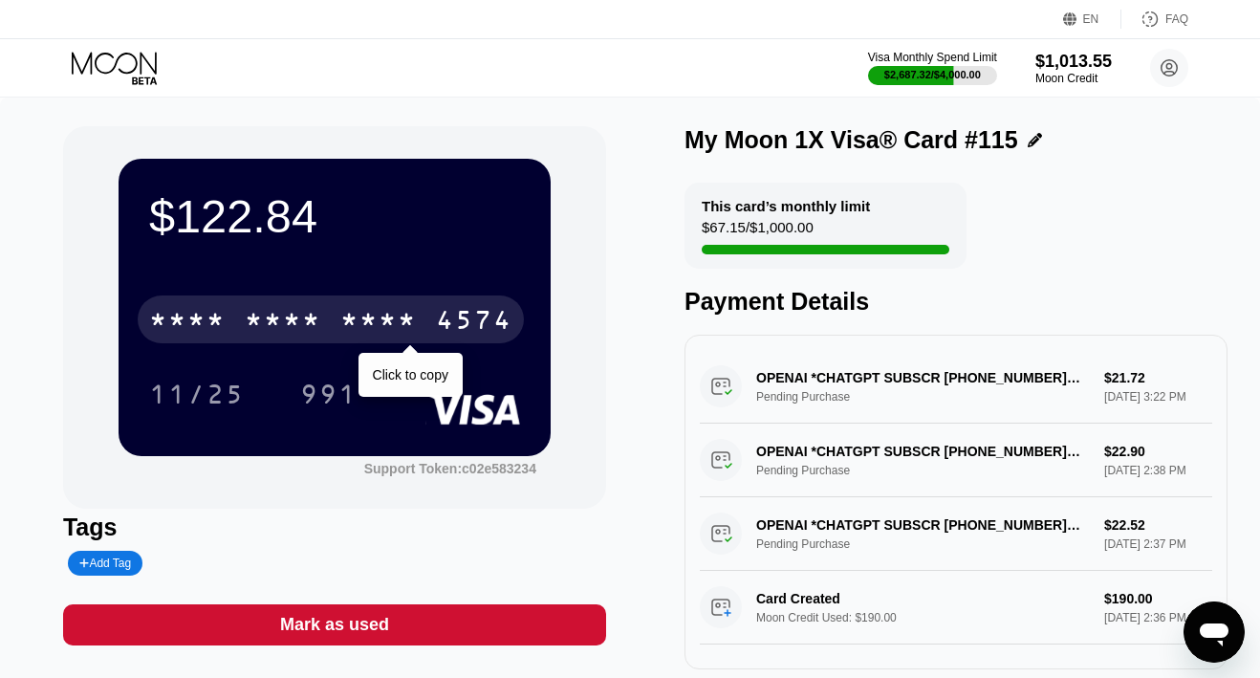
click at [309, 309] on div "* * * *" at bounding box center [283, 322] width 76 height 31
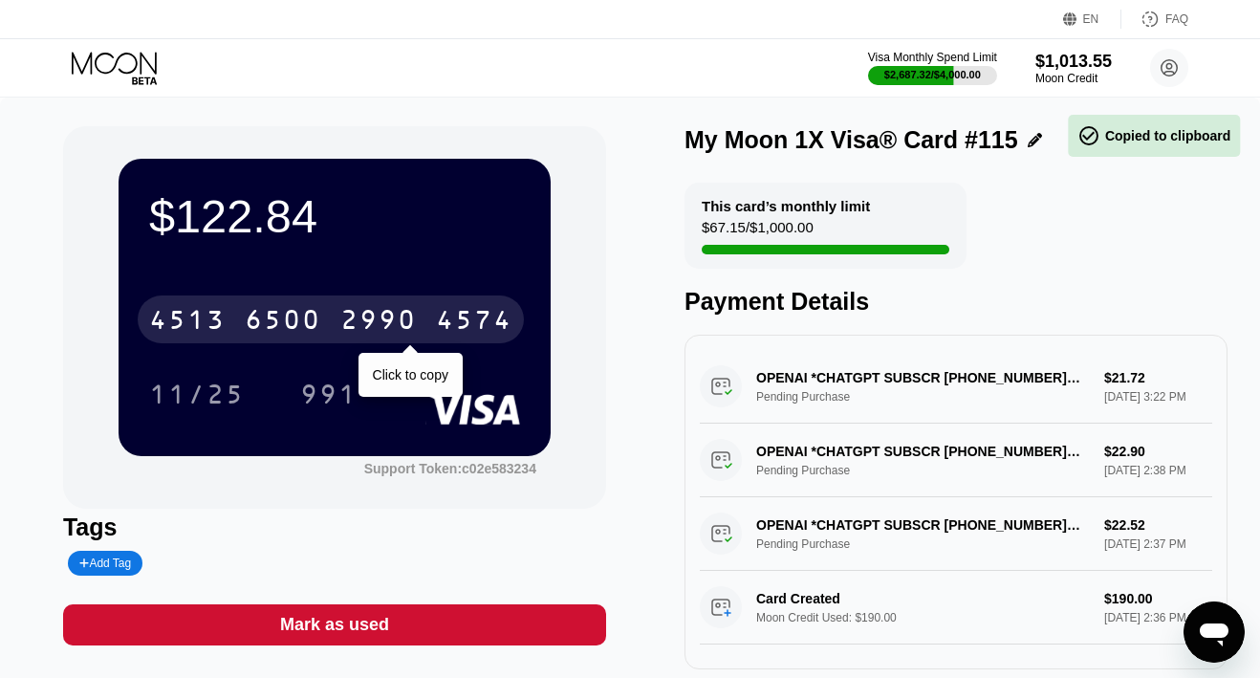
click at [309, 309] on div "6500" at bounding box center [283, 322] width 76 height 31
click at [309, 309] on div "* * * *" at bounding box center [283, 322] width 76 height 31
click at [309, 309] on div "6500" at bounding box center [283, 322] width 76 height 31
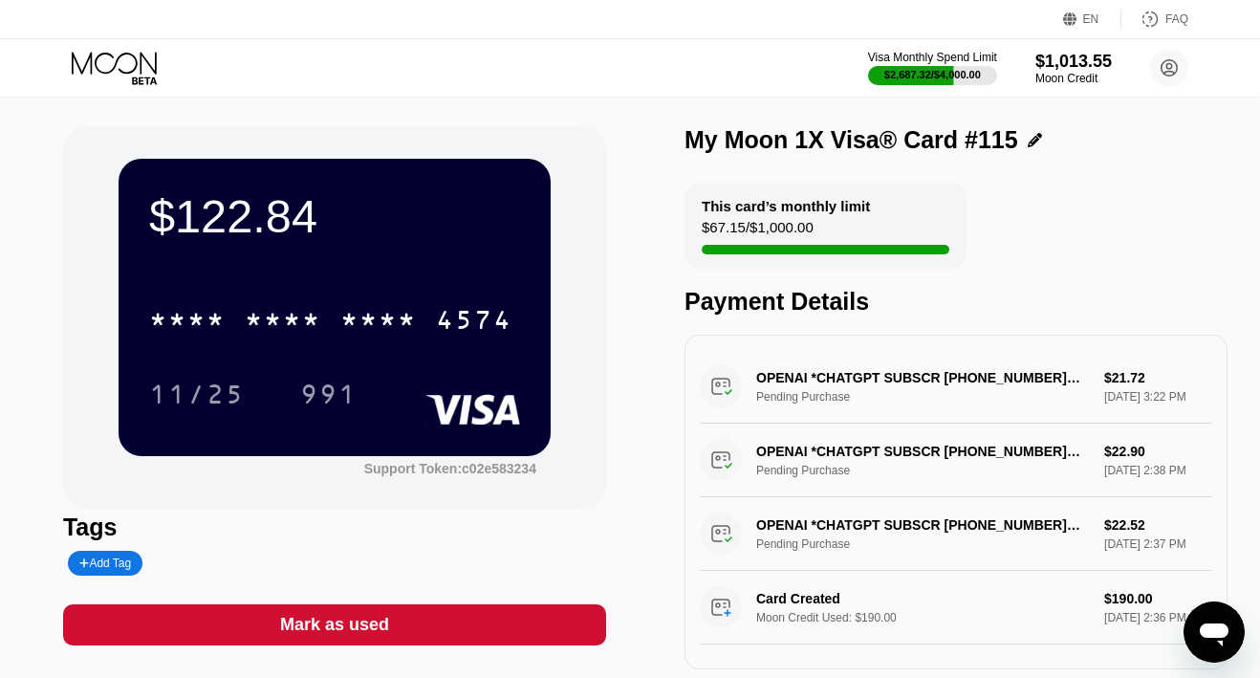
click at [103, 65] on icon at bounding box center [116, 68] width 89 height 33
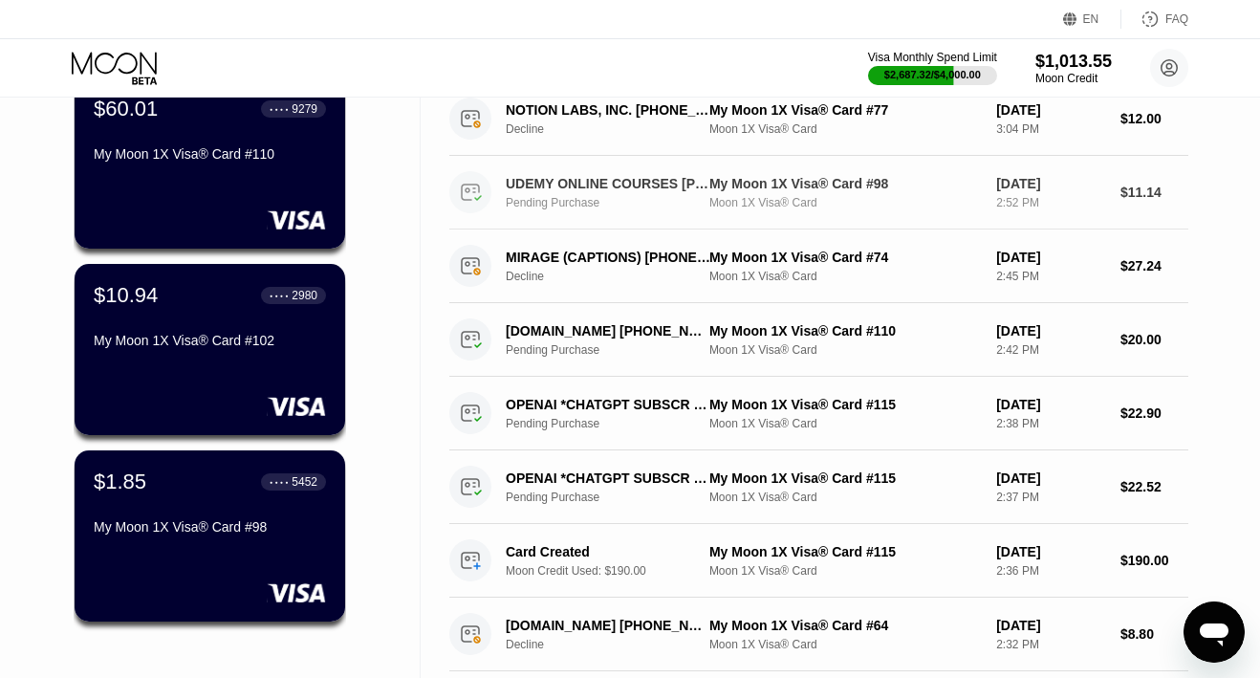
scroll to position [378, 0]
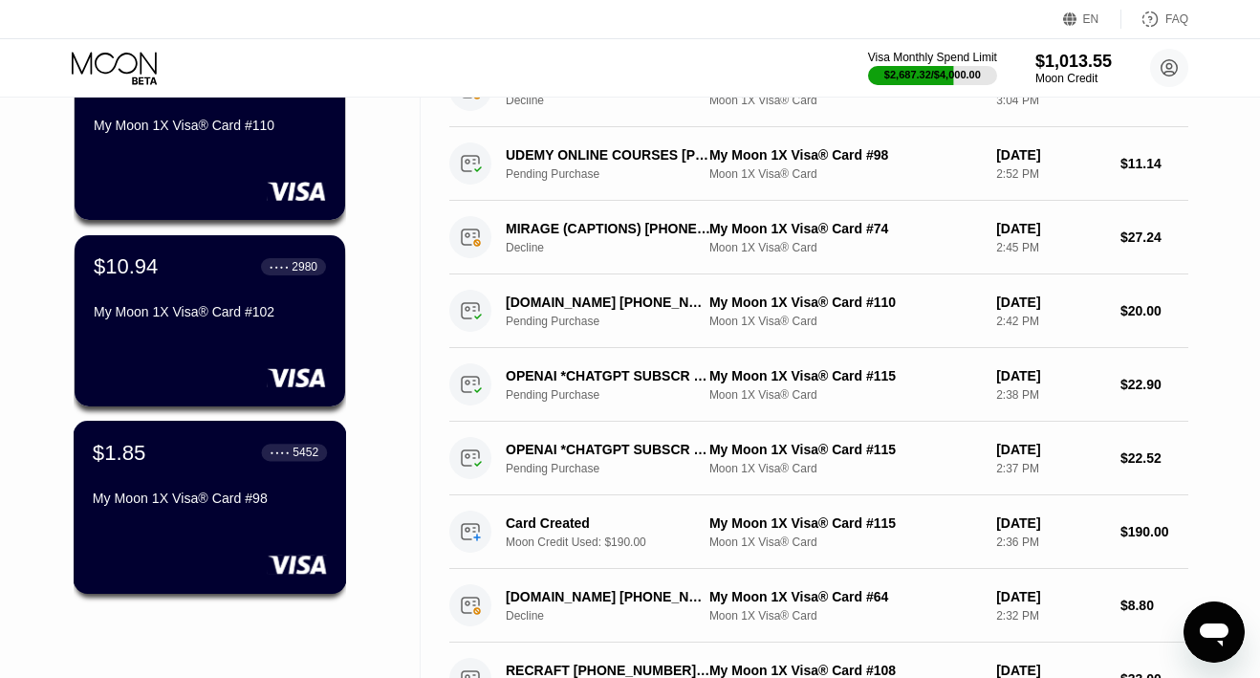
click at [214, 486] on div "$1.85 ● ● ● ● 5452 My Moon 1X Visa® Card #98" at bounding box center [210, 477] width 234 height 74
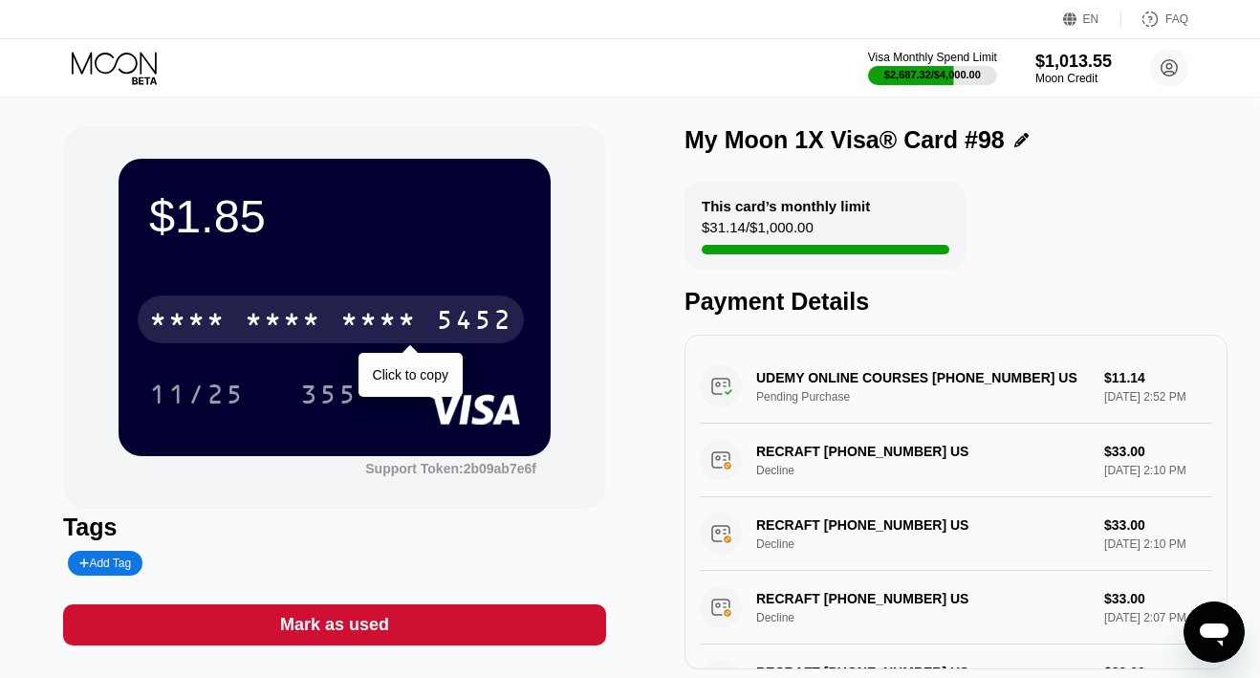
click at [407, 309] on div "* * * *" at bounding box center [378, 322] width 76 height 31
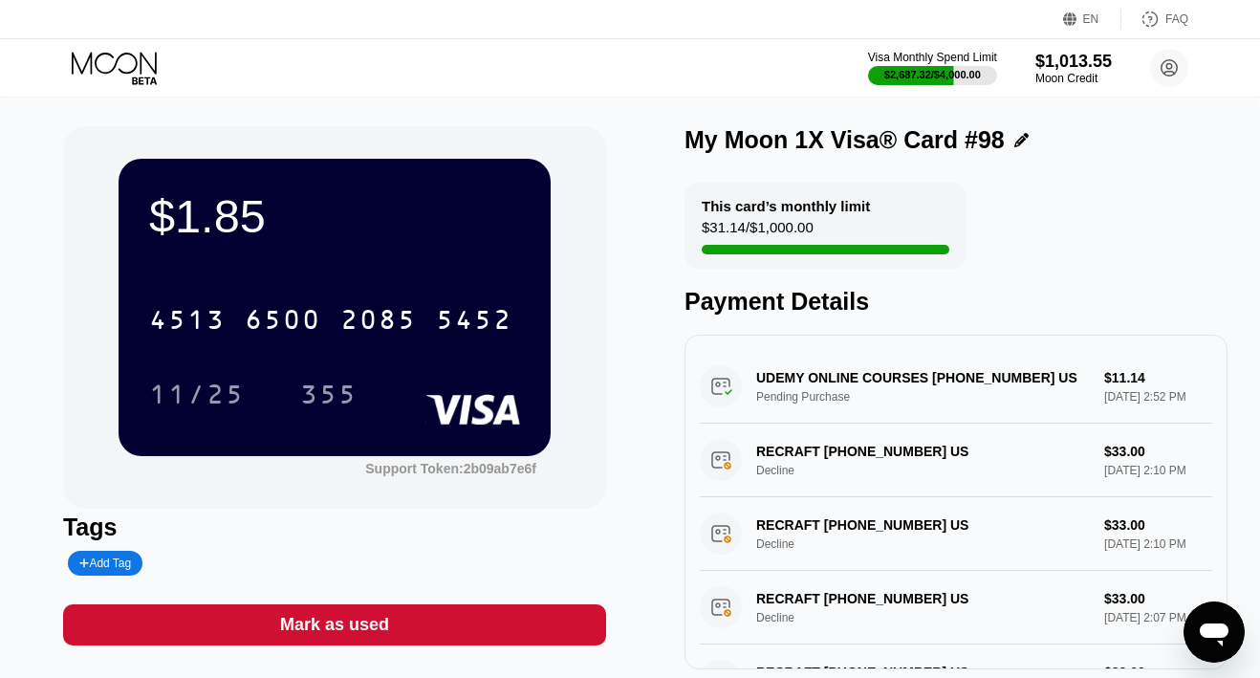
click at [367, 620] on div "Mark as used" at bounding box center [334, 625] width 109 height 22
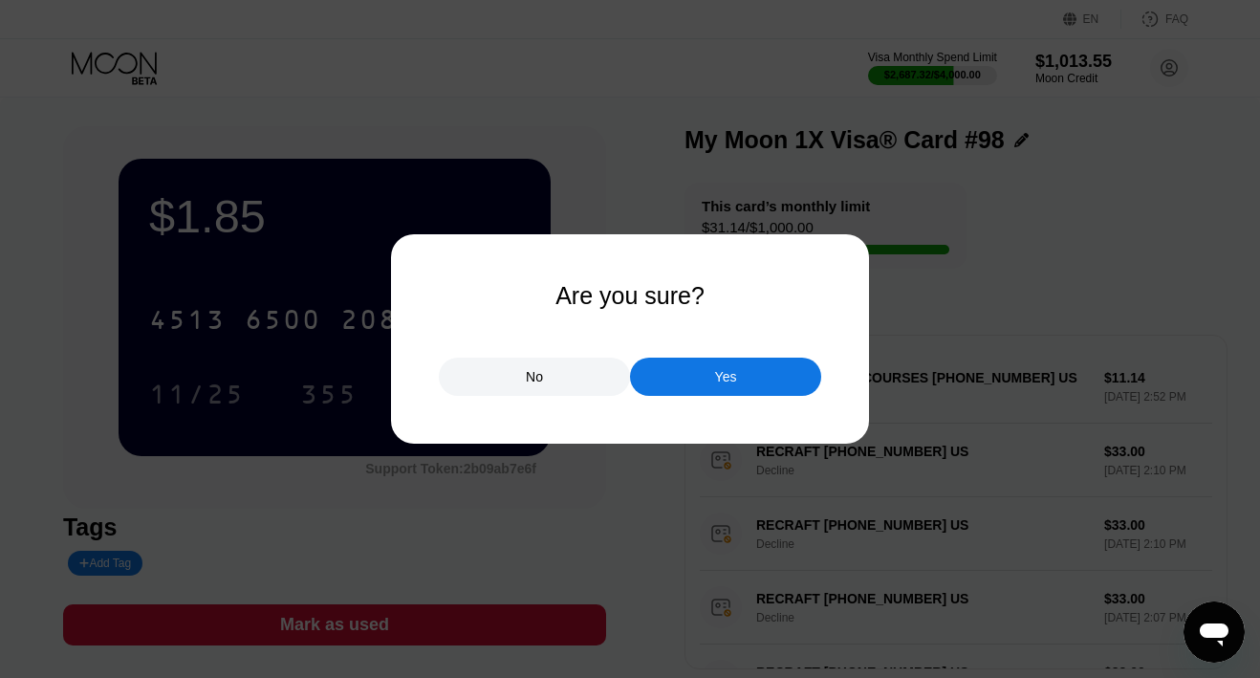
click at [696, 380] on div "Yes" at bounding box center [725, 376] width 191 height 38
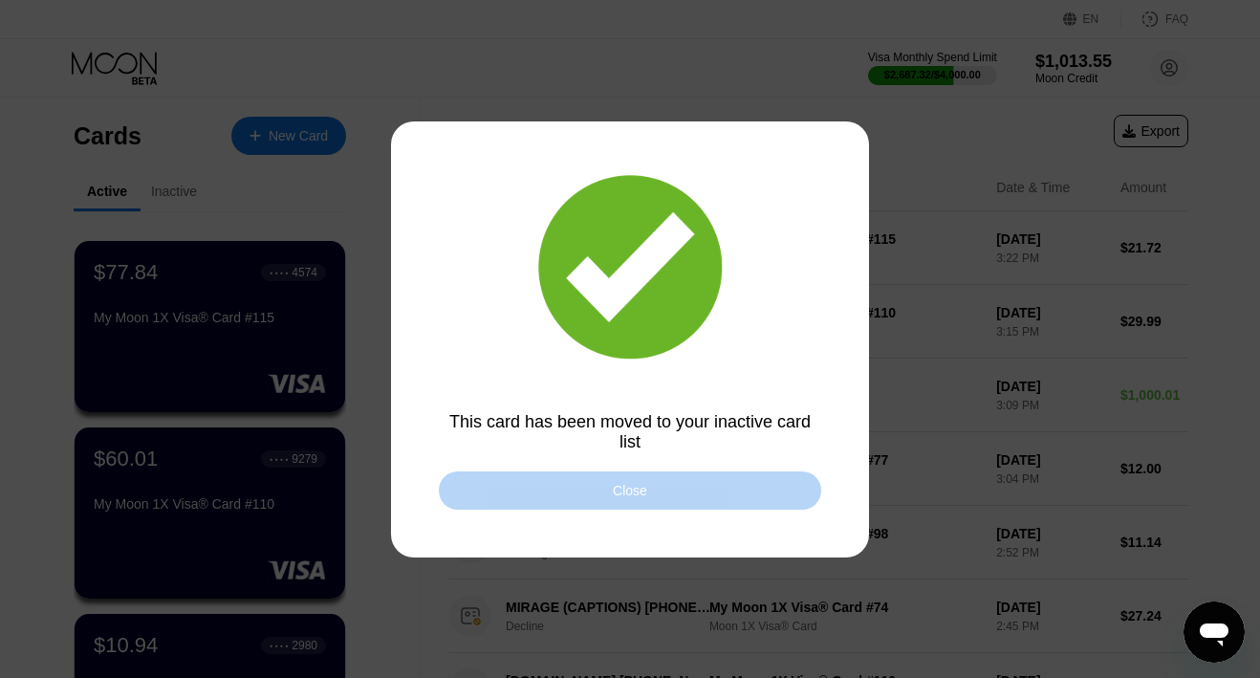
click at [542, 491] on div "Close" at bounding box center [630, 490] width 382 height 38
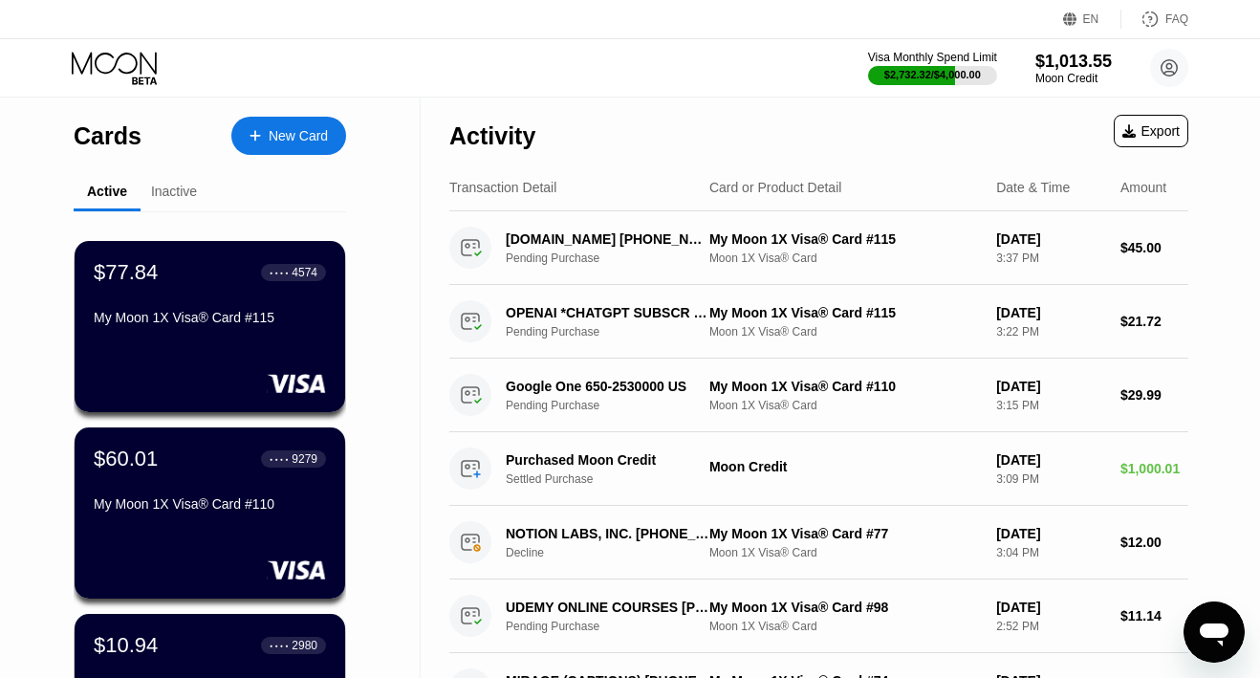
click at [269, 131] on div "New Card" at bounding box center [298, 136] width 59 height 16
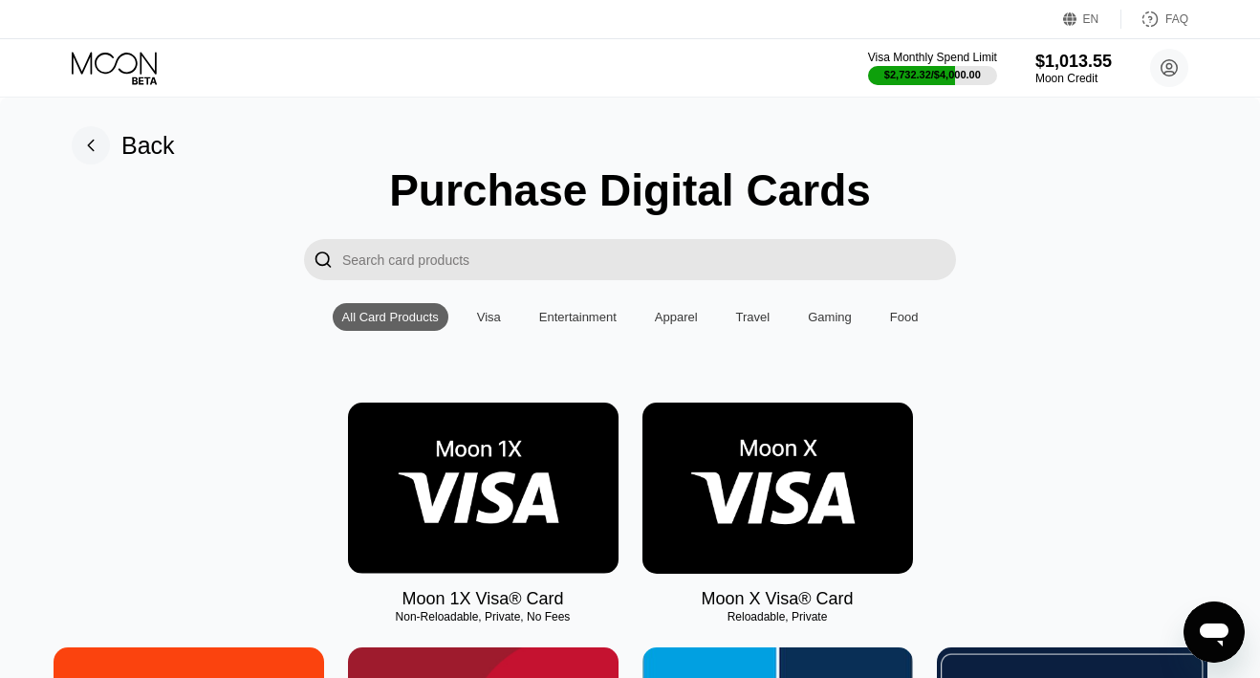
click at [468, 466] on img at bounding box center [483, 487] width 270 height 171
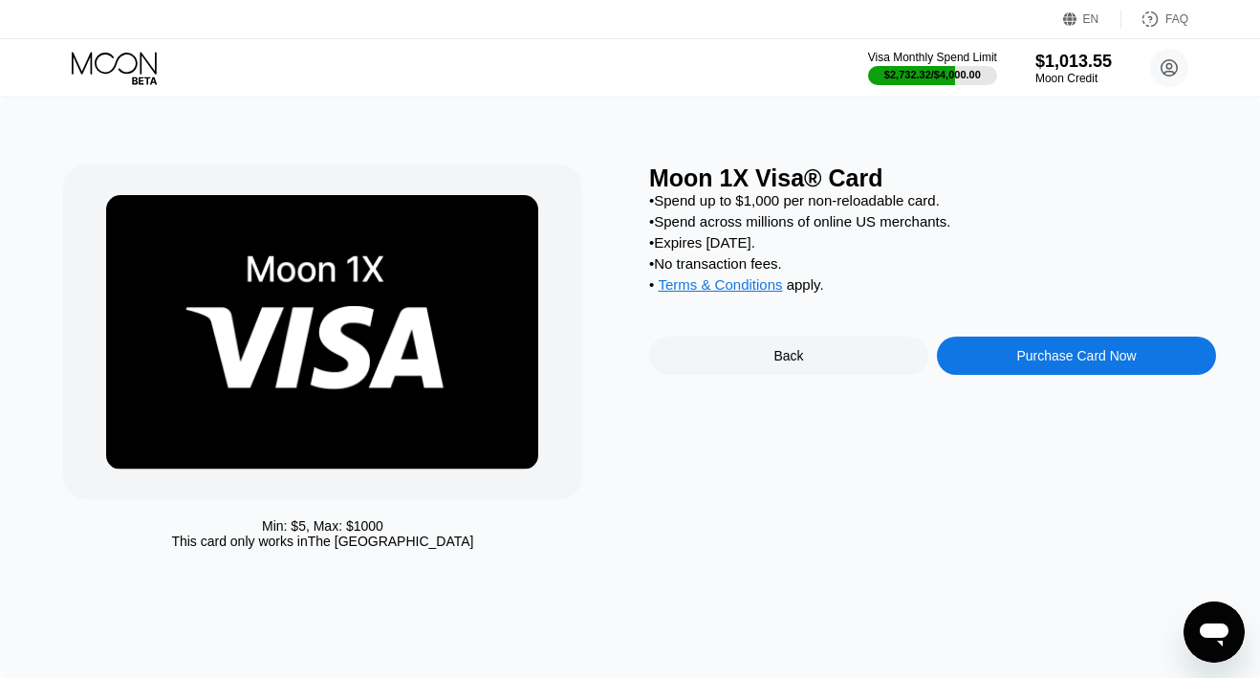
click at [967, 358] on div "Purchase Card Now" at bounding box center [1076, 355] width 279 height 38
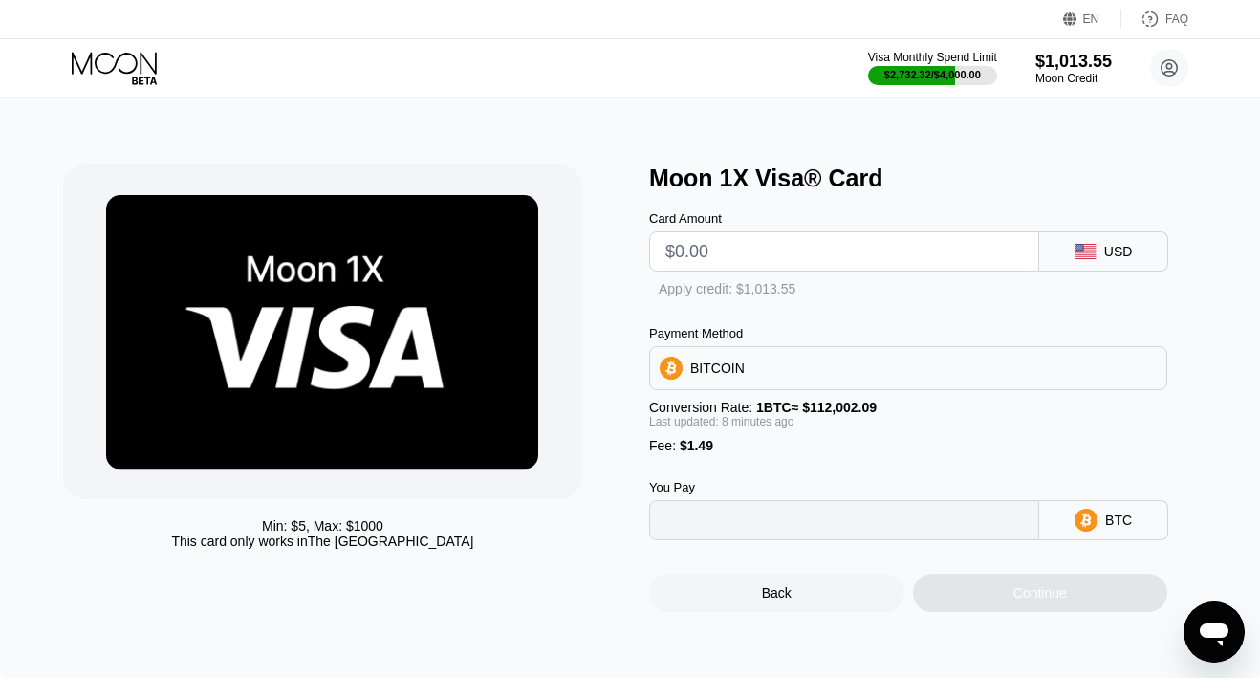
type input "0"
click at [794, 262] on input "text" at bounding box center [843, 251] width 357 height 38
type input "$23"
type input "0.00021877"
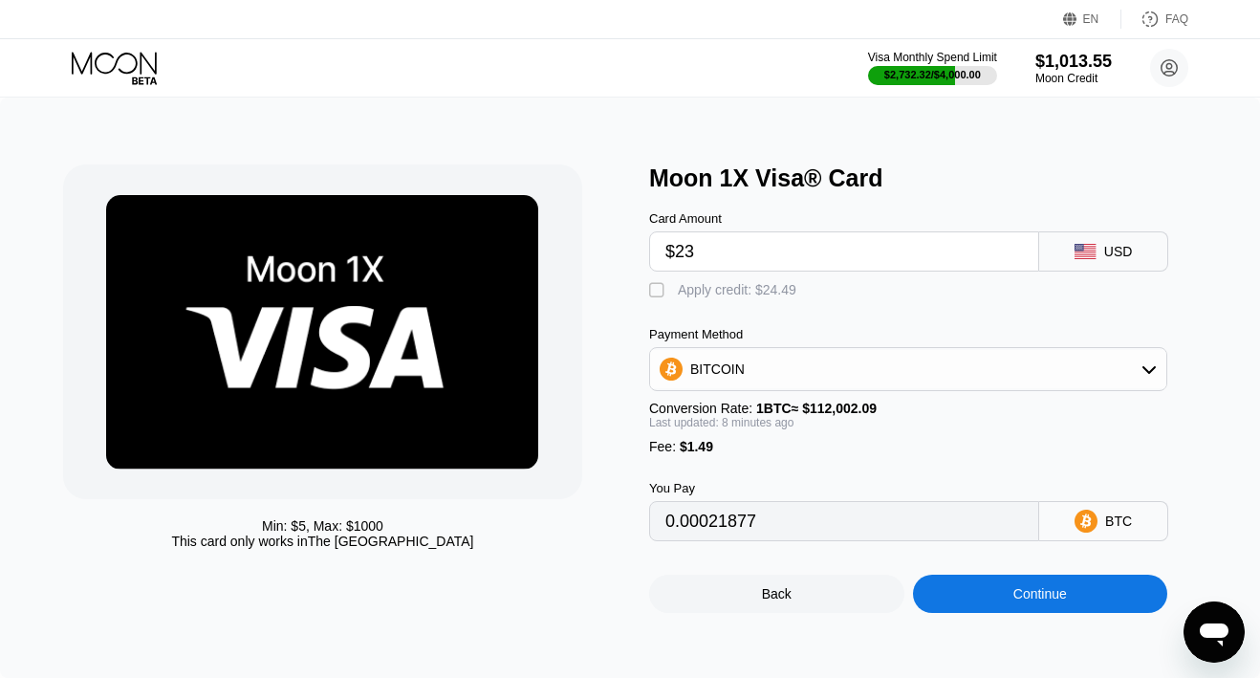
type input "$23"
click at [759, 285] on div "Apply credit: $24.49" at bounding box center [737, 289] width 119 height 15
type input "0"
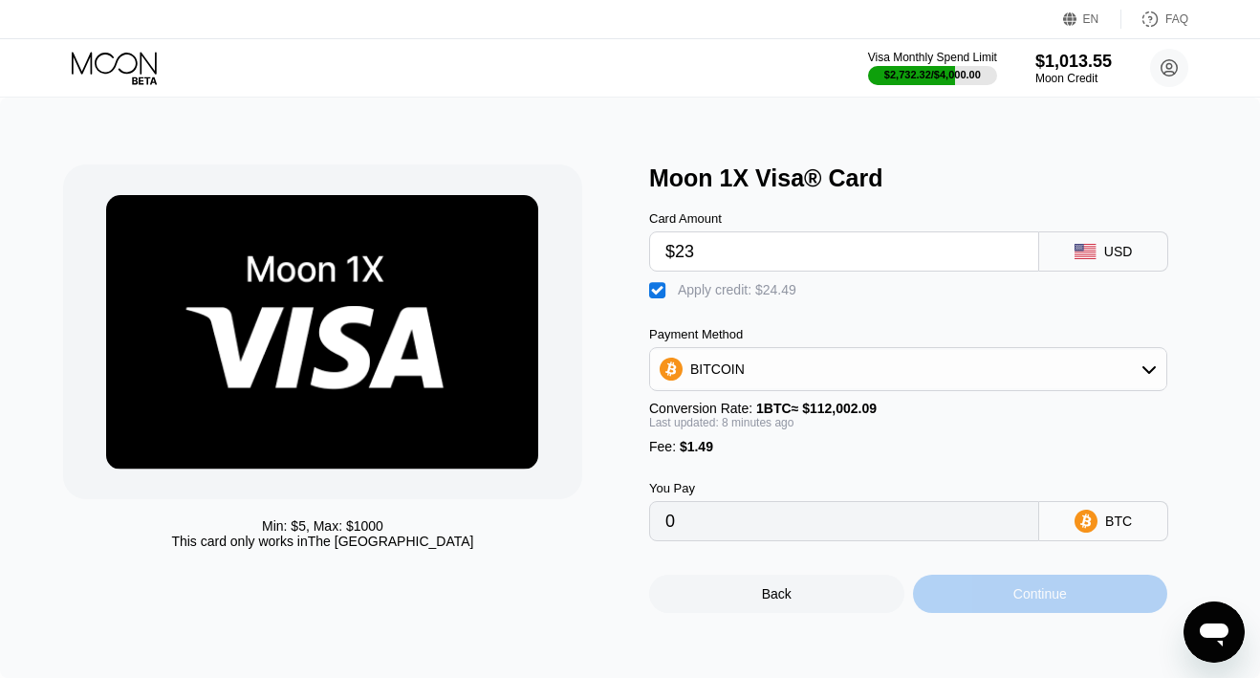
click at [939, 595] on div "Continue" at bounding box center [1040, 593] width 255 height 38
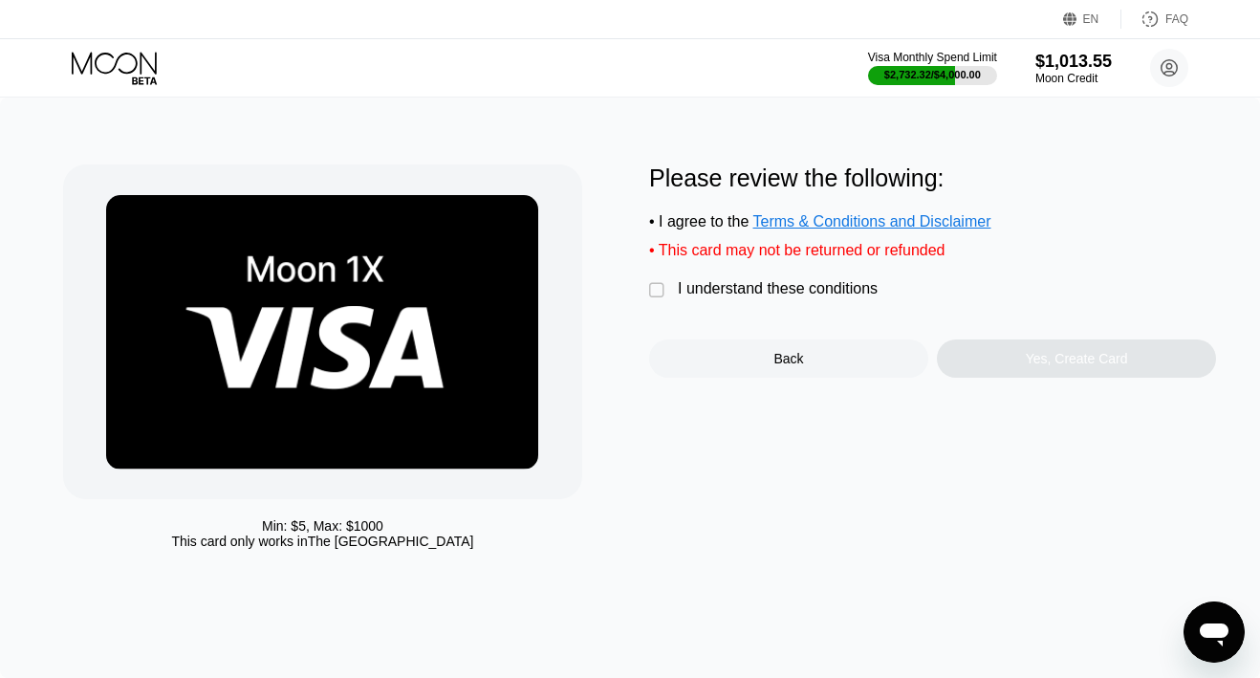
click at [766, 287] on div "I understand these conditions" at bounding box center [778, 288] width 200 height 17
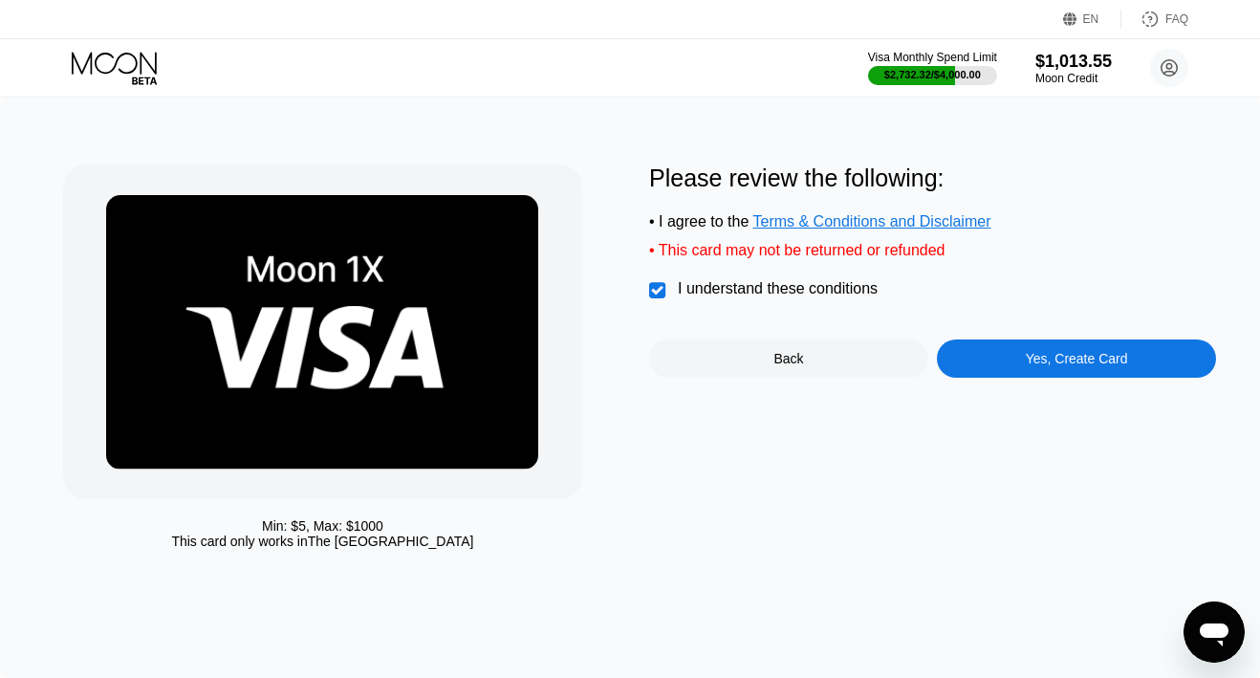
click at [987, 362] on div "Yes, Create Card" at bounding box center [1076, 358] width 279 height 38
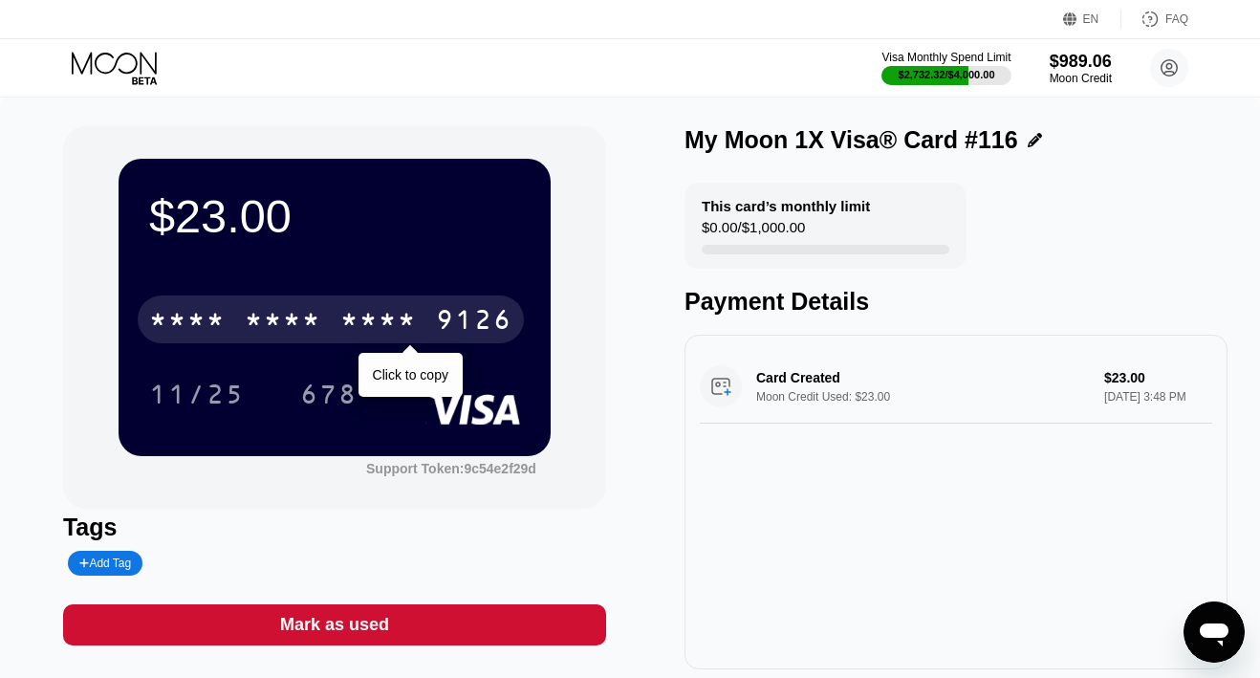
click at [392, 318] on div "* * * *" at bounding box center [378, 322] width 76 height 31
click at [392, 318] on div "2778" at bounding box center [378, 322] width 76 height 31
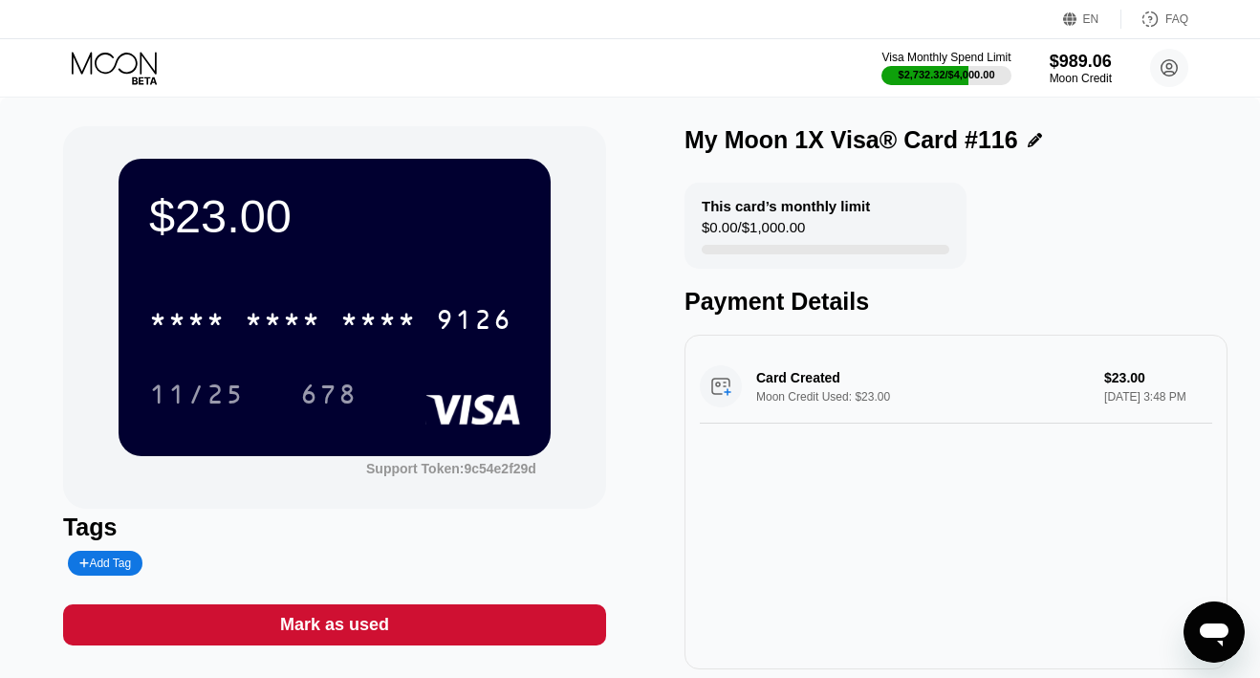
click at [147, 67] on icon at bounding box center [116, 68] width 89 height 33
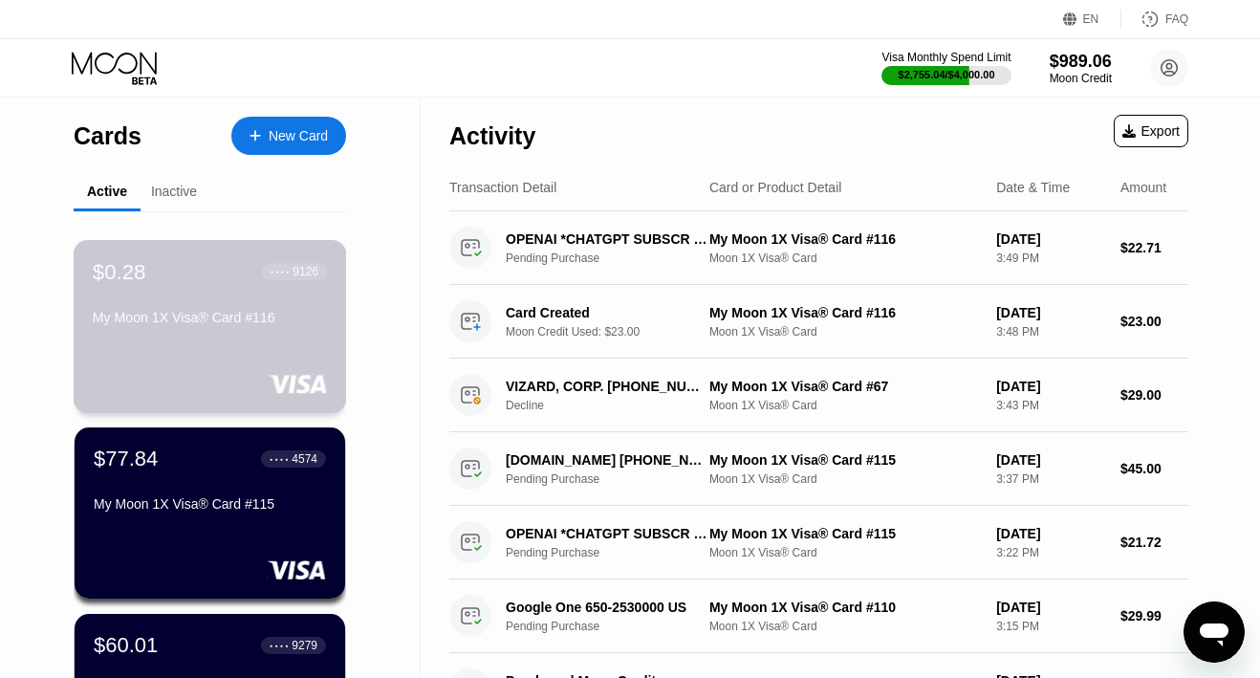
click at [255, 313] on div "My Moon 1X Visa® Card #116" at bounding box center [210, 317] width 234 height 15
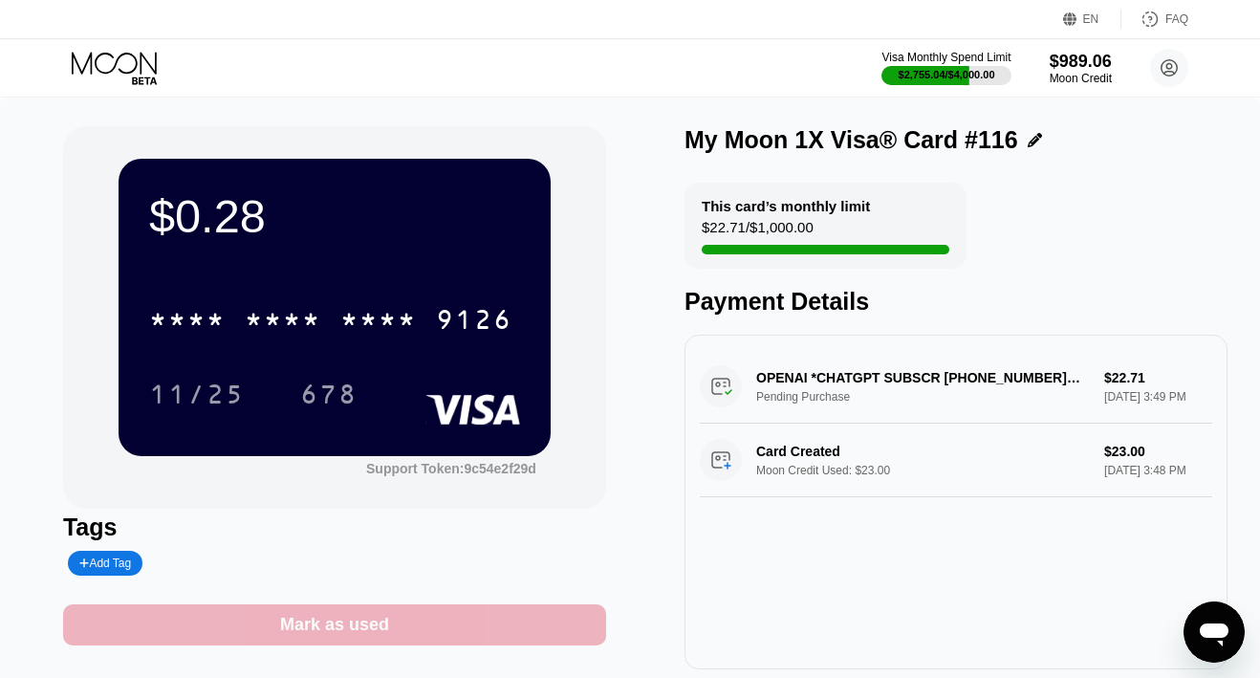
click at [275, 628] on div "Mark as used" at bounding box center [334, 624] width 543 height 41
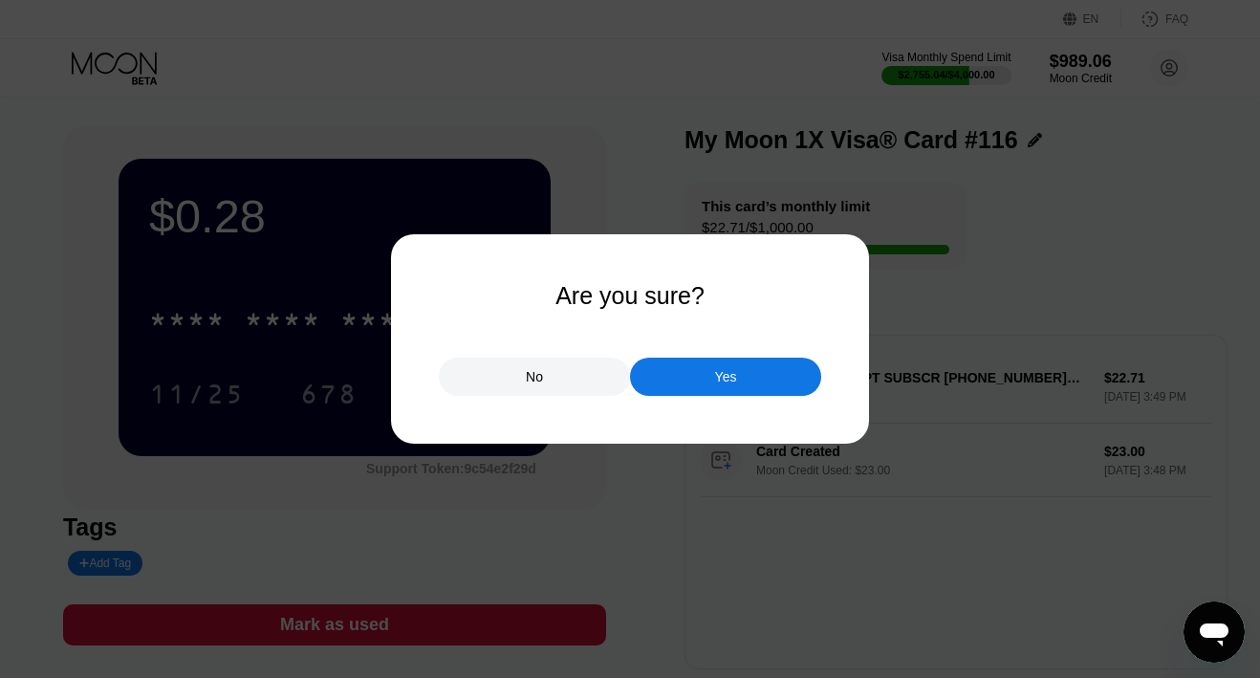
click at [697, 386] on div "Yes" at bounding box center [725, 376] width 191 height 38
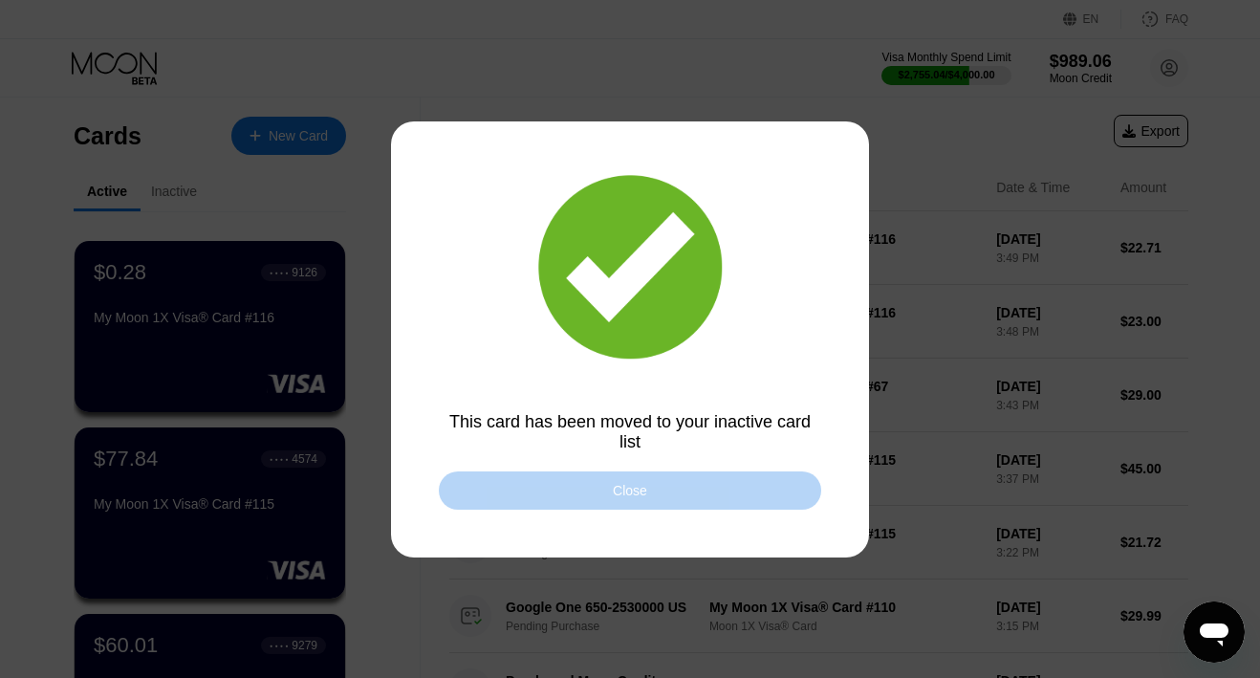
click at [590, 490] on div "Close" at bounding box center [630, 490] width 382 height 38
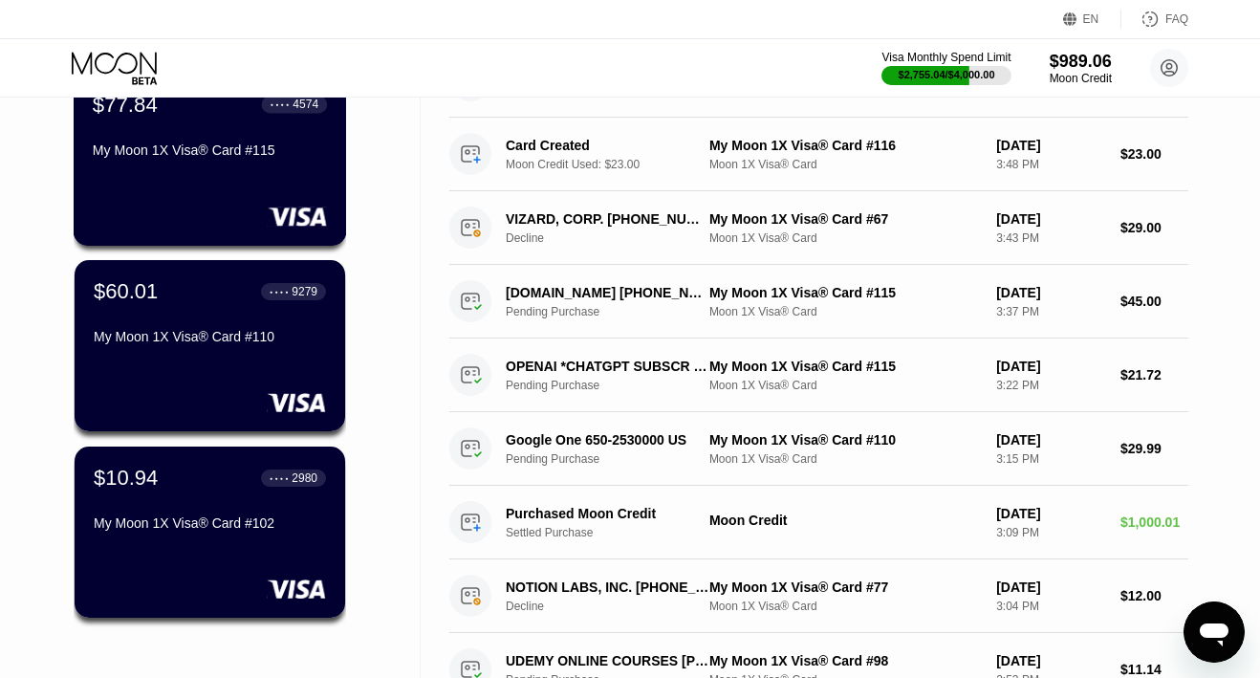
scroll to position [208, 0]
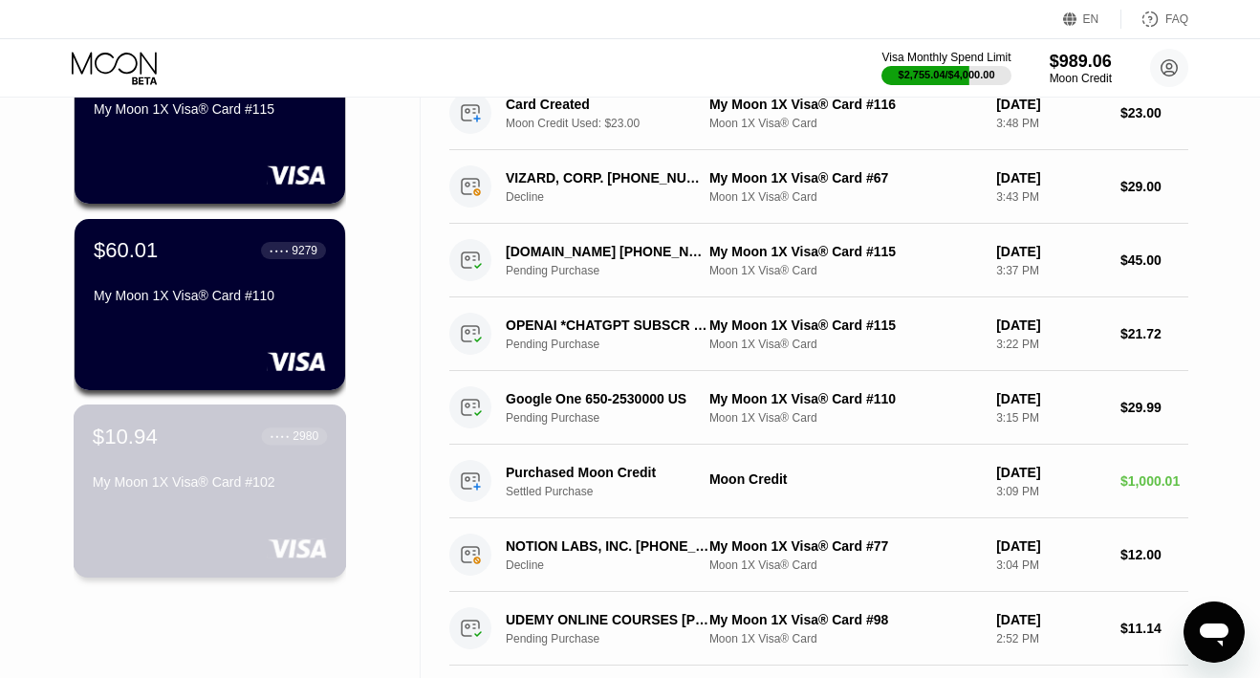
click at [198, 465] on div "$10.94 ● ● ● ● 2980 My Moon 1X Visa® Card #102" at bounding box center [210, 460] width 234 height 74
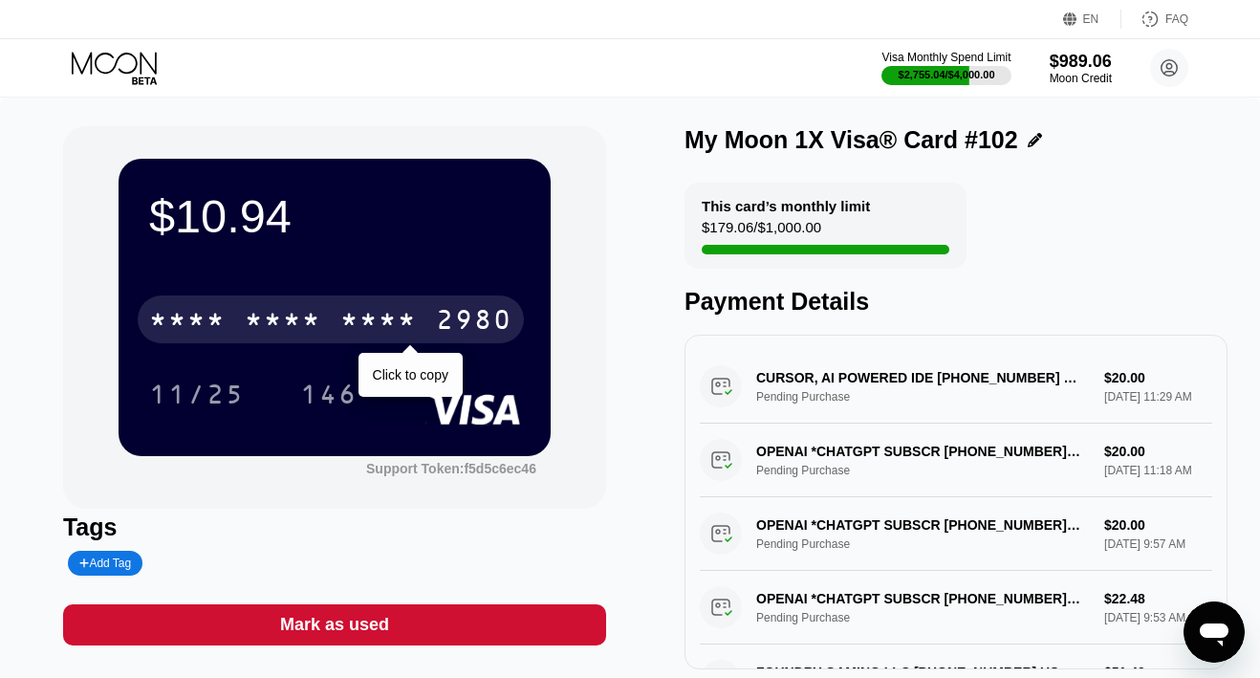
click at [331, 322] on div "* * * * * * * * * * * * 2980" at bounding box center [331, 319] width 386 height 48
click at [331, 322] on div "4513 6500 2455 2980" at bounding box center [331, 319] width 386 height 48
click at [331, 322] on div "* * * * * * * * * * * * 2980" at bounding box center [331, 319] width 386 height 48
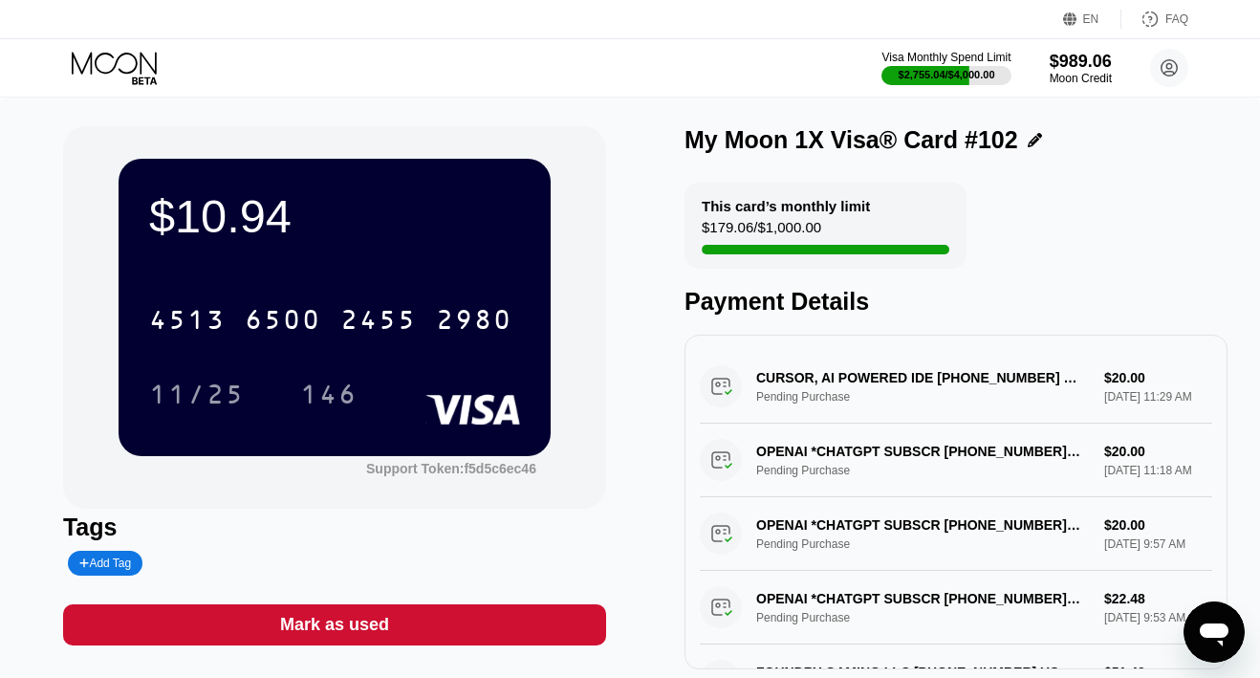
click at [97, 58] on icon at bounding box center [114, 63] width 85 height 22
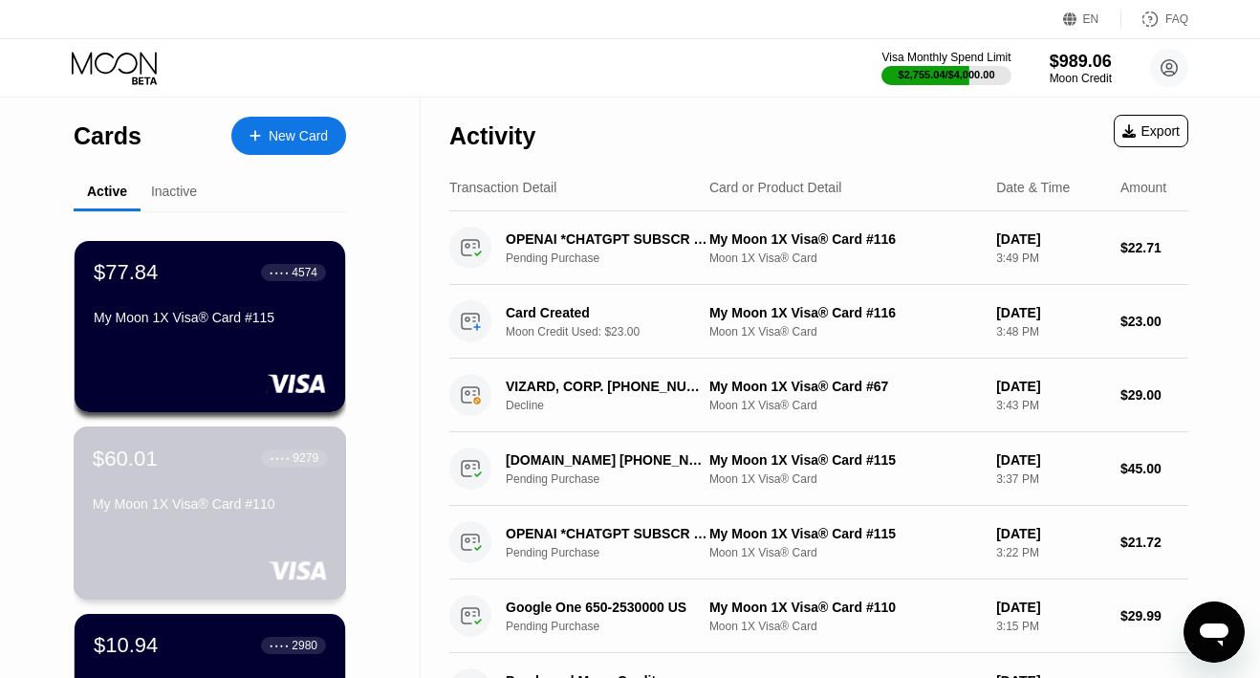
click at [163, 503] on div "My Moon 1X Visa® Card #110" at bounding box center [210, 503] width 234 height 15
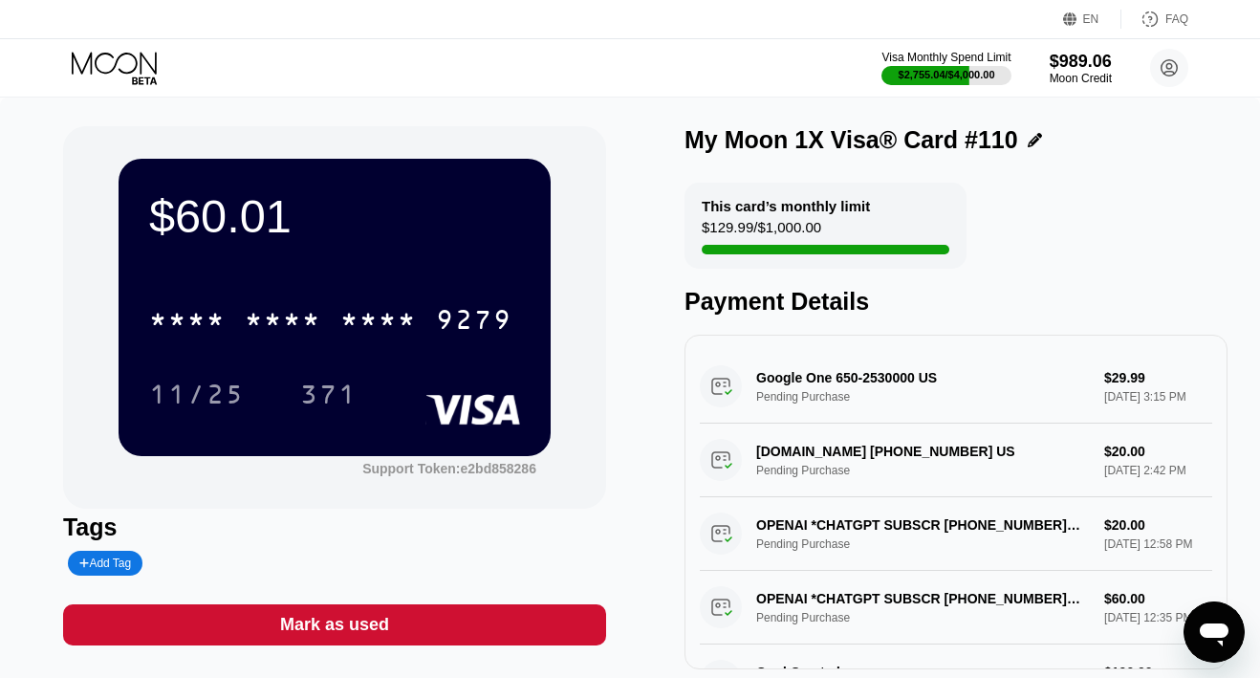
click at [140, 56] on icon at bounding box center [116, 68] width 89 height 33
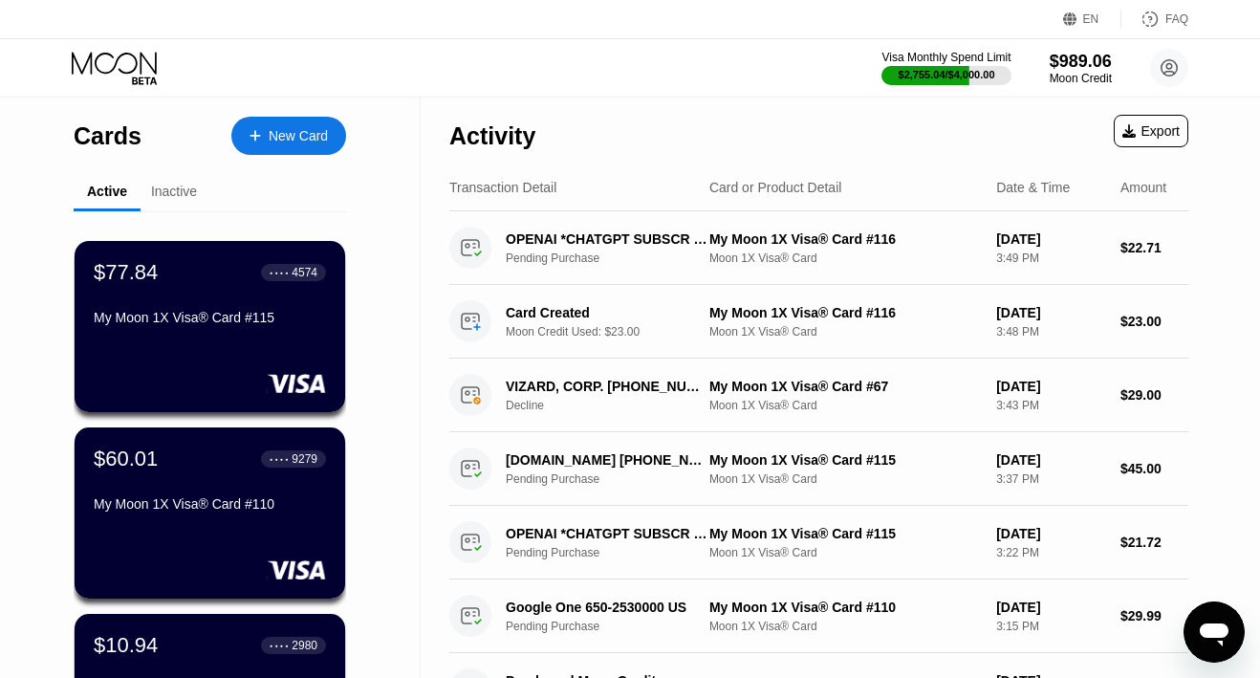
click at [131, 67] on icon at bounding box center [116, 68] width 89 height 33
click at [275, 136] on div "New Card" at bounding box center [298, 136] width 59 height 16
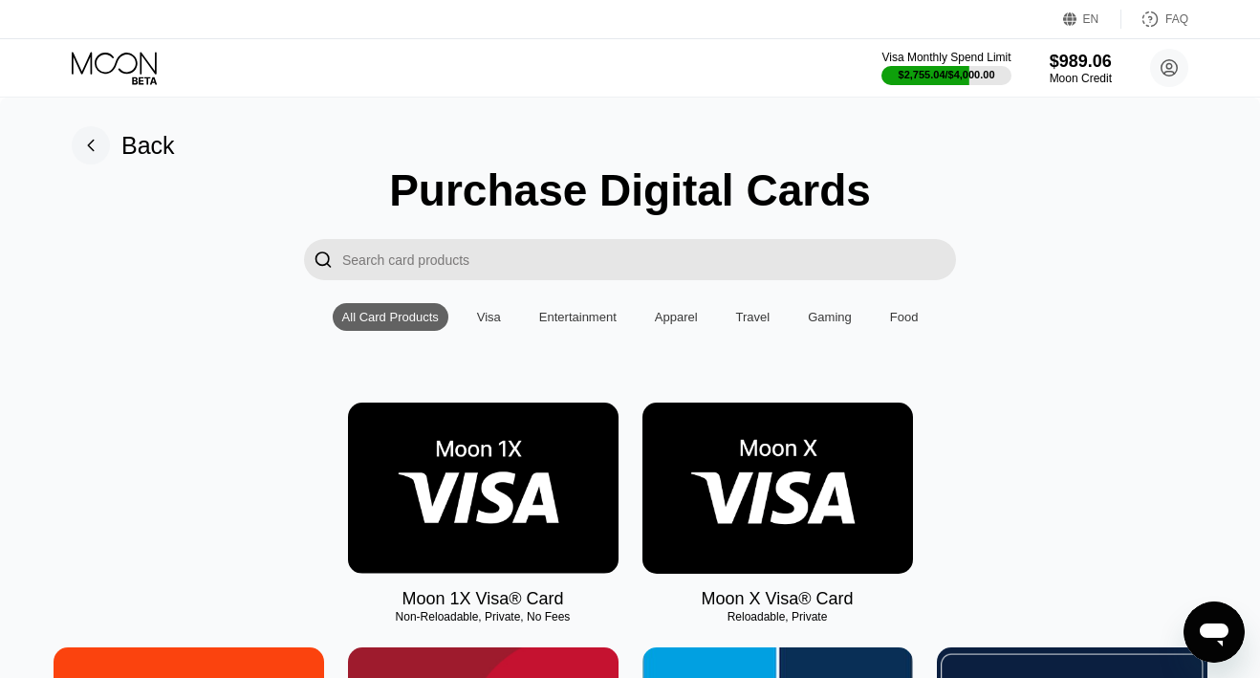
click at [521, 438] on img at bounding box center [483, 487] width 270 height 171
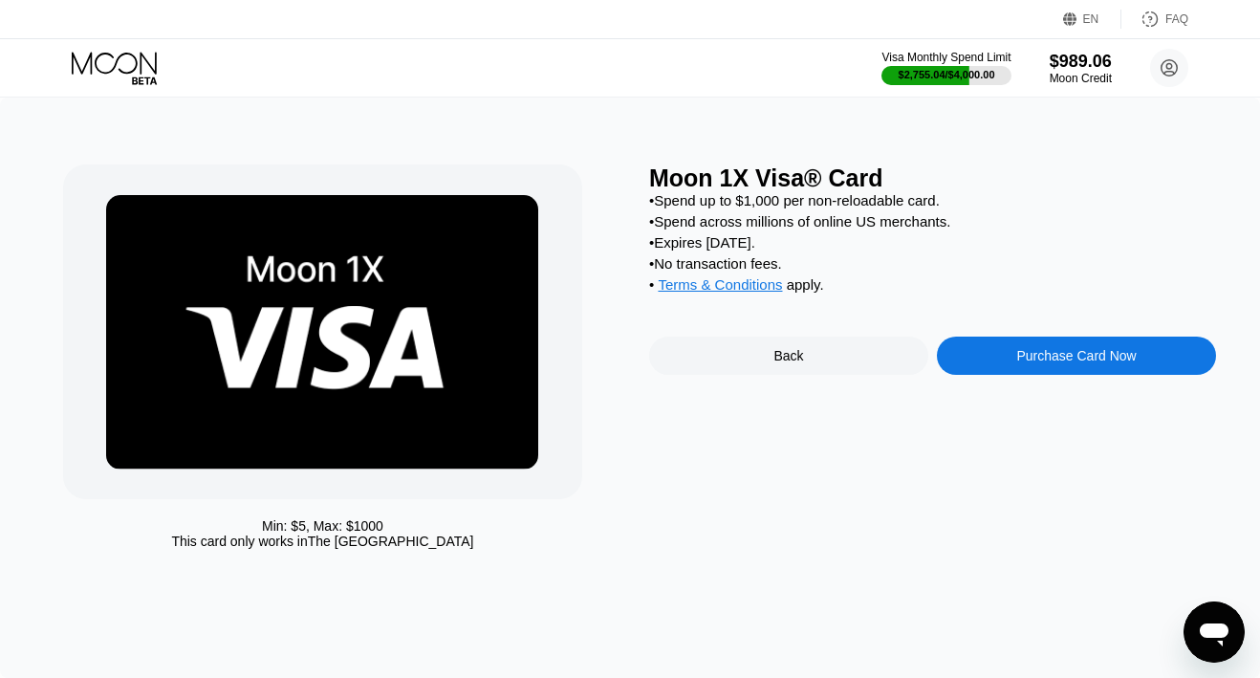
click at [1013, 361] on div "Purchase Card Now" at bounding box center [1076, 355] width 279 height 38
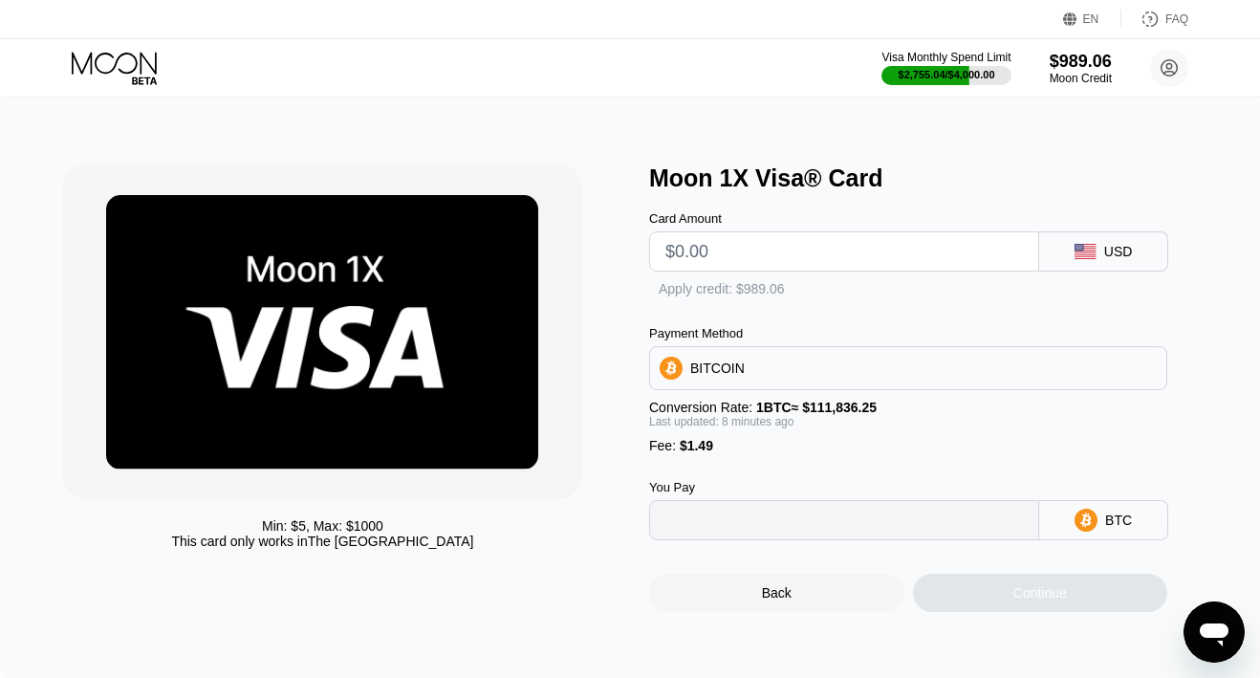
type input "0"
click at [805, 246] on input "text" at bounding box center [843, 251] width 357 height 38
type input "$3"
type input "0.00004011"
type input "$30"
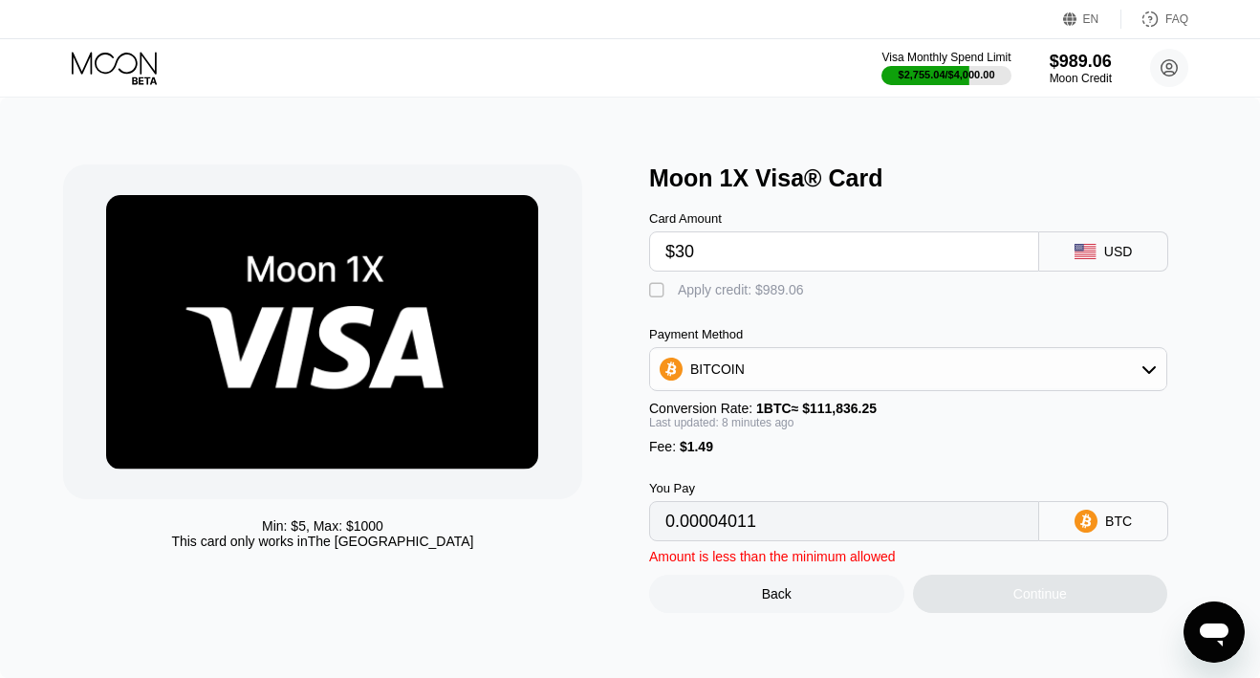
type input "0.00028130"
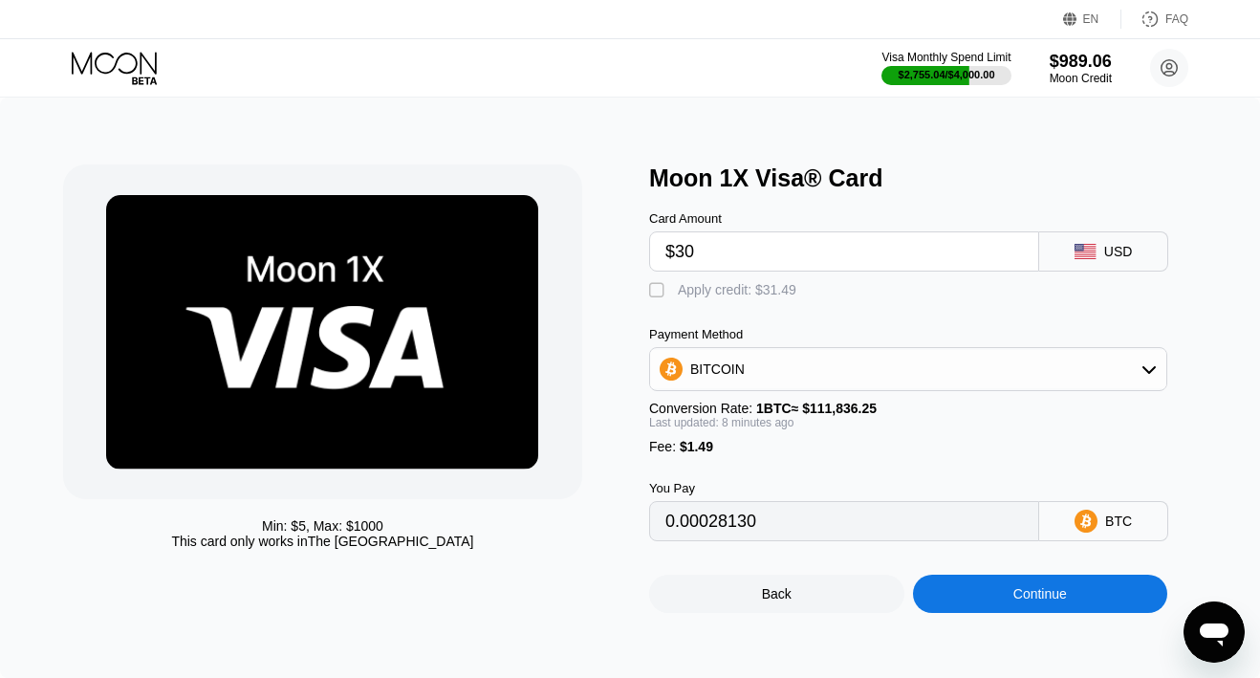
type input "$30"
click at [773, 298] on div " Apply credit: $31.49" at bounding box center [727, 290] width 157 height 19
type input "0"
click at [944, 589] on div "Continue" at bounding box center [1040, 593] width 255 height 38
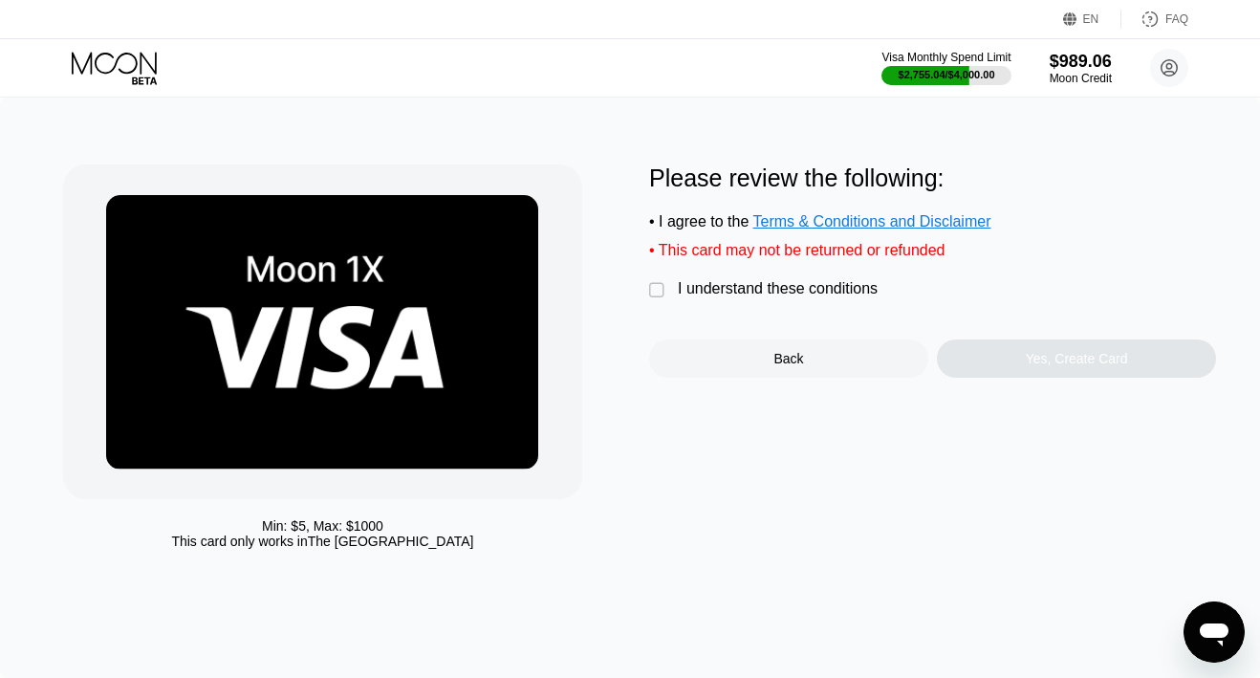
click at [847, 284] on div "I understand these conditions" at bounding box center [778, 288] width 200 height 17
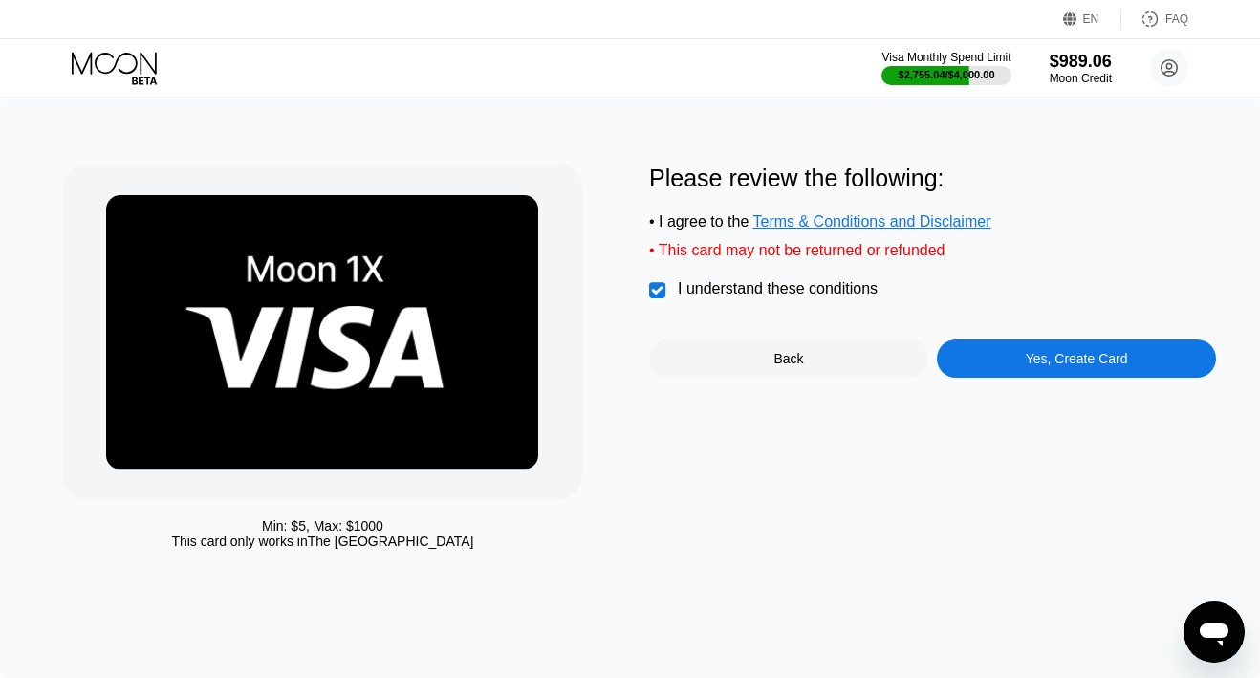
click at [1004, 374] on div "Yes, Create Card" at bounding box center [1076, 358] width 279 height 38
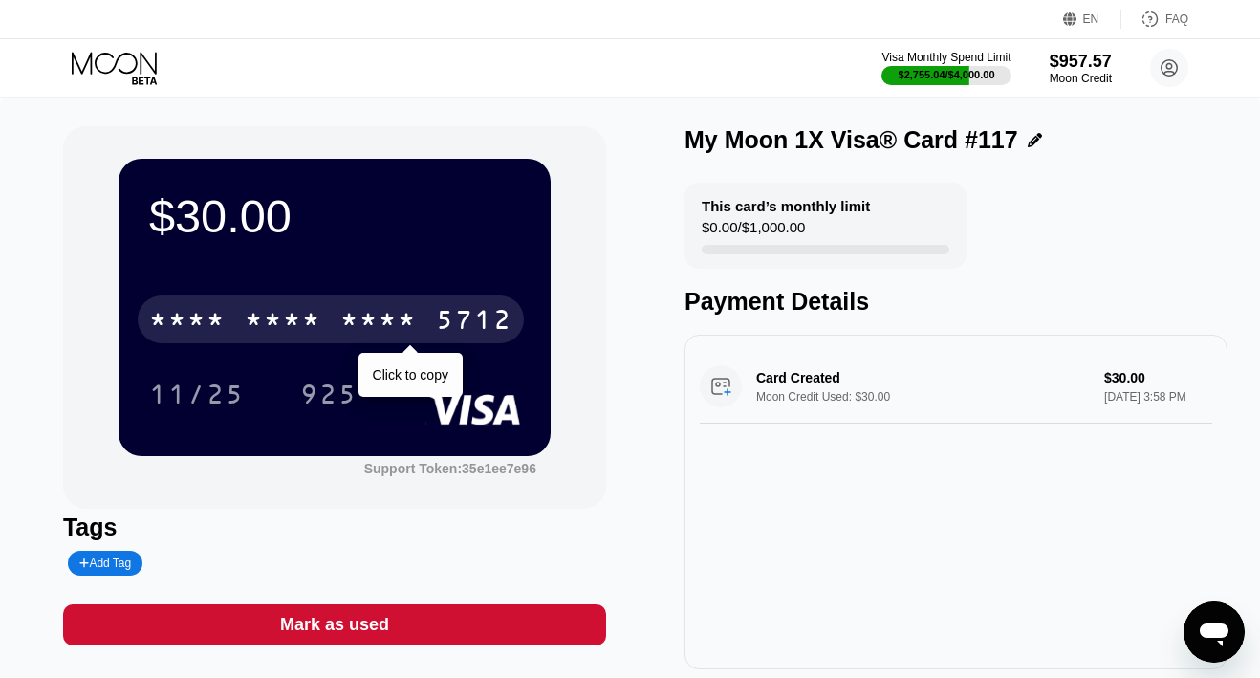
click at [332, 329] on div "* * * * * * * * * * * * 5712" at bounding box center [331, 319] width 386 height 48
click at [332, 329] on div "4513 6500 2388 5712" at bounding box center [331, 319] width 386 height 48
click at [332, 329] on div "* * * * * * * * * * * * 5712" at bounding box center [331, 319] width 386 height 48
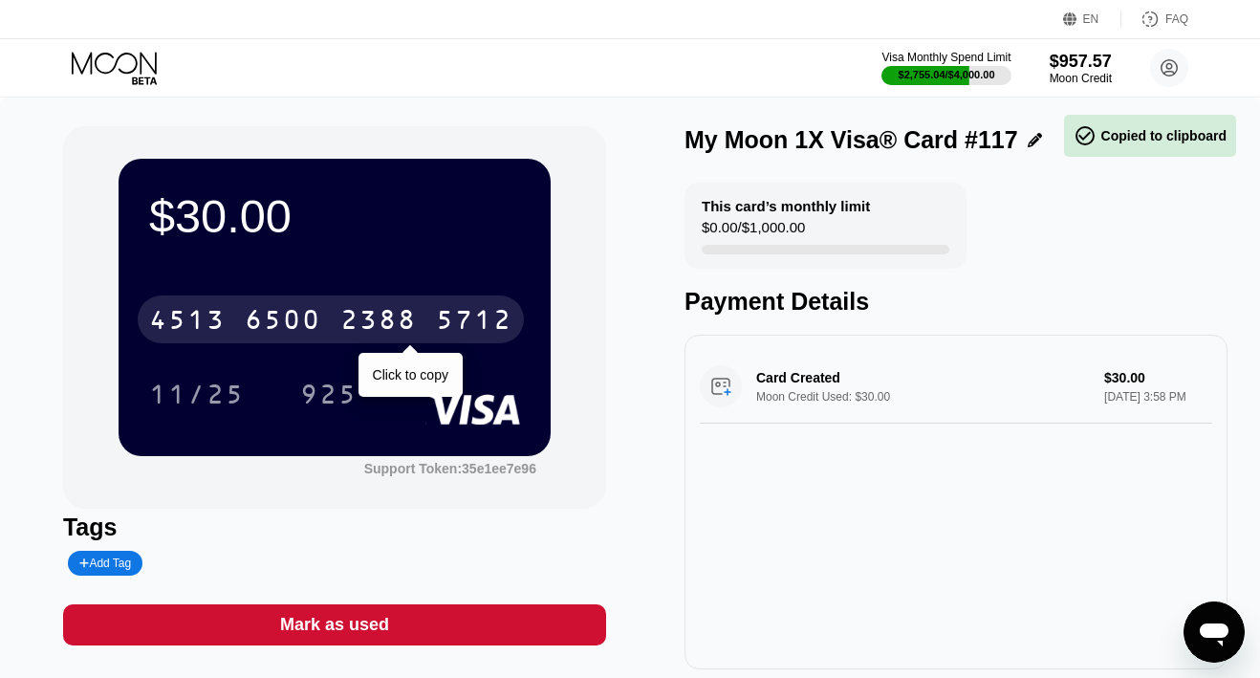
click at [332, 329] on div "4513 6500 2388 5712" at bounding box center [331, 319] width 386 height 48
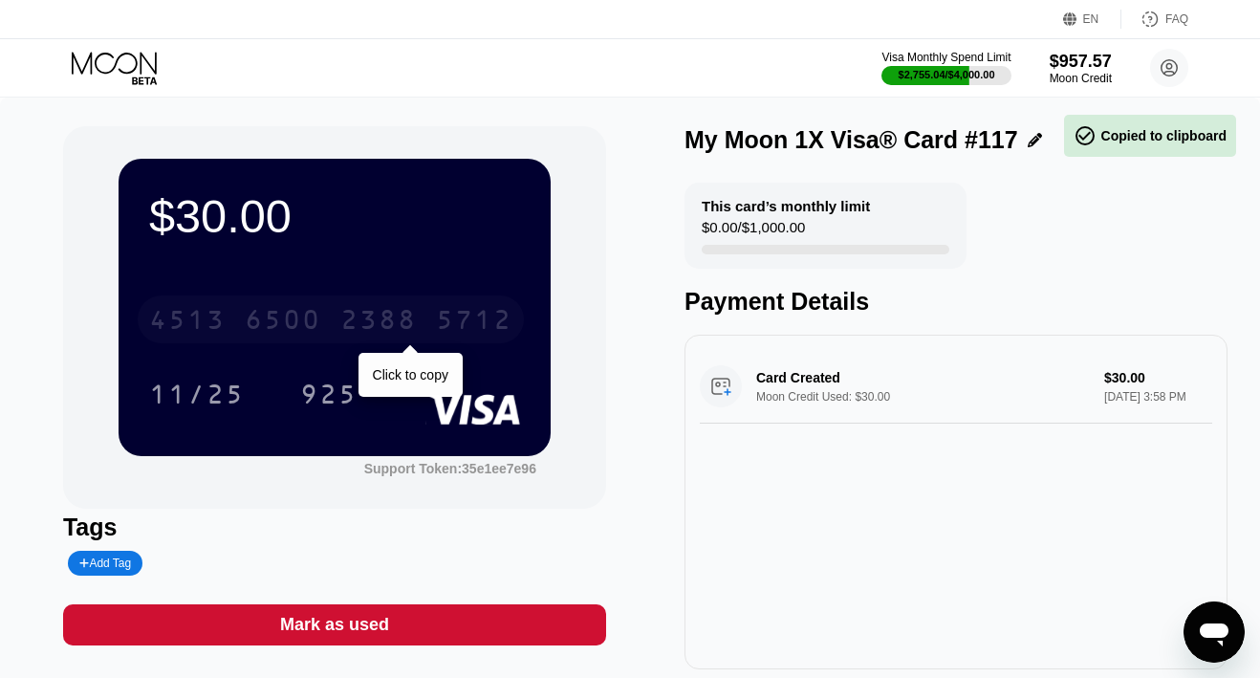
click at [335, 332] on div "4513 6500 2388 5712" at bounding box center [331, 319] width 386 height 48
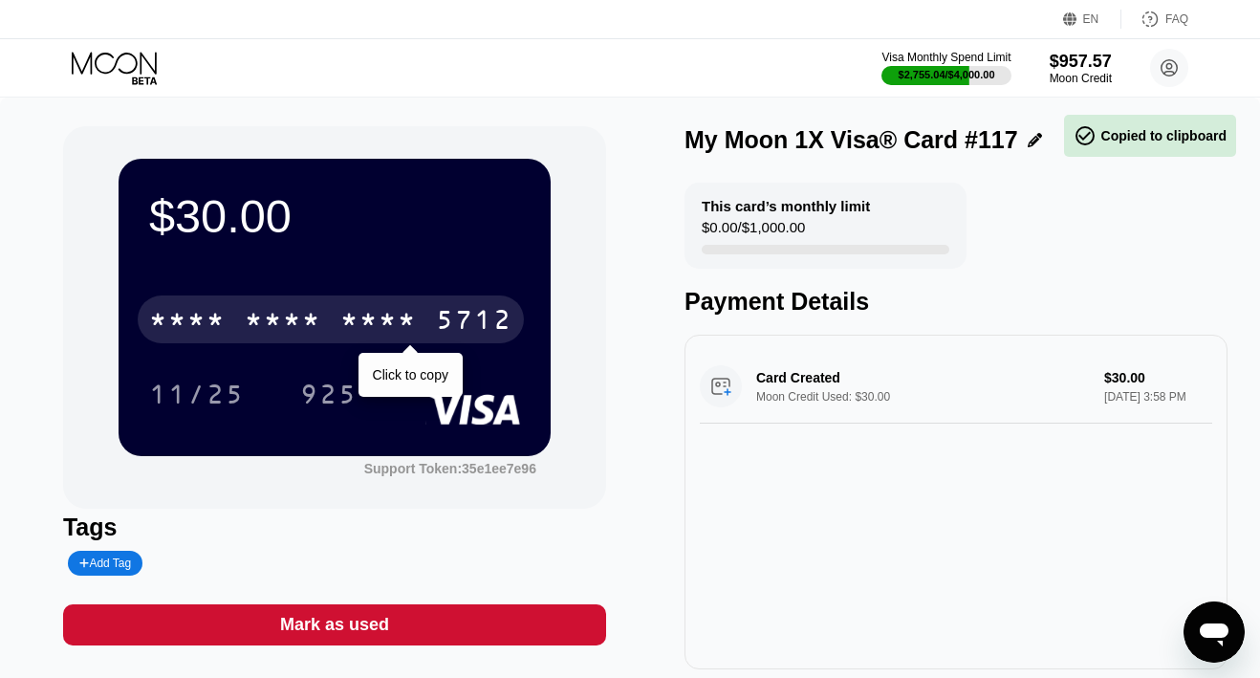
click at [335, 332] on div "* * * * * * * * * * * * 5712" at bounding box center [331, 319] width 386 height 48
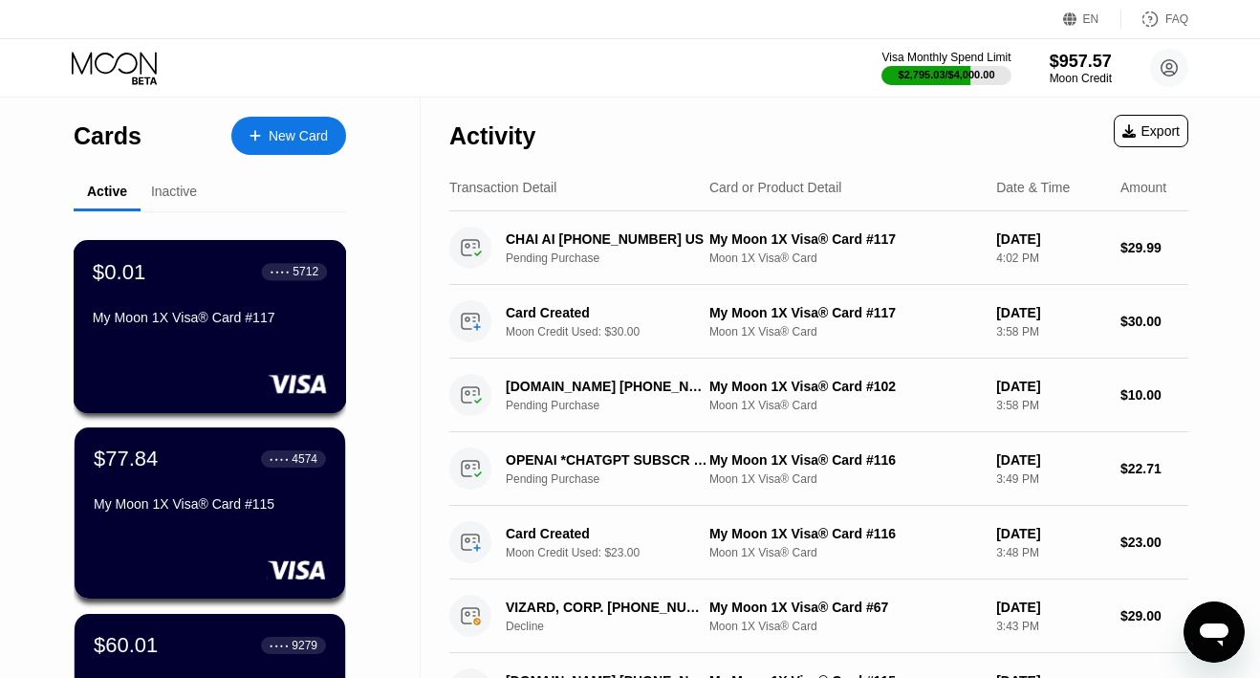
click at [248, 332] on div "My Moon 1X Visa® Card #117" at bounding box center [210, 321] width 234 height 23
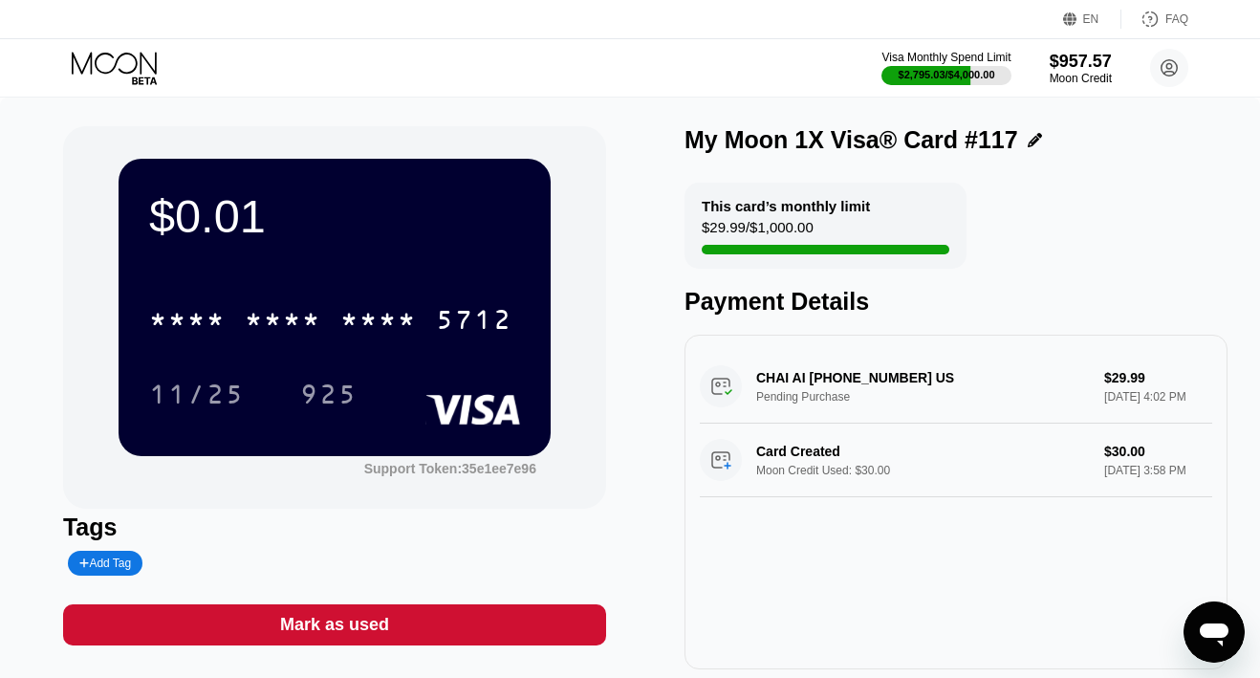
click at [309, 619] on div "Mark as used" at bounding box center [334, 625] width 109 height 22
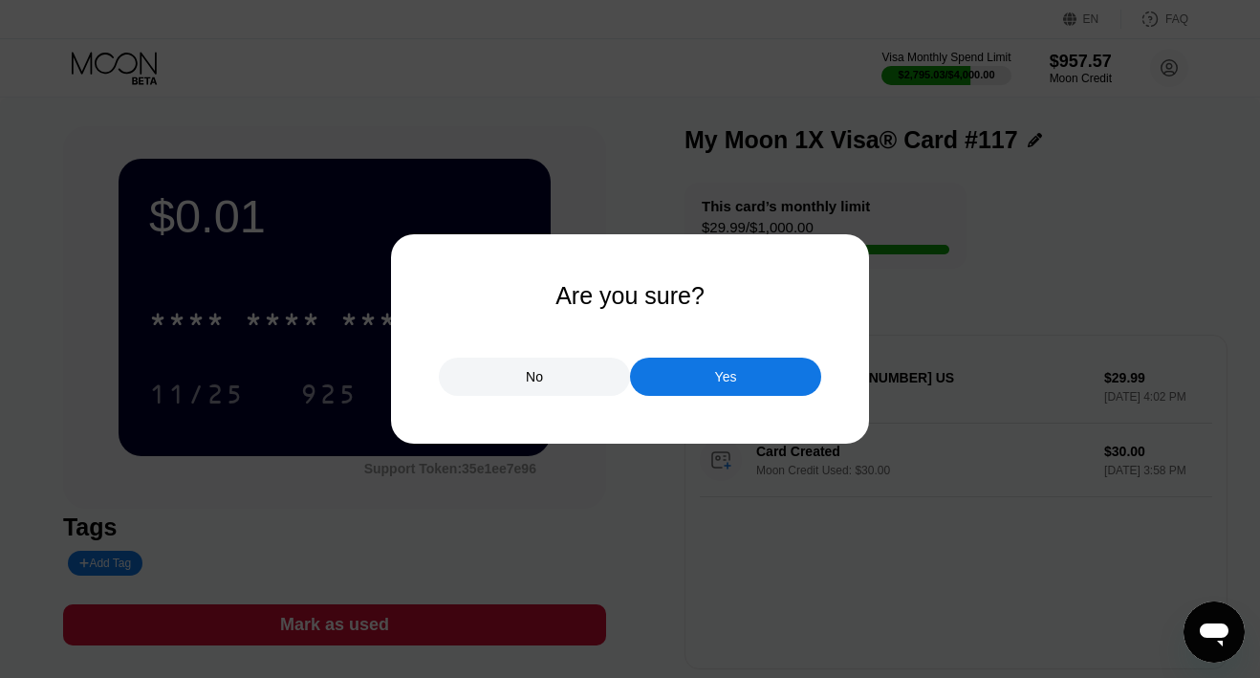
click at [692, 377] on div "Yes" at bounding box center [725, 376] width 191 height 38
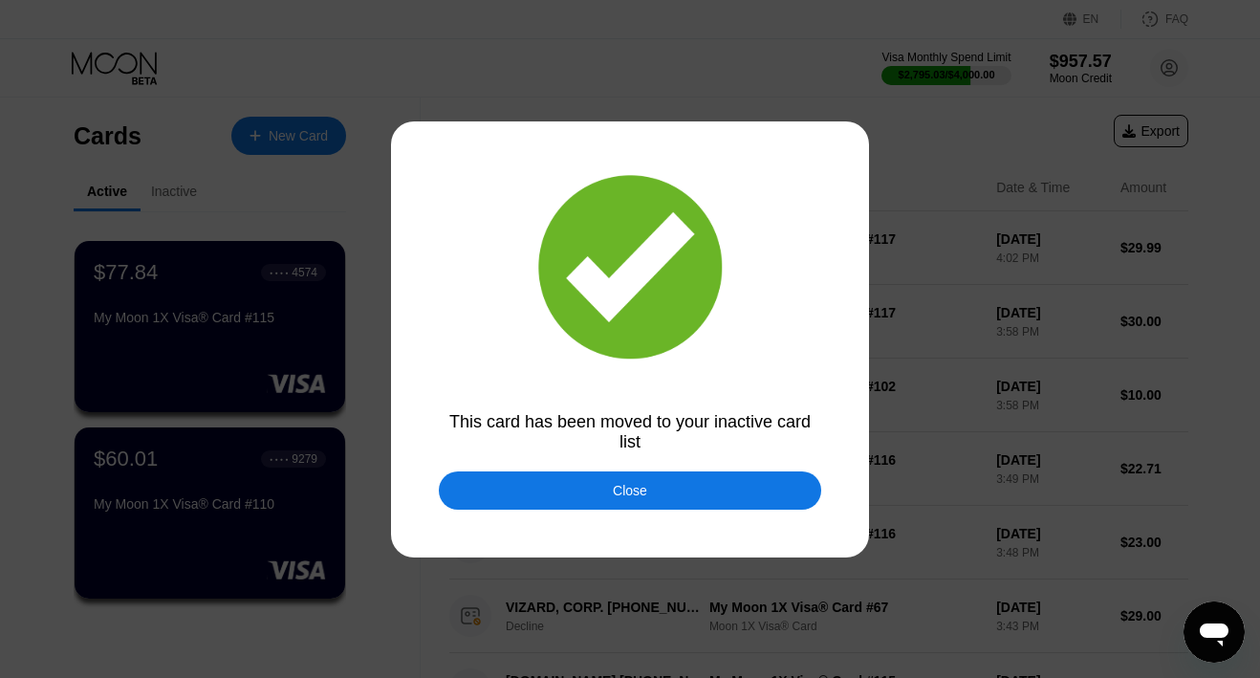
click at [584, 491] on div "Close" at bounding box center [630, 490] width 382 height 38
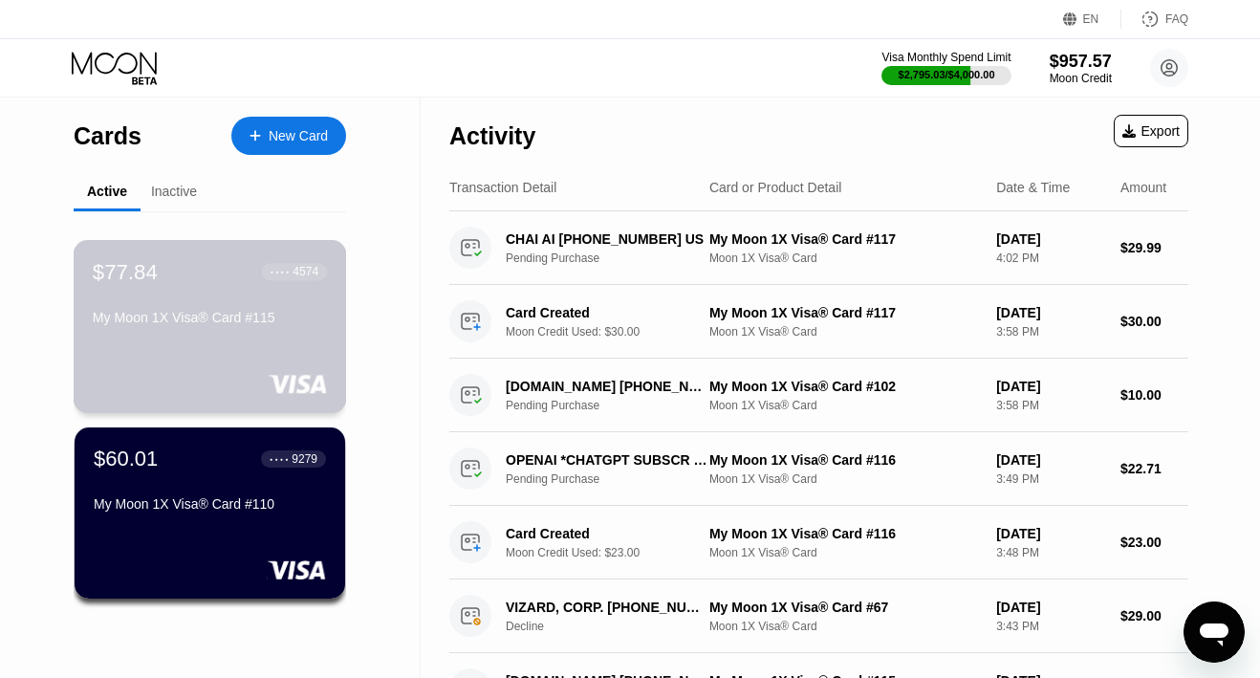
click at [197, 290] on div "$77.84 ● ● ● ● 4574 My Moon 1X Visa® Card #115" at bounding box center [210, 296] width 234 height 74
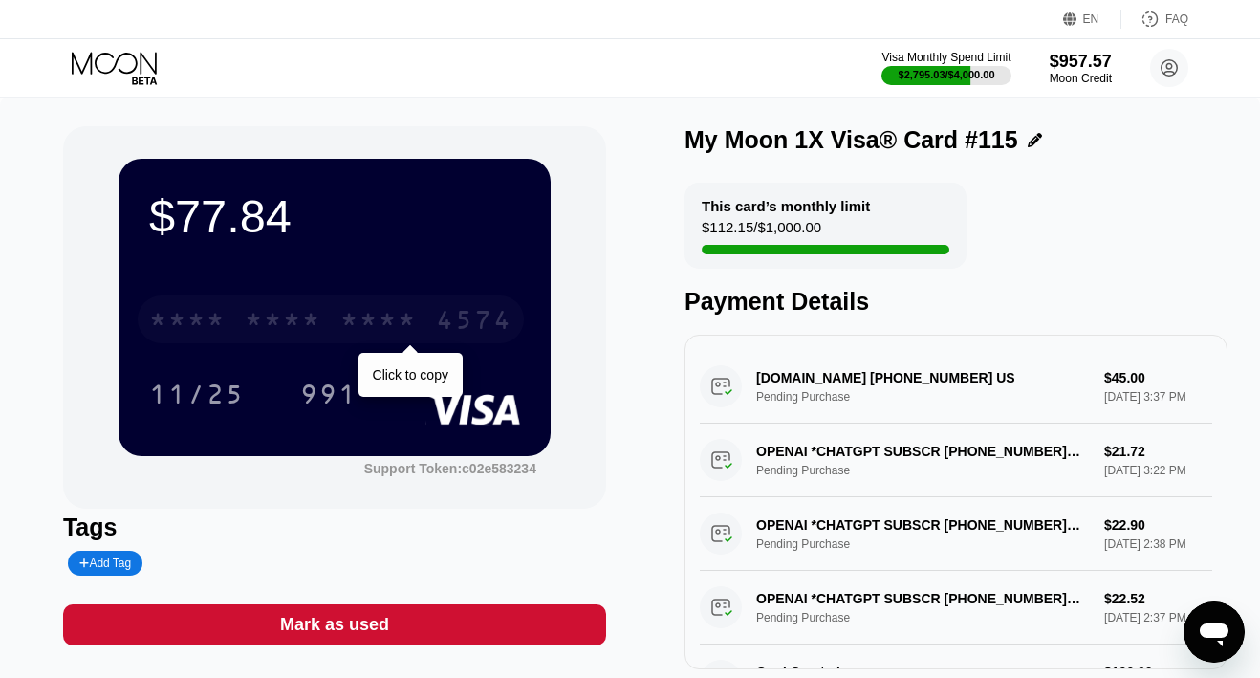
click at [214, 317] on div "* * * *" at bounding box center [187, 322] width 76 height 31
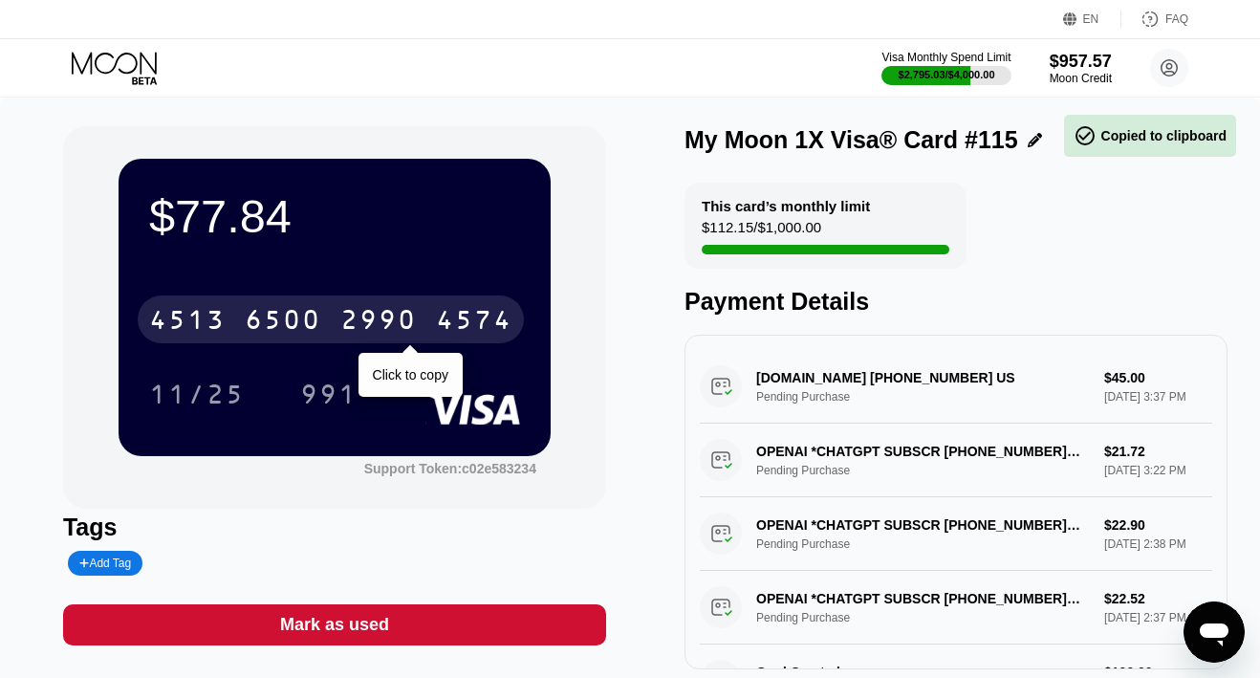
click at [214, 317] on div "4513" at bounding box center [187, 322] width 76 height 31
click at [214, 317] on div "* * * *" at bounding box center [187, 322] width 76 height 31
click at [214, 318] on div "4513" at bounding box center [187, 322] width 76 height 31
click at [214, 318] on div "* * * *" at bounding box center [187, 322] width 76 height 31
click at [214, 318] on div "4513" at bounding box center [187, 322] width 76 height 31
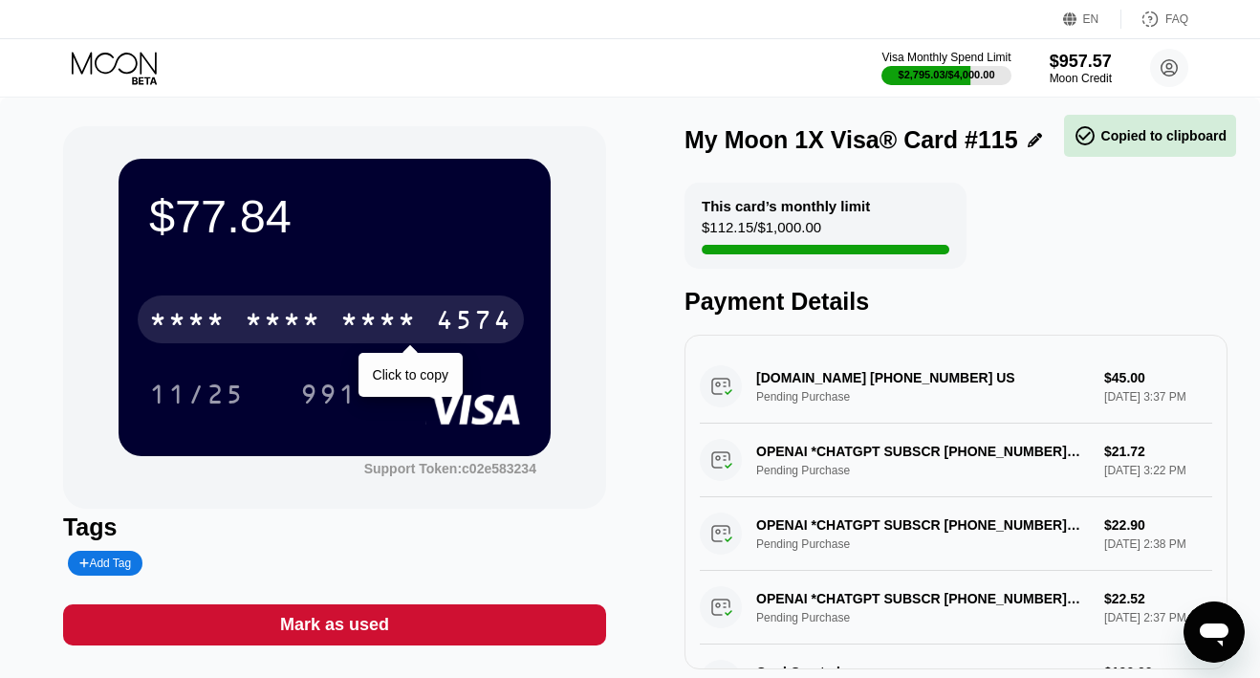
click at [214, 318] on div "* * * *" at bounding box center [187, 322] width 76 height 31
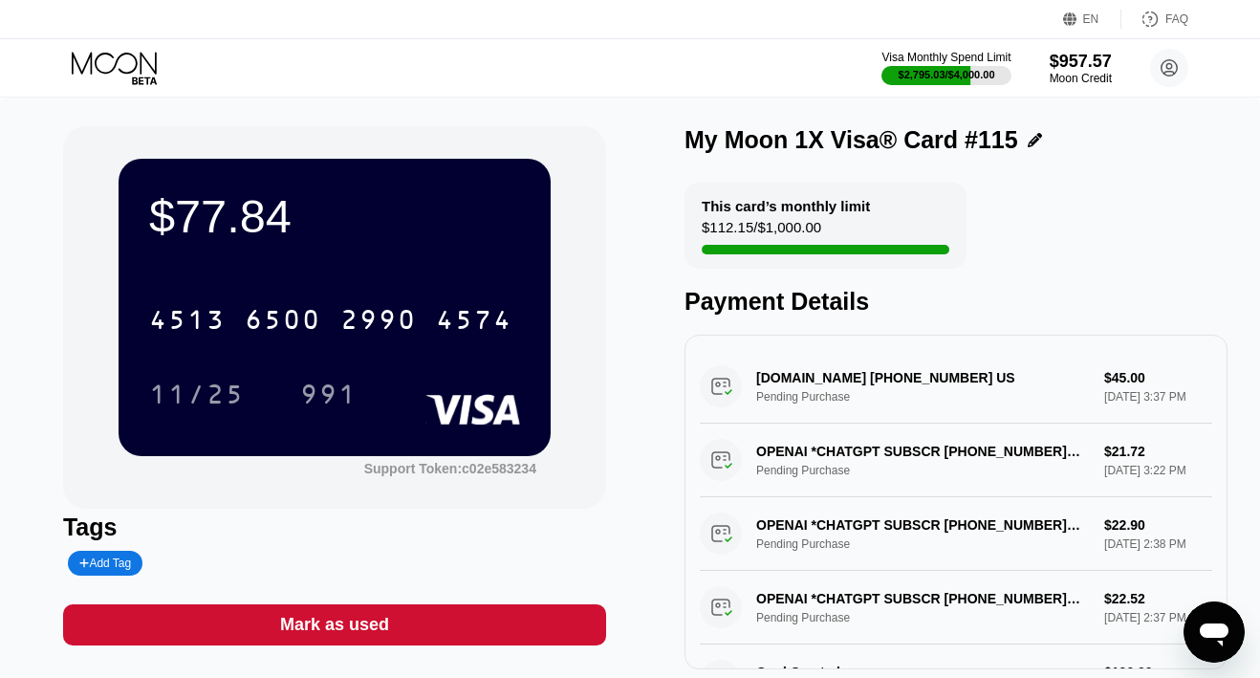
click at [79, 70] on icon at bounding box center [116, 68] width 89 height 33
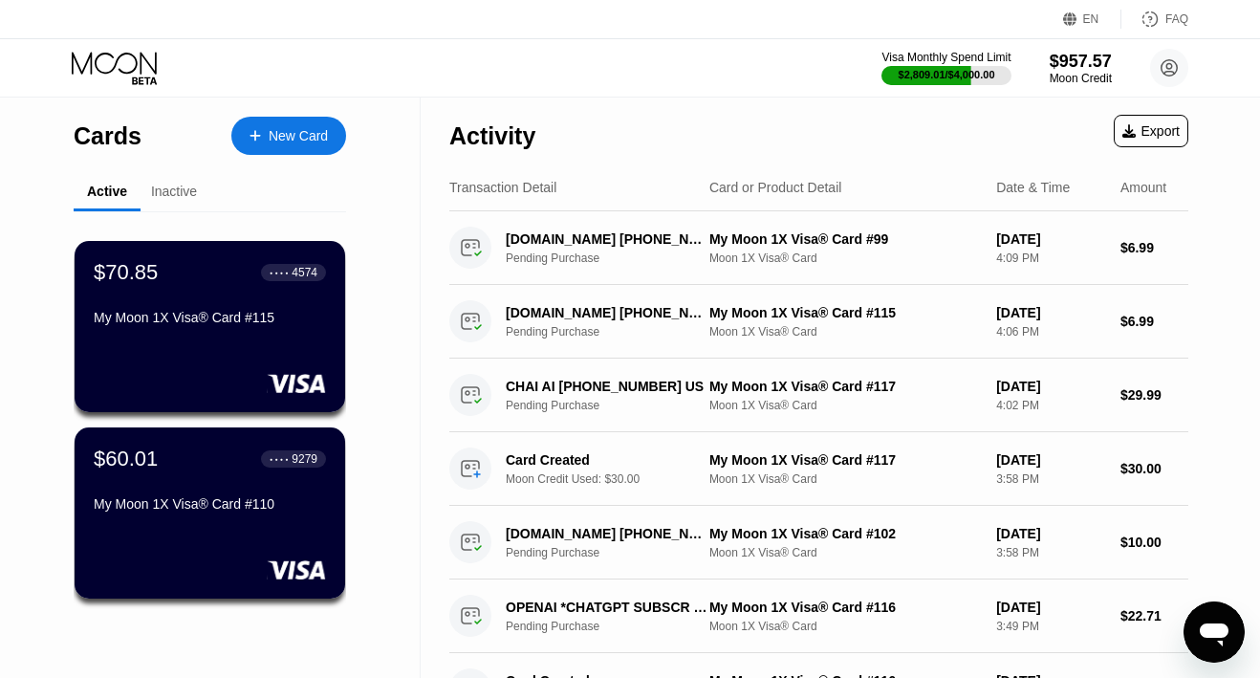
click at [291, 138] on div "New Card" at bounding box center [298, 136] width 59 height 16
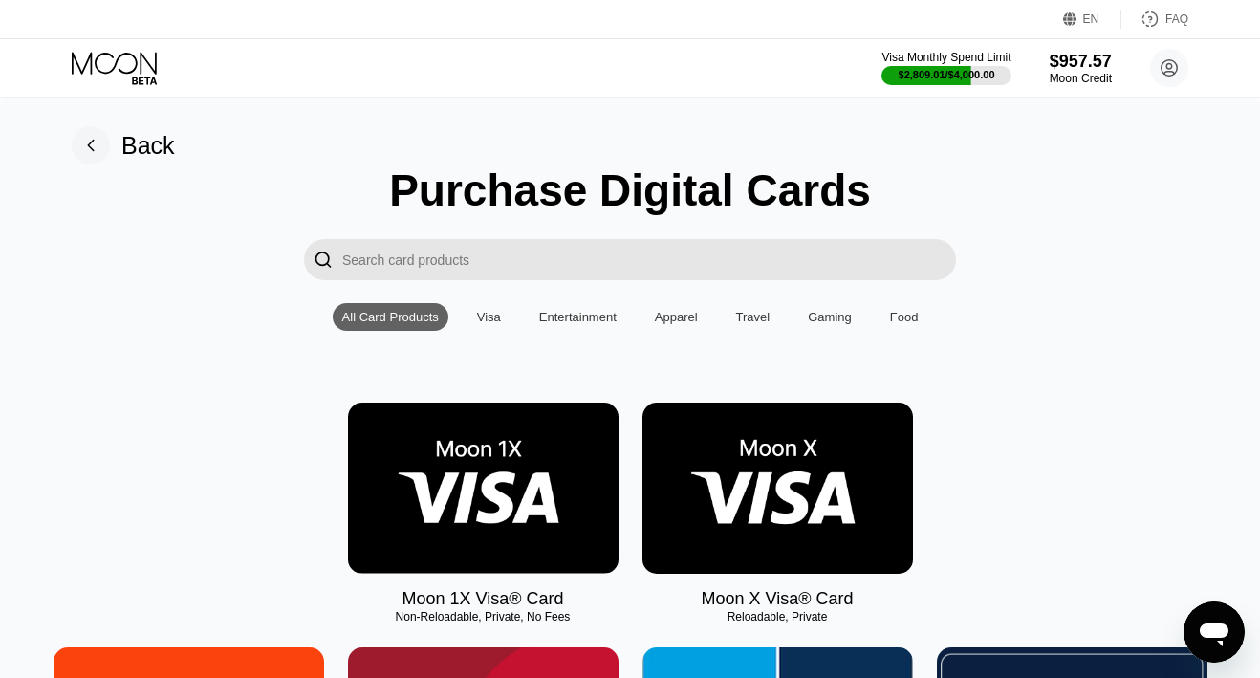
click at [494, 457] on img at bounding box center [483, 487] width 270 height 171
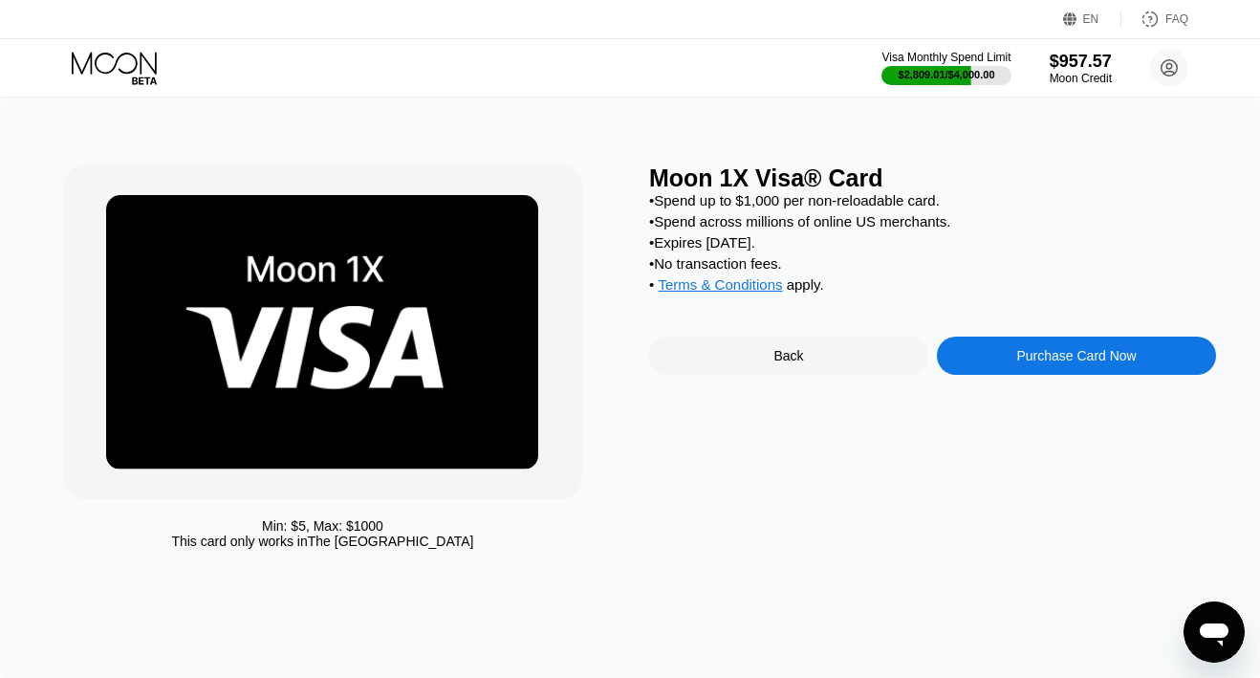
click at [972, 364] on div "Purchase Card Now" at bounding box center [1076, 355] width 279 height 38
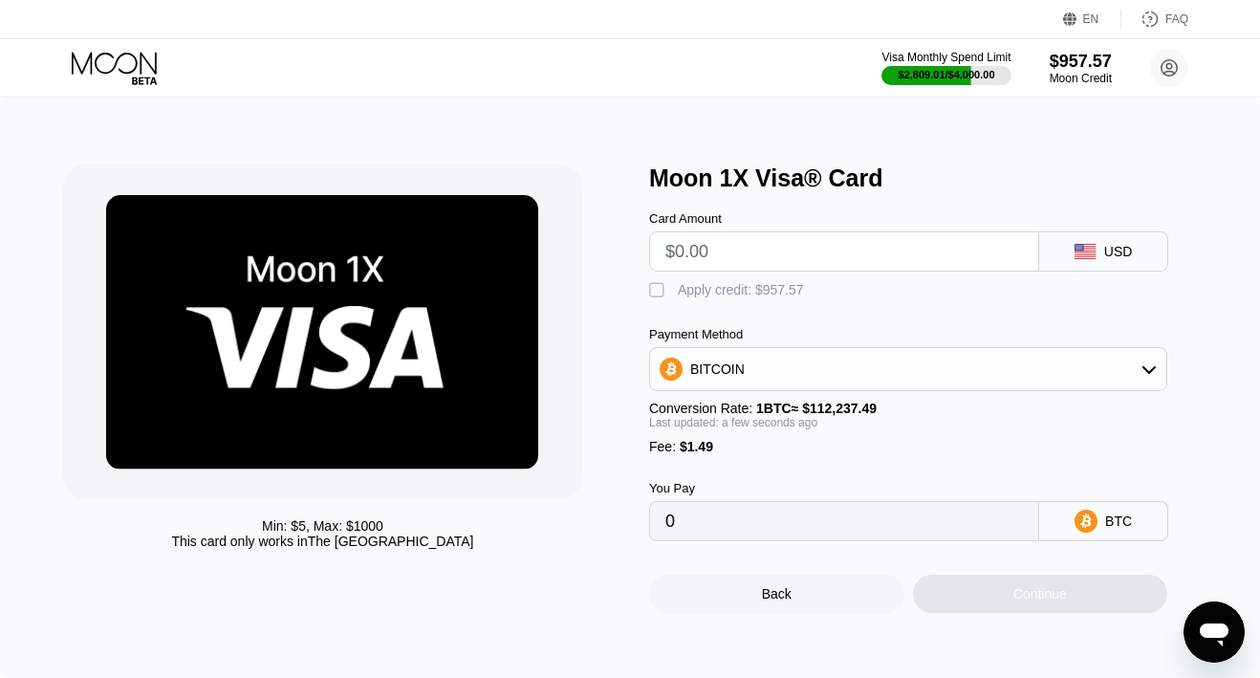
click at [721, 246] on input "text" at bounding box center [843, 251] width 357 height 38
type input "$1"
type input "0.00002219"
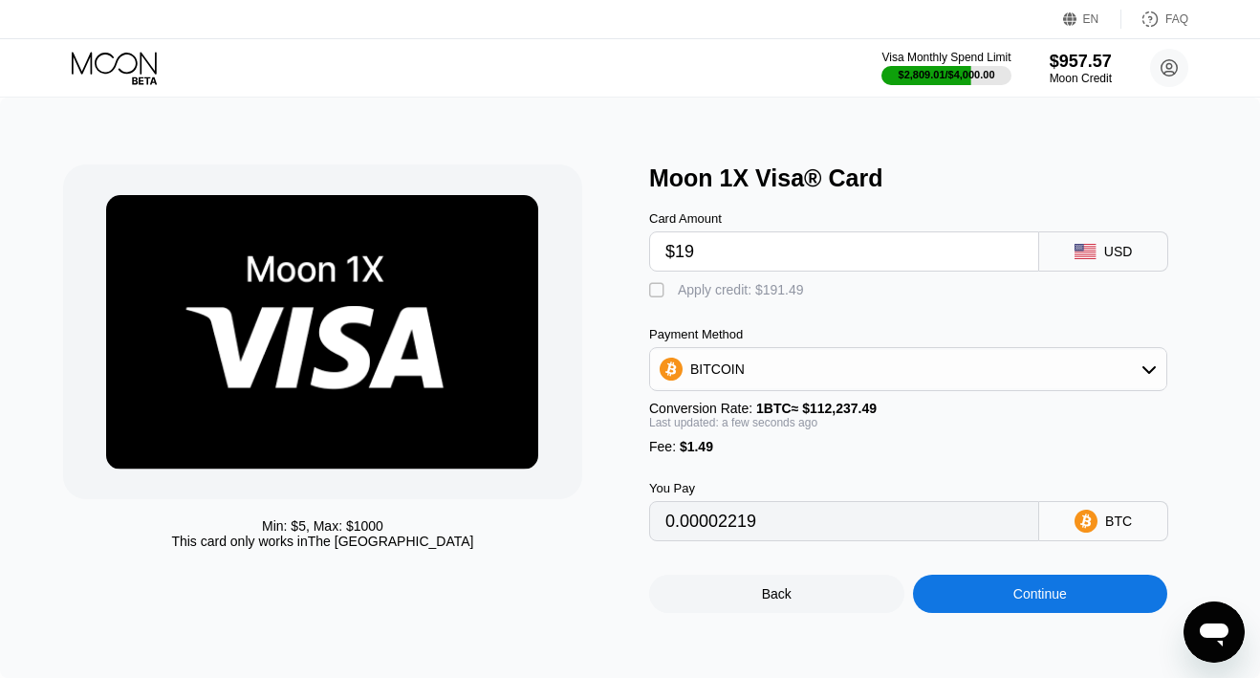
type input "$190"
type input "0.00170612"
type input "$190"
click at [703, 290] on div "Apply credit: $191.49" at bounding box center [741, 289] width 126 height 15
type input "0"
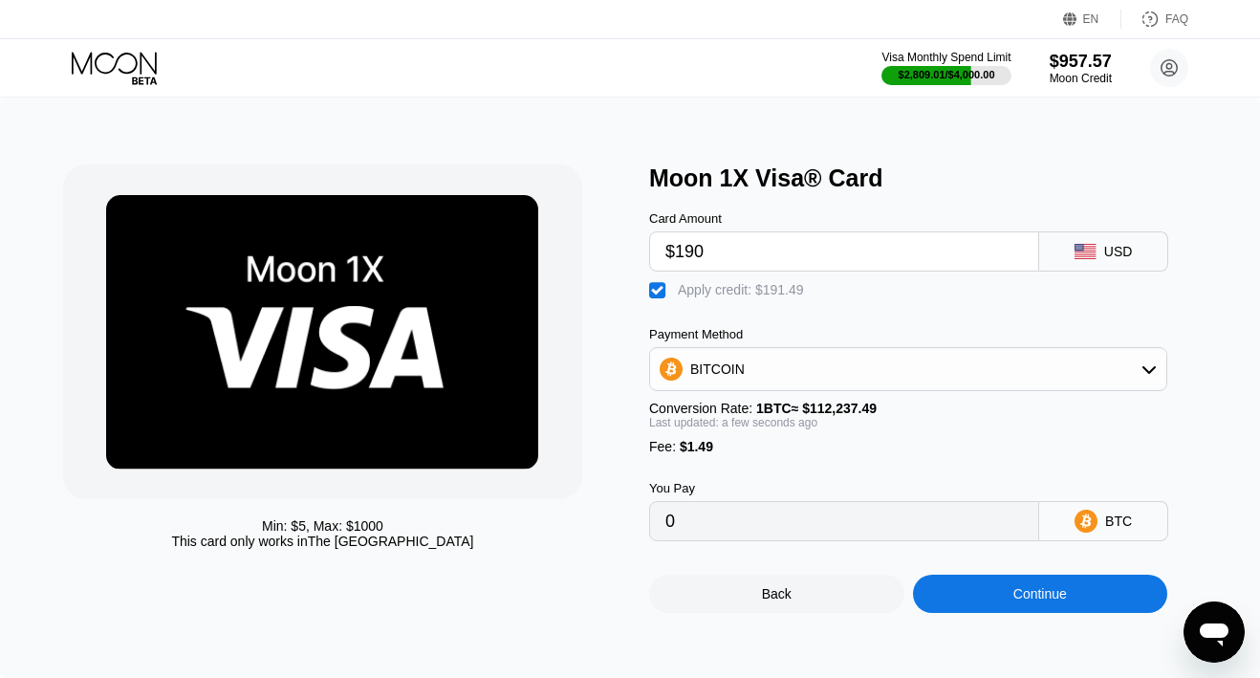
click at [944, 593] on div "Continue" at bounding box center [1040, 593] width 255 height 38
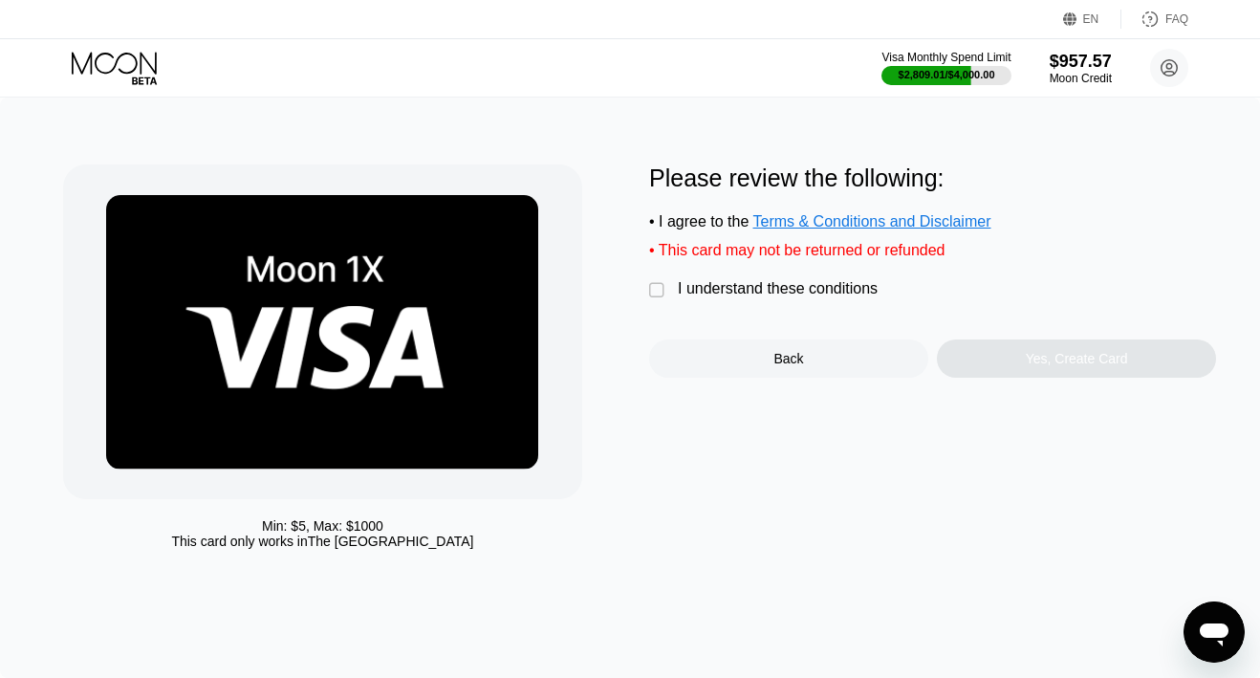
click at [733, 284] on div "I understand these conditions" at bounding box center [778, 288] width 200 height 17
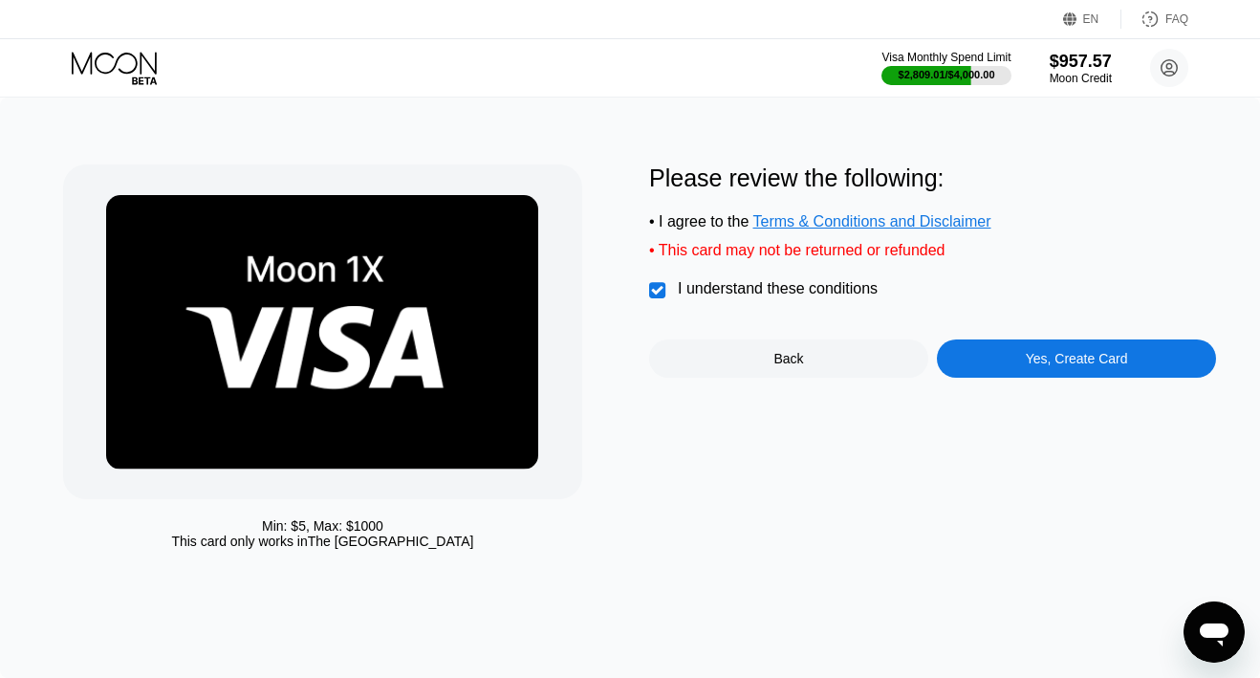
click at [992, 354] on div "Yes, Create Card" at bounding box center [1076, 358] width 279 height 38
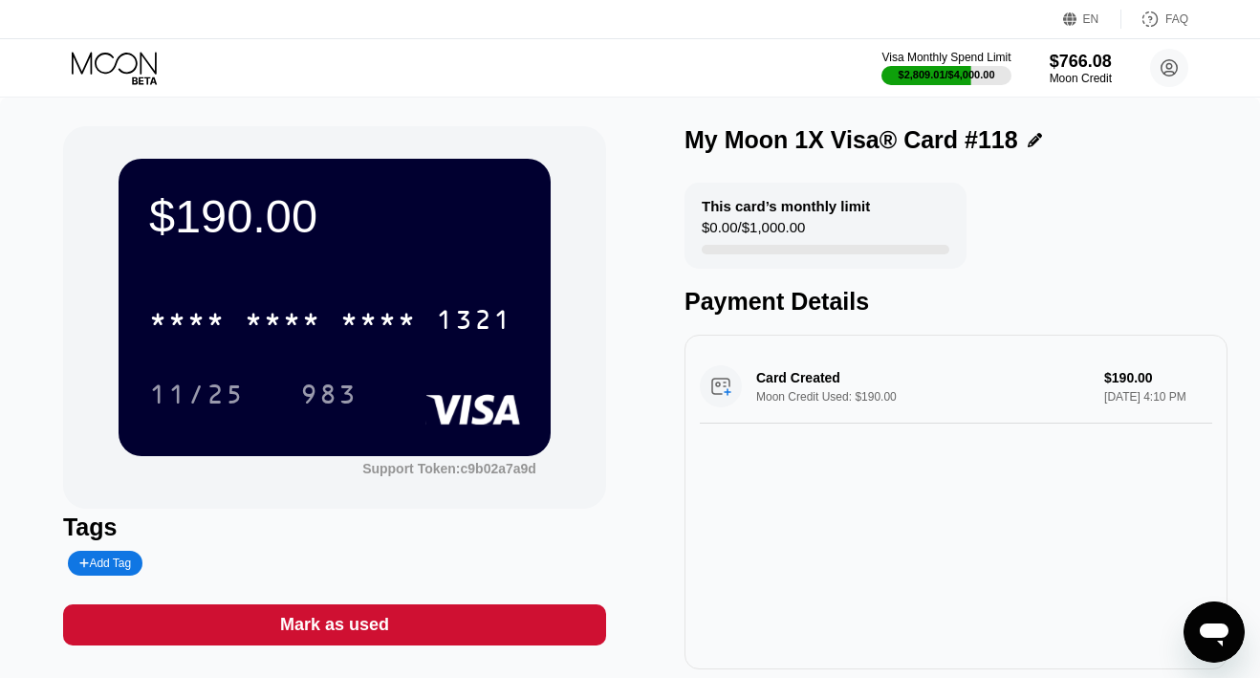
click at [126, 55] on icon at bounding box center [116, 68] width 89 height 33
